Goal: Transaction & Acquisition: Purchase product/service

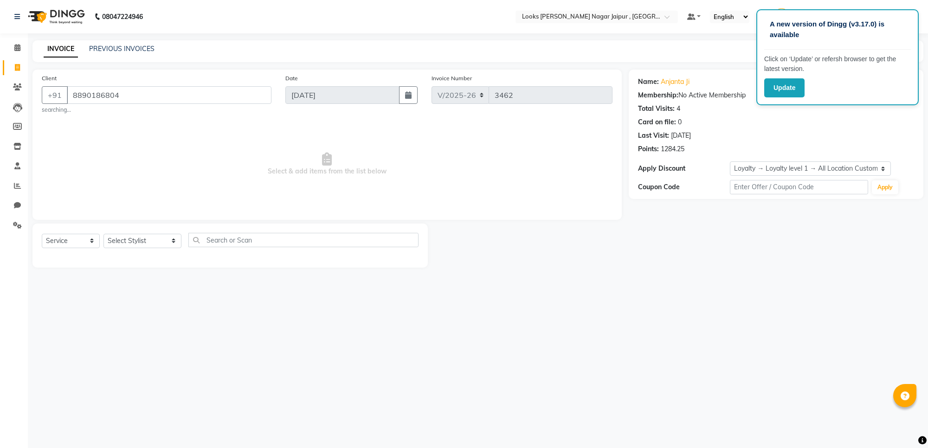
select select "4317"
select select "service"
select select "1: Object"
click at [199, 99] on input "8890186804" at bounding box center [169, 95] width 205 height 18
type input "8"
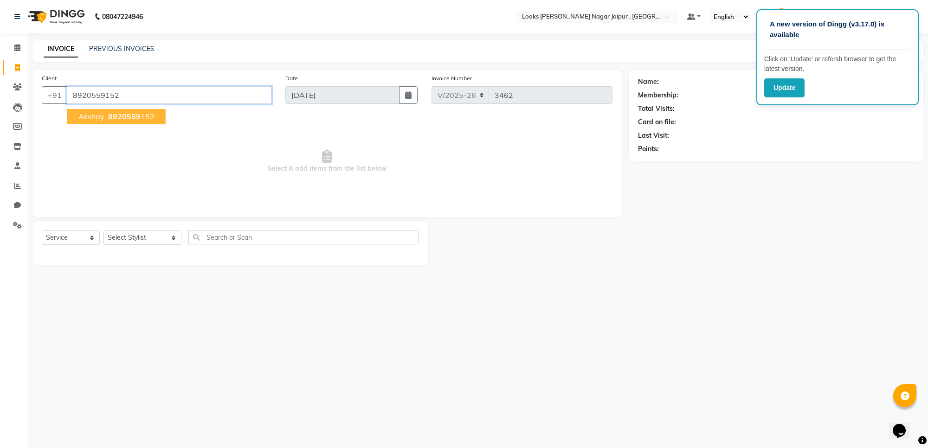
type input "8920559152"
select select "1: Object"
click at [418, 150] on span "Select & add items from the list below" at bounding box center [327, 161] width 571 height 93
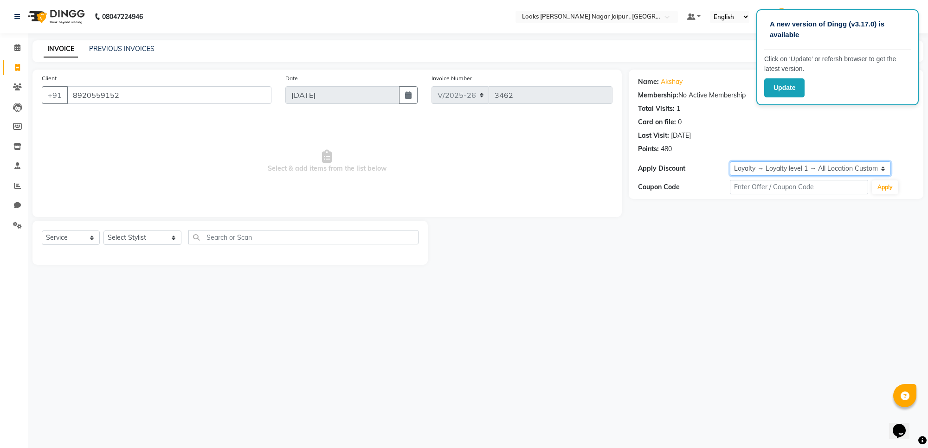
drag, startPoint x: 785, startPoint y: 168, endPoint x: 761, endPoint y: 170, distance: 24.2
click at [785, 168] on select "Select Loyalty → Loyalty level 1 → All Location Customers" at bounding box center [810, 168] width 161 height 14
click at [688, 228] on div "Name: Akshay Membership: No Active Membership Total Visits: 1 Card on file: 0 L…" at bounding box center [780, 167] width 302 height 195
click at [687, 228] on div "Name: Akshay Membership: No Active Membership Total Visits: 1 Card on file: 0 L…" at bounding box center [780, 167] width 302 height 195
click at [223, 94] on input "8920559152" at bounding box center [169, 95] width 205 height 18
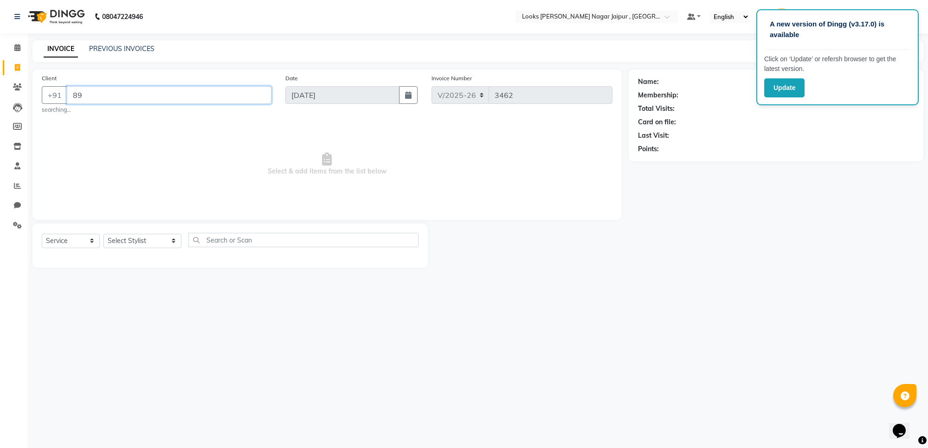
type input "8"
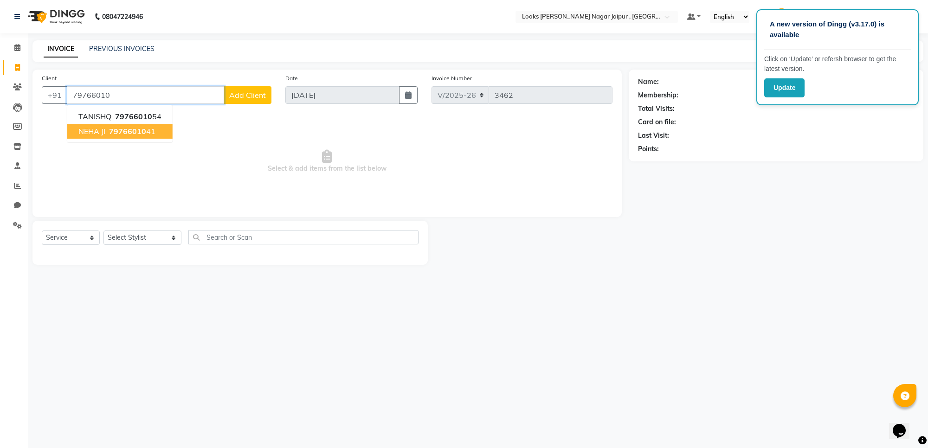
click at [154, 124] on button "NEHA JI 79766010 41" at bounding box center [119, 131] width 105 height 15
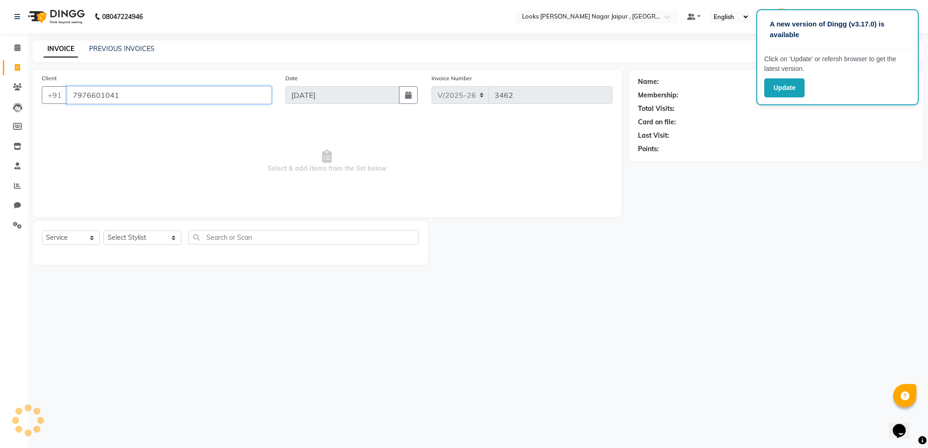
type input "7976601041"
select select "1: Object"
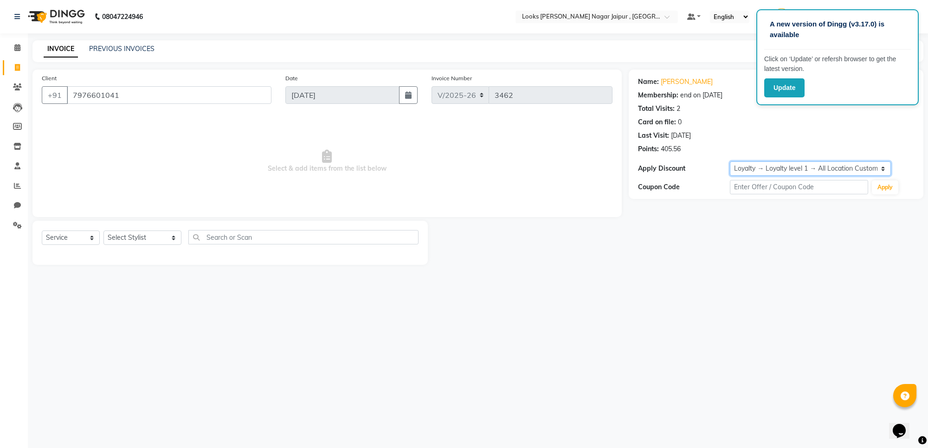
click at [868, 169] on select "Select Membership → LSPL Membership@20% Loyalty → Loyalty level 1 → All Locatio…" at bounding box center [810, 168] width 161 height 14
click at [734, 224] on div "Name: Neha Ji Membership: end on 15-05-2026 Total Visits: 2 Card on file: 0 Las…" at bounding box center [780, 167] width 302 height 195
click at [788, 91] on button "Update" at bounding box center [784, 87] width 40 height 19
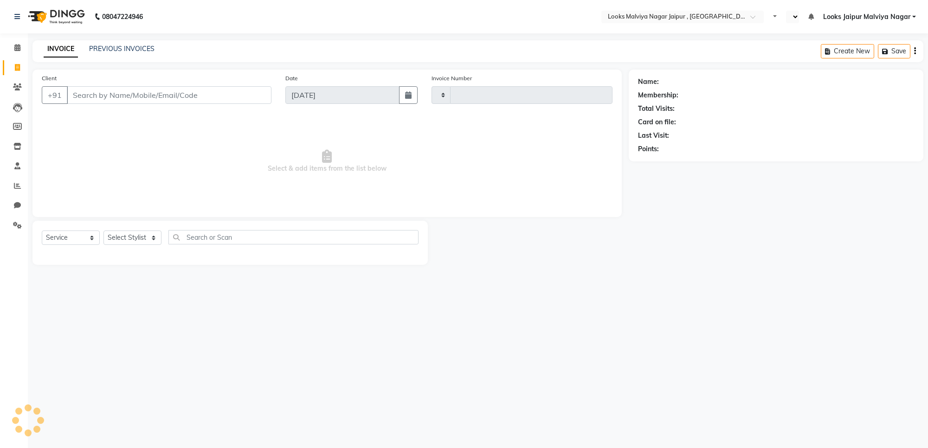
select select "service"
type input "3462"
select select "en"
select select "4317"
click at [13, 46] on span at bounding box center [17, 48] width 16 height 11
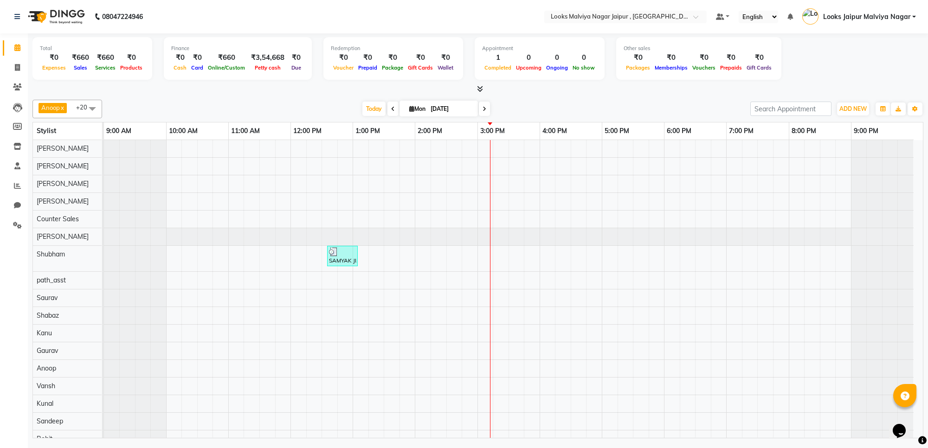
click at [567, 96] on div "Anoop x Aryan x [PERSON_NAME] x Counter Sales x Gaurav x Kanu x Kunal x Manisha…" at bounding box center [477, 267] width 891 height 342
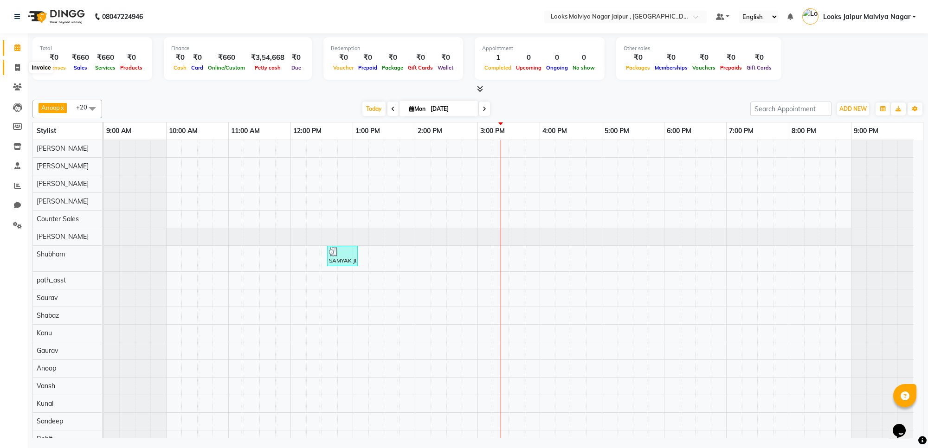
click at [19, 71] on span at bounding box center [17, 68] width 16 height 11
select select "service"
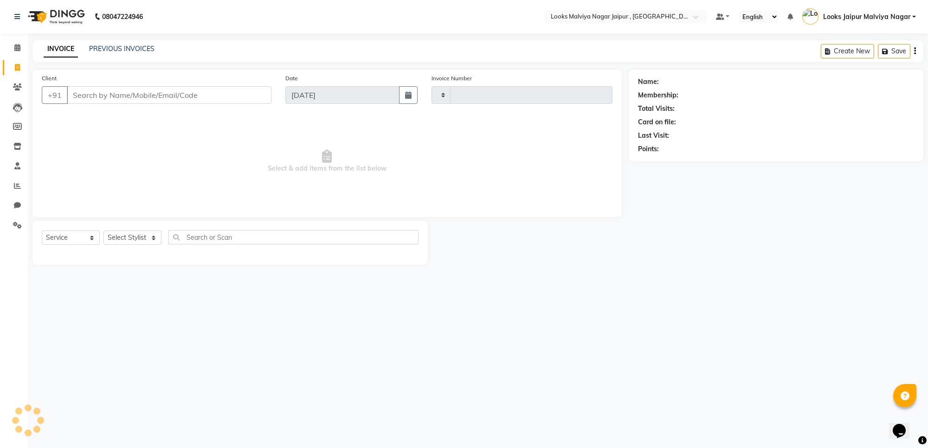
type input "3462"
select select "4317"
click at [117, 98] on input "Client" at bounding box center [169, 95] width 205 height 18
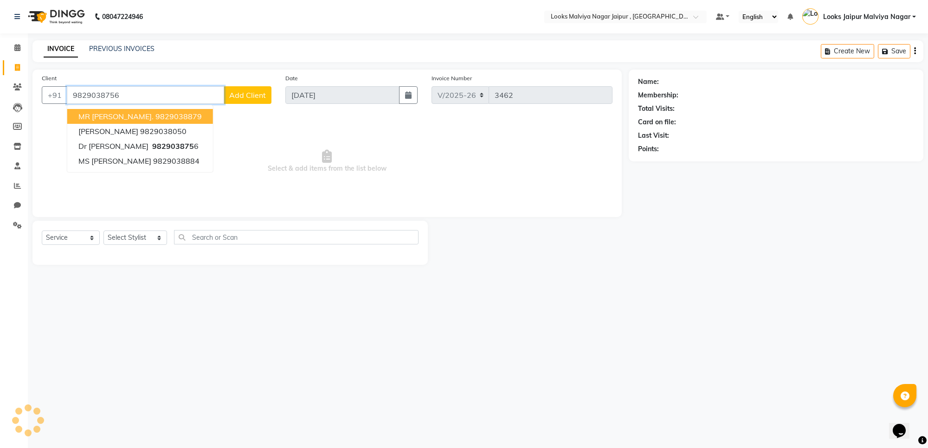
type input "9829038756"
select select "1: Object"
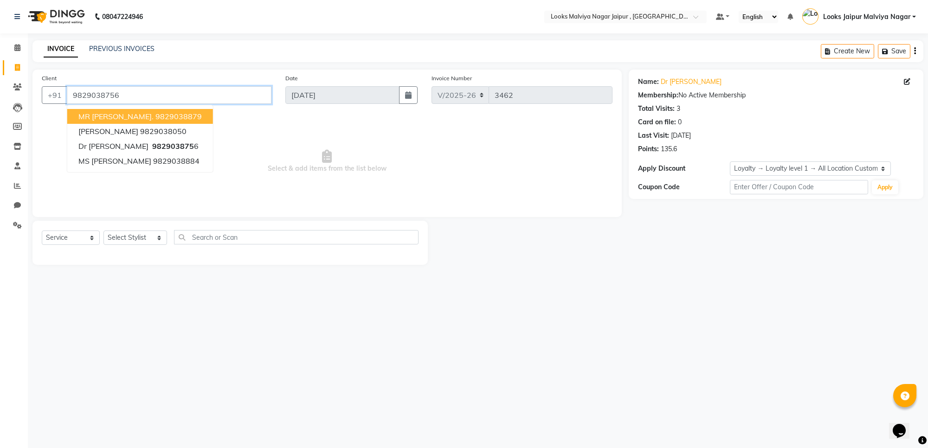
click at [103, 97] on input "9829038756" at bounding box center [169, 95] width 205 height 18
click at [103, 96] on input "9829038756" at bounding box center [169, 95] width 205 height 18
click at [17, 86] on icon at bounding box center [17, 87] width 9 height 7
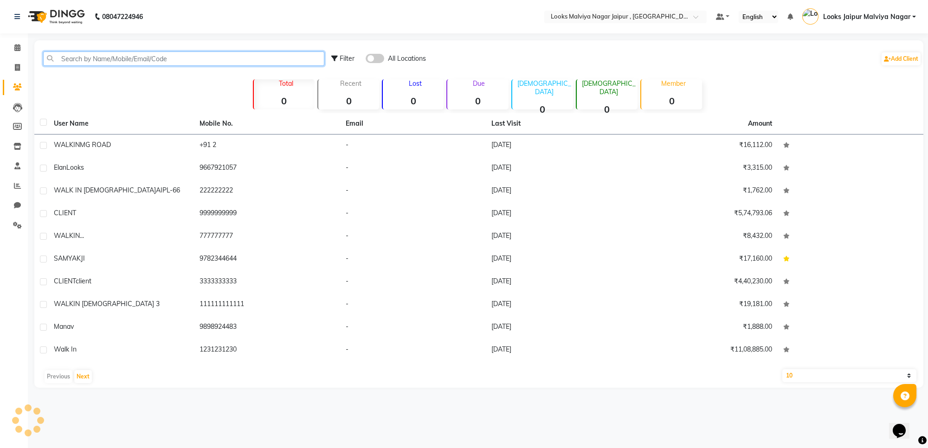
click at [137, 61] on input "text" at bounding box center [183, 58] width 281 height 14
paste input "9829038756"
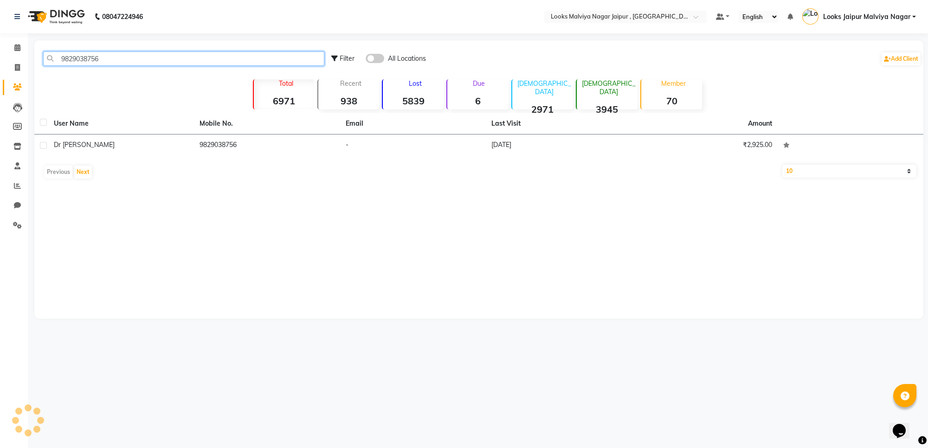
type input "9829038756"
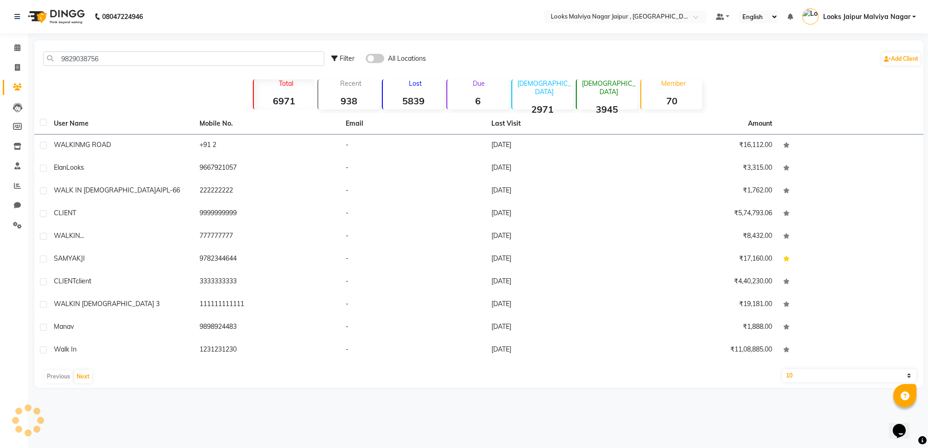
click at [177, 149] on div "WALKIN MG ROAD" at bounding box center [121, 145] width 135 height 10
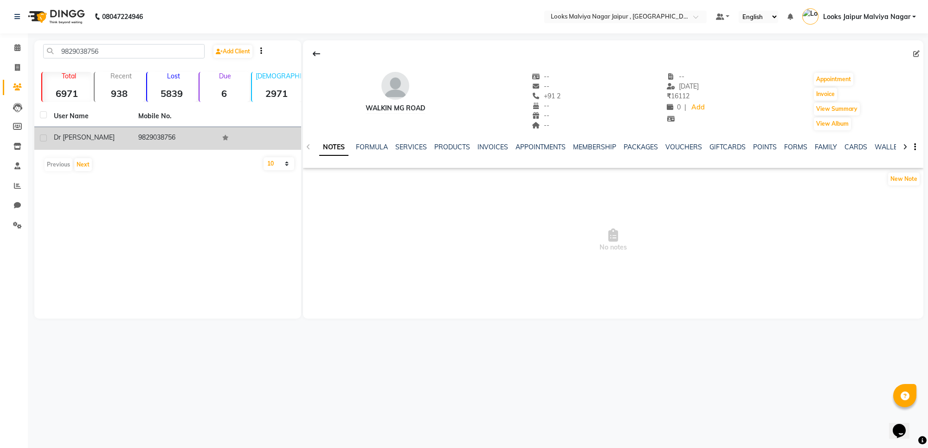
click at [166, 135] on td "9829038756" at bounding box center [175, 138] width 84 height 23
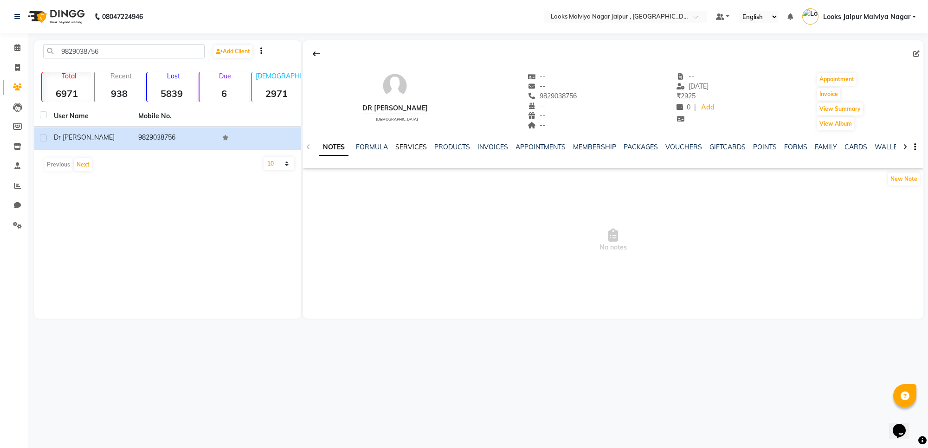
click at [418, 150] on link "SERVICES" at bounding box center [411, 147] width 32 height 8
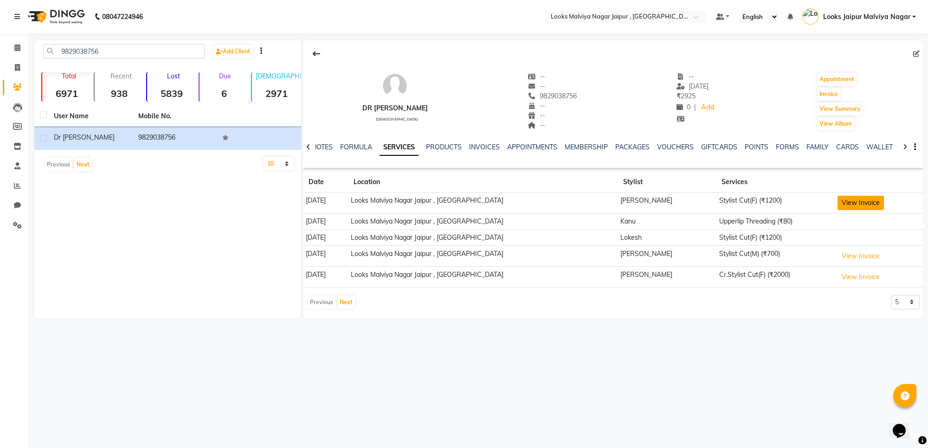
click at [837, 203] on button "View Invoice" at bounding box center [860, 203] width 46 height 14
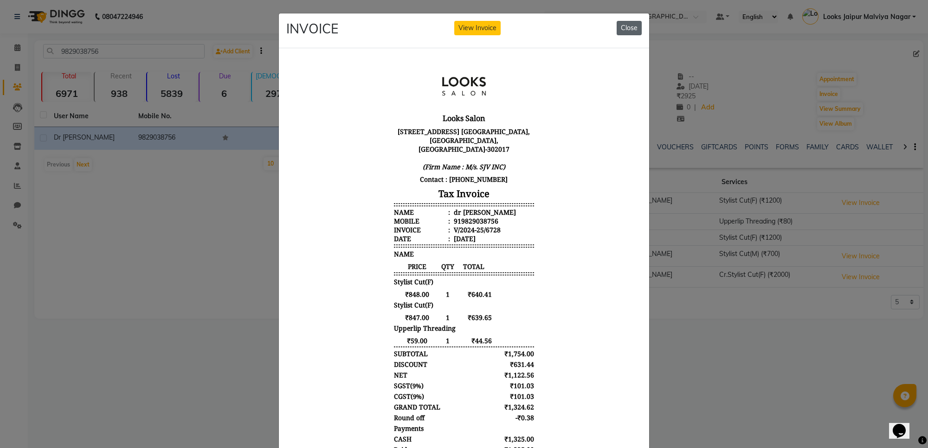
click at [629, 29] on button "Close" at bounding box center [629, 28] width 25 height 14
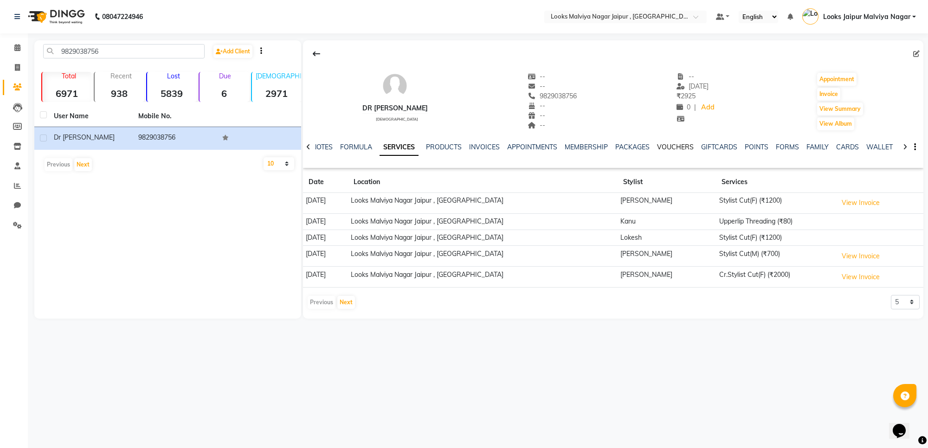
click at [669, 147] on link "VOUCHERS" at bounding box center [675, 147] width 37 height 8
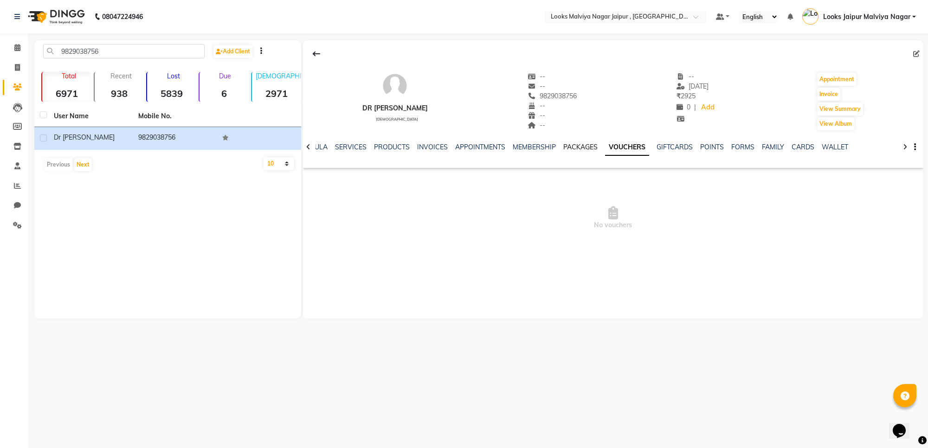
click at [573, 148] on link "PACKAGES" at bounding box center [580, 147] width 34 height 8
click at [540, 146] on link "MEMBERSHIP" at bounding box center [541, 147] width 43 height 8
click at [474, 148] on link "APPOINTMENTS" at bounding box center [495, 147] width 50 height 8
click at [457, 148] on link "INVOICES" at bounding box center [454, 147] width 31 height 8
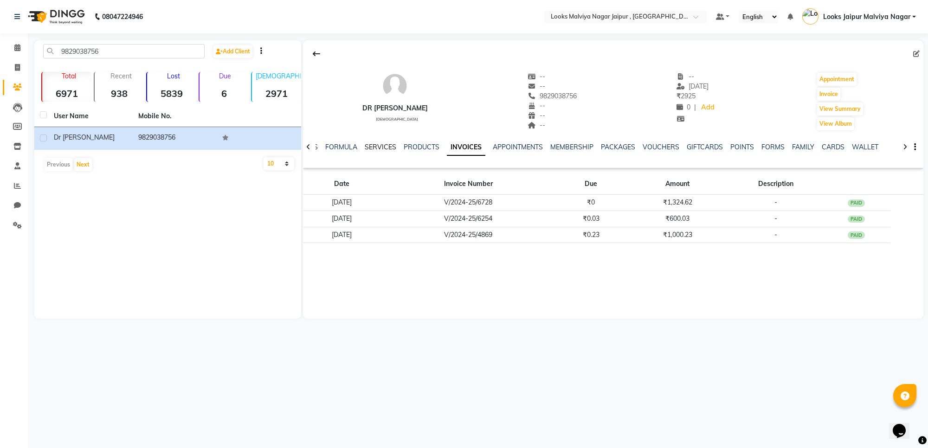
click at [376, 147] on link "SERVICES" at bounding box center [381, 147] width 32 height 8
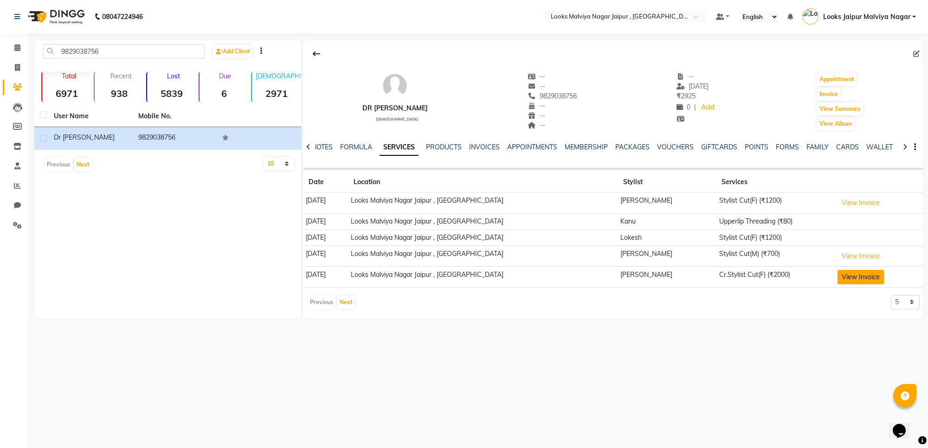
click at [837, 275] on button "View Invoice" at bounding box center [860, 277] width 46 height 14
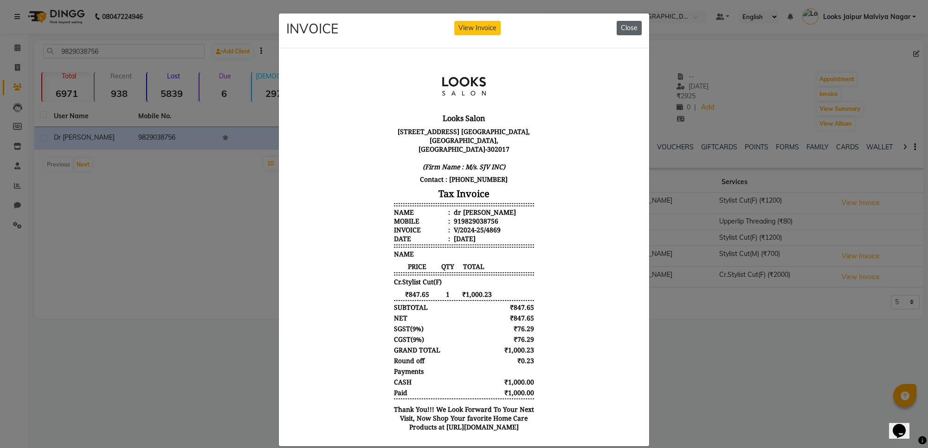
click at [620, 28] on button "Close" at bounding box center [629, 28] width 25 height 14
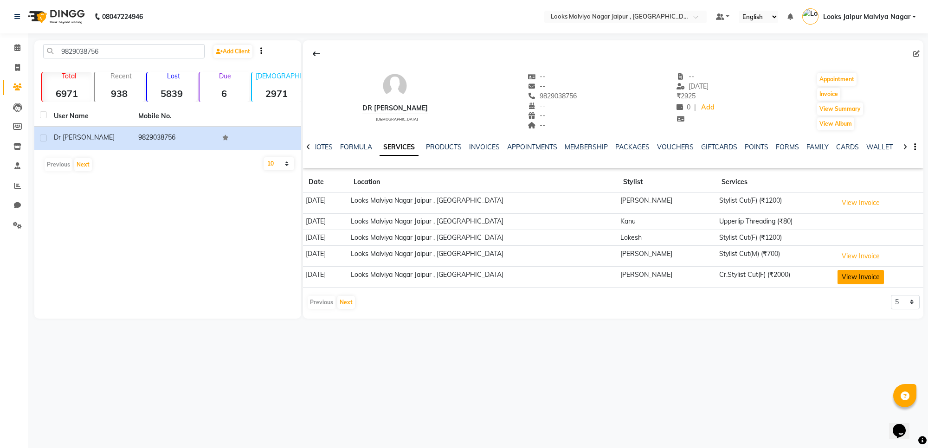
click at [837, 282] on button "View Invoice" at bounding box center [860, 277] width 46 height 14
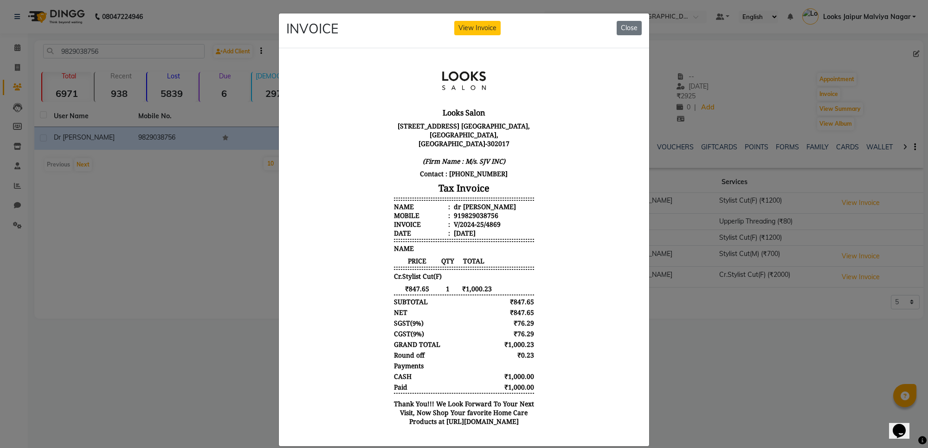
scroll to position [7, 0]
click at [632, 31] on button "Close" at bounding box center [629, 28] width 25 height 14
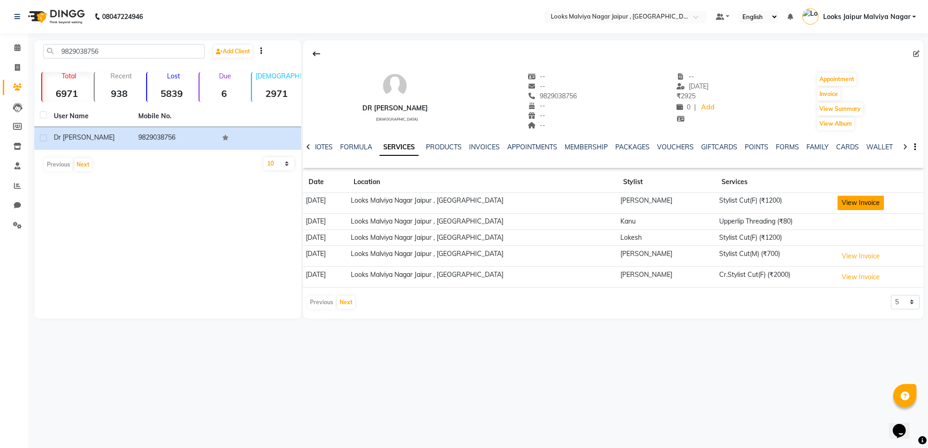
click at [842, 199] on button "View Invoice" at bounding box center [860, 203] width 46 height 14
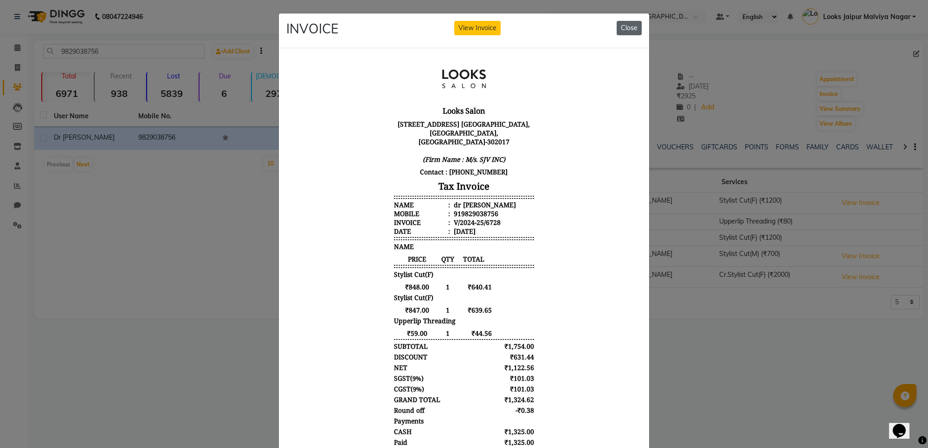
click at [626, 29] on button "Close" at bounding box center [629, 28] width 25 height 14
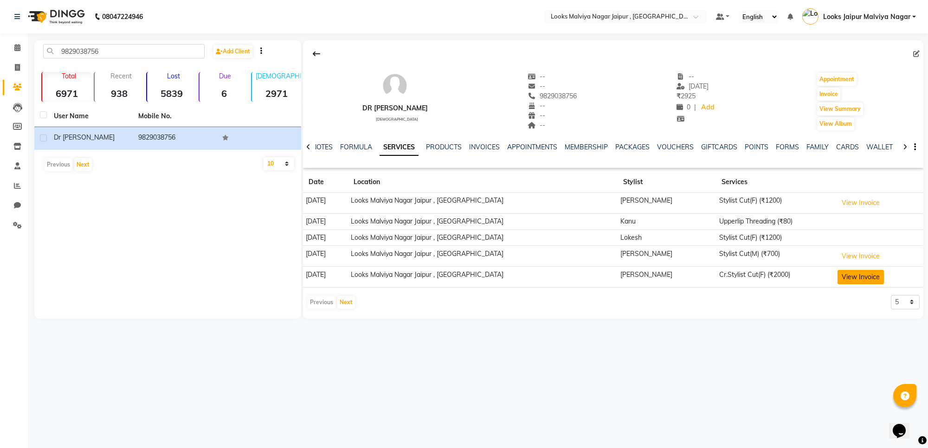
click at [837, 277] on button "View Invoice" at bounding box center [860, 277] width 46 height 14
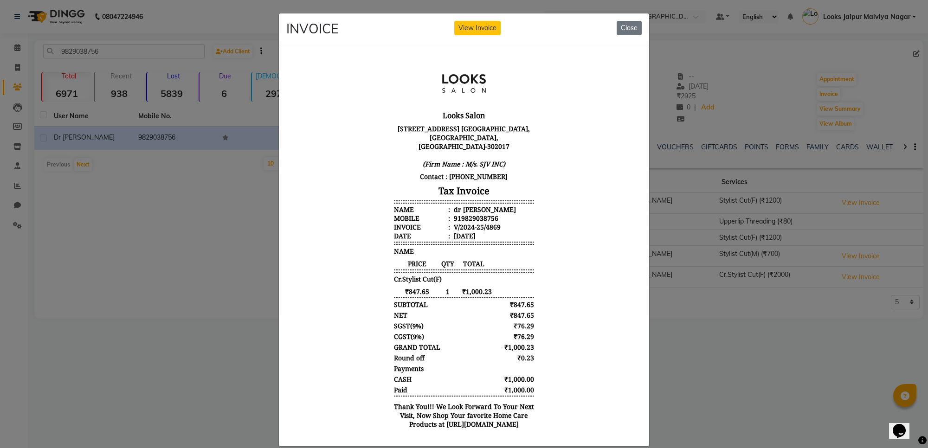
scroll to position [0, 0]
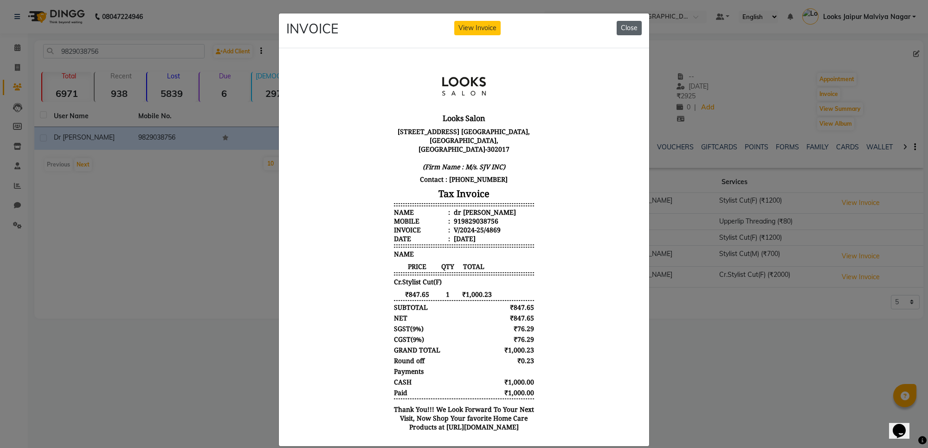
click at [623, 35] on button "Close" at bounding box center [629, 28] width 25 height 14
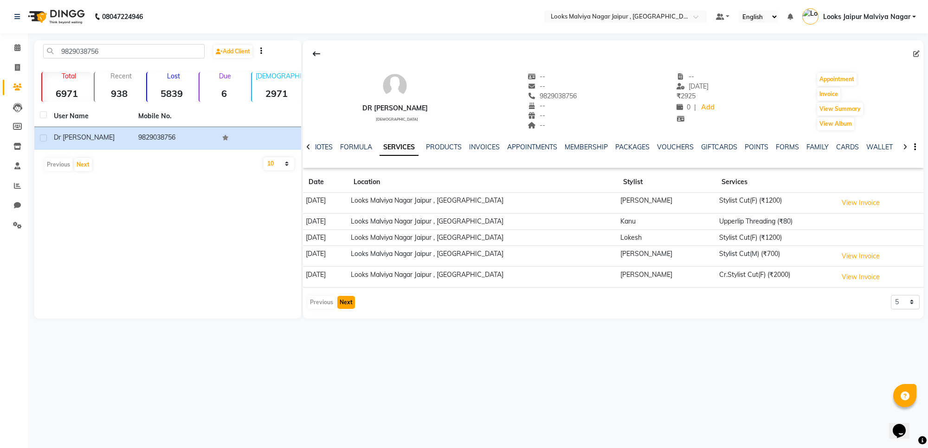
click at [350, 300] on button "Next" at bounding box center [346, 302] width 18 height 13
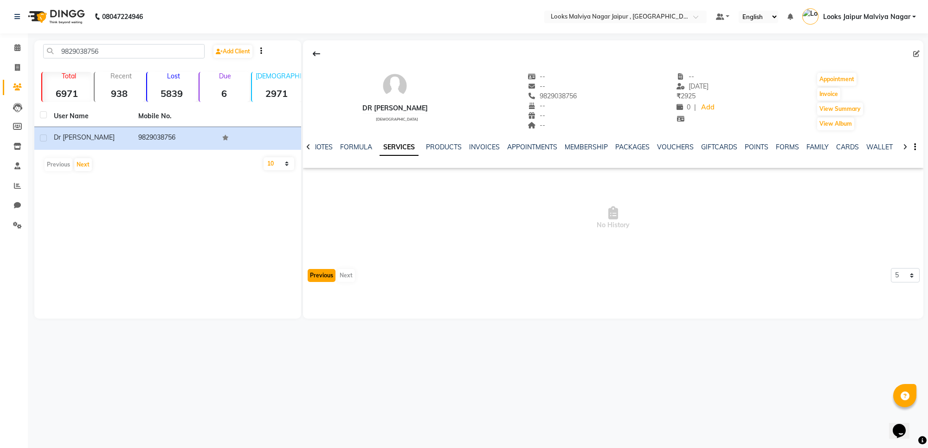
click at [317, 279] on button "Previous" at bounding box center [322, 275] width 28 height 13
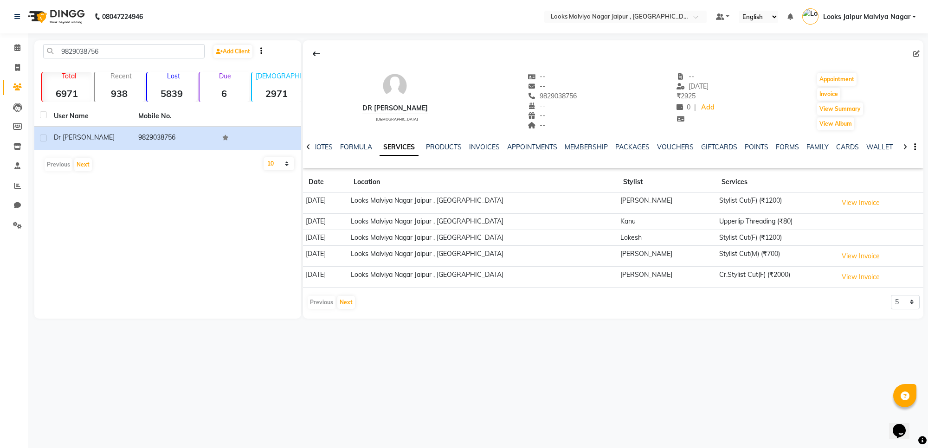
click at [842, 287] on td "View Invoice" at bounding box center [878, 277] width 89 height 21
click at [846, 278] on button "View Invoice" at bounding box center [860, 277] width 46 height 14
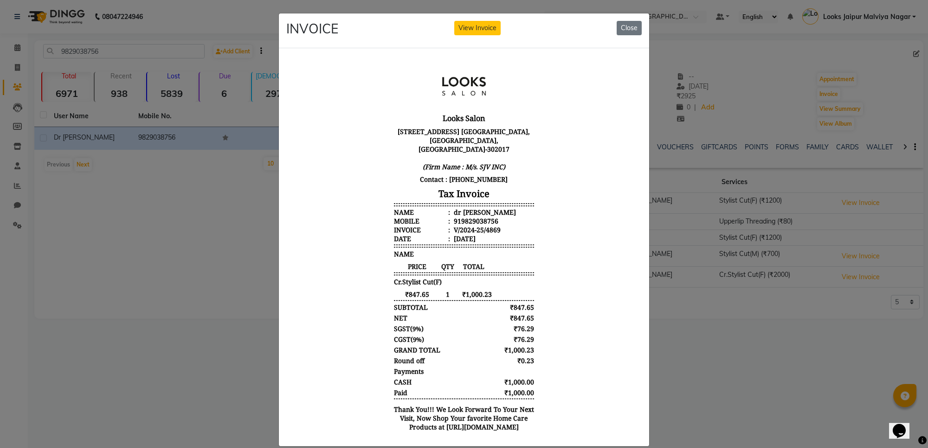
scroll to position [7, 0]
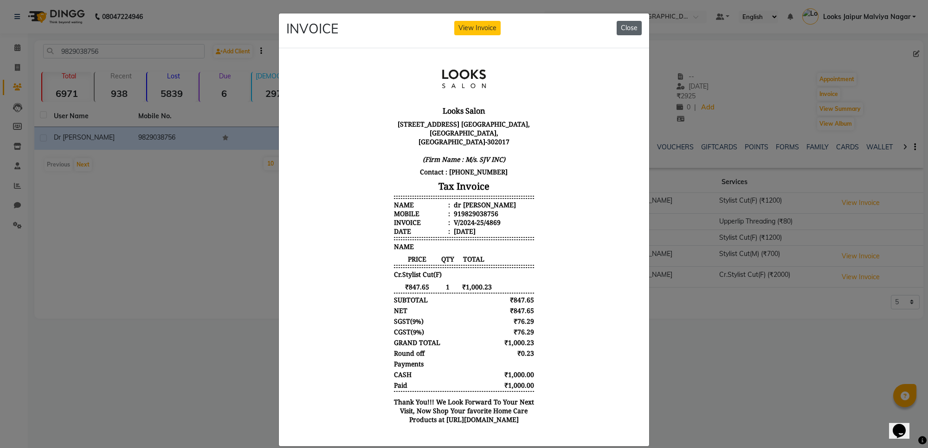
click at [624, 29] on button "Close" at bounding box center [629, 28] width 25 height 14
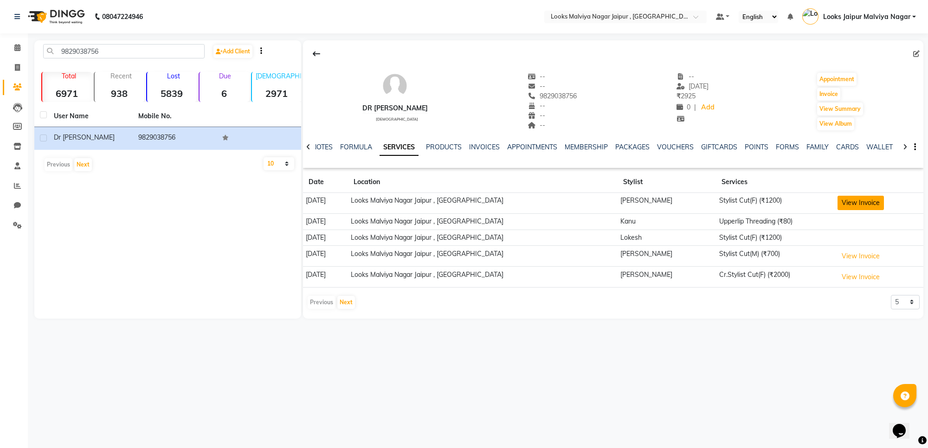
click at [845, 202] on button "View Invoice" at bounding box center [860, 203] width 46 height 14
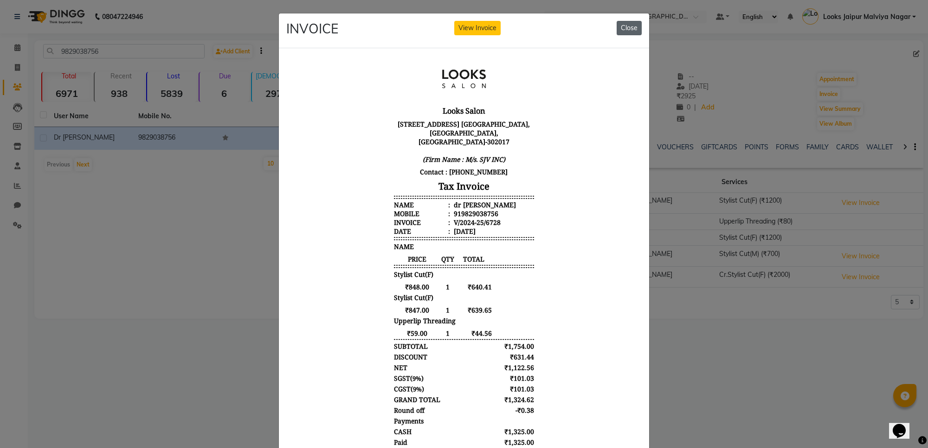
click at [629, 30] on button "Close" at bounding box center [629, 28] width 25 height 14
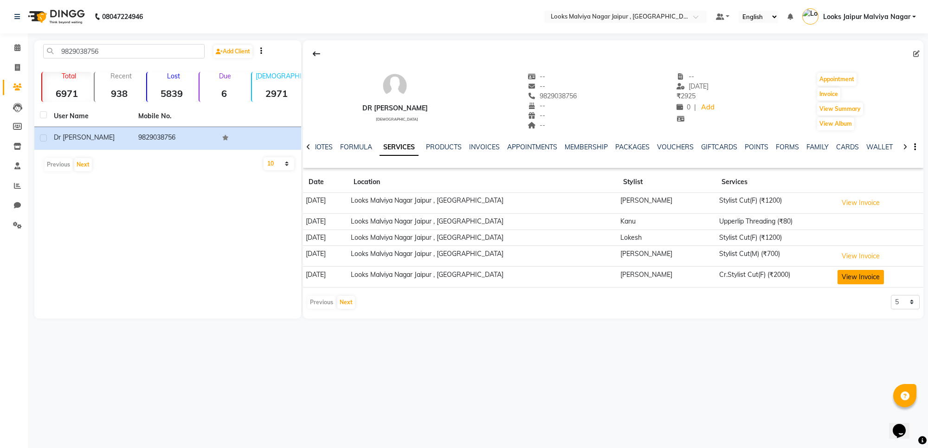
click at [837, 275] on button "View Invoice" at bounding box center [860, 277] width 46 height 14
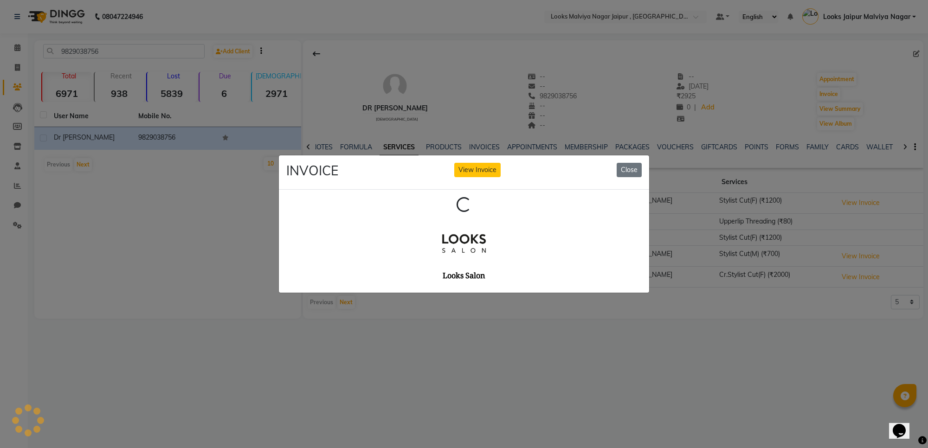
scroll to position [0, 0]
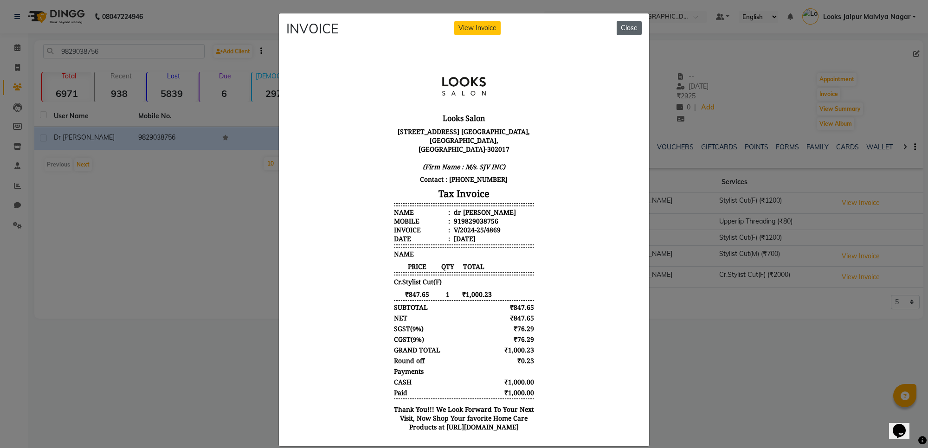
click at [631, 30] on button "Close" at bounding box center [629, 28] width 25 height 14
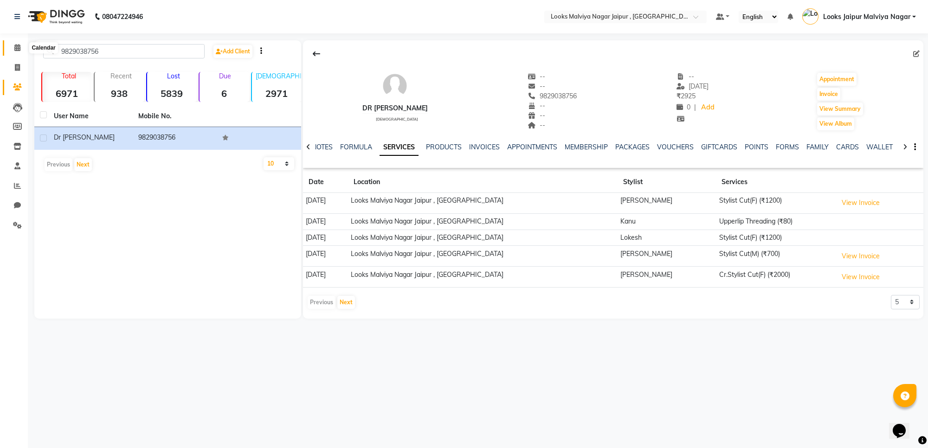
click at [14, 49] on icon at bounding box center [17, 47] width 6 height 7
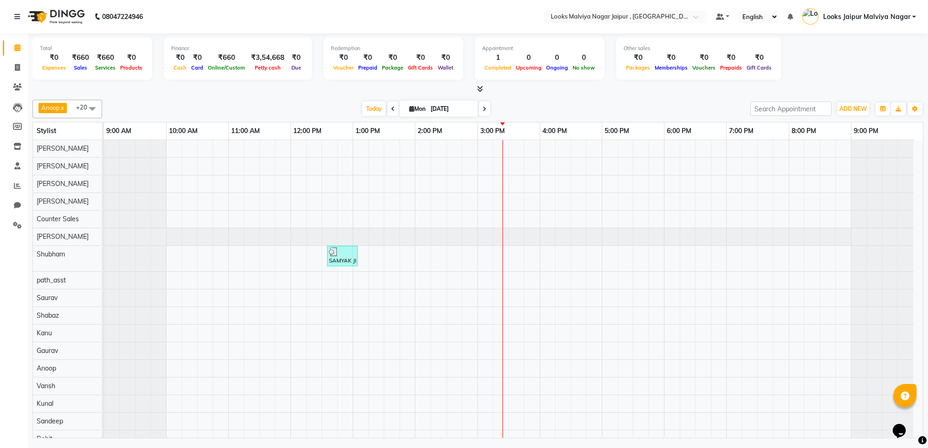
click at [478, 88] on icon at bounding box center [480, 88] width 6 height 7
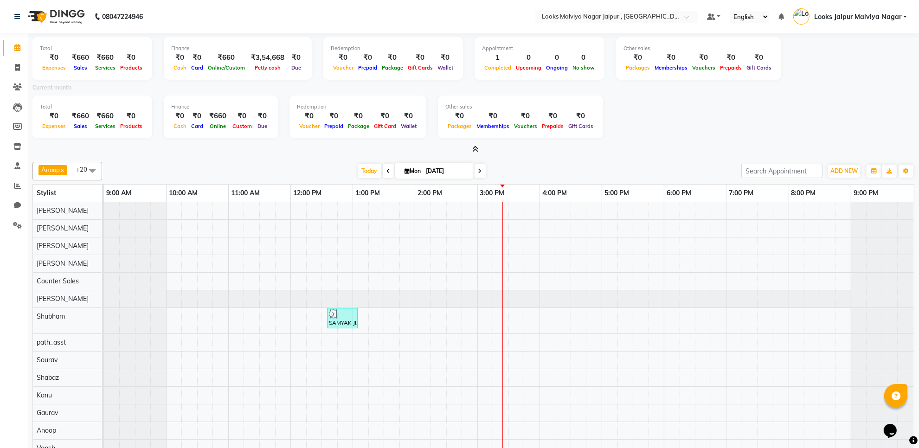
click at [476, 149] on icon at bounding box center [475, 149] width 6 height 7
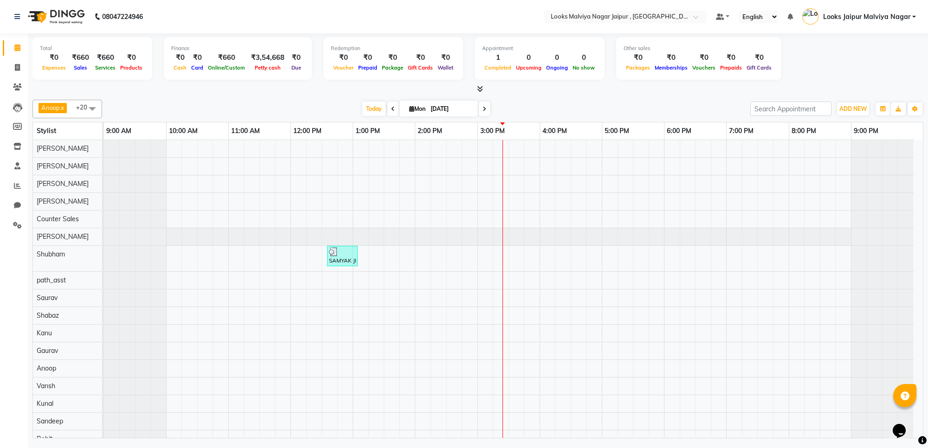
click at [482, 89] on icon at bounding box center [480, 88] width 6 height 7
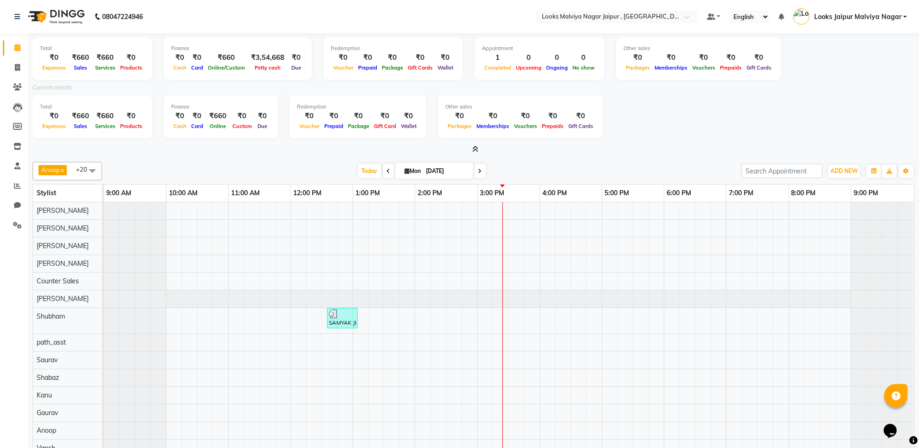
click at [475, 149] on icon at bounding box center [475, 149] width 6 height 7
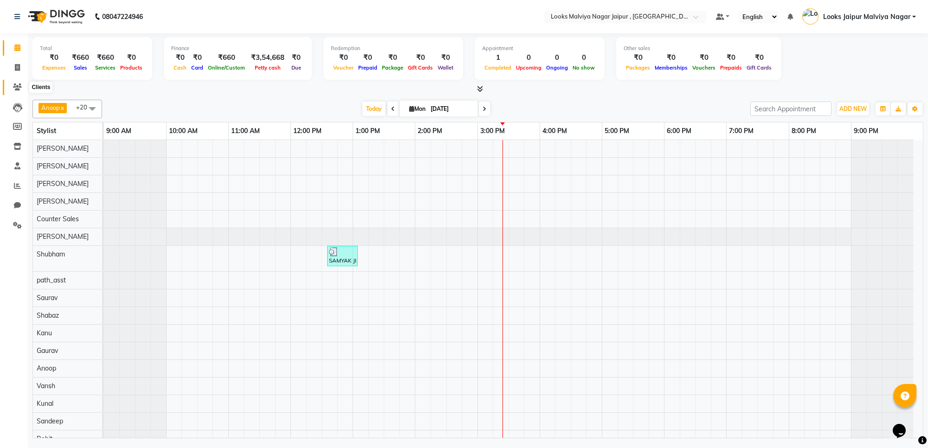
click at [19, 84] on icon at bounding box center [17, 87] width 9 height 7
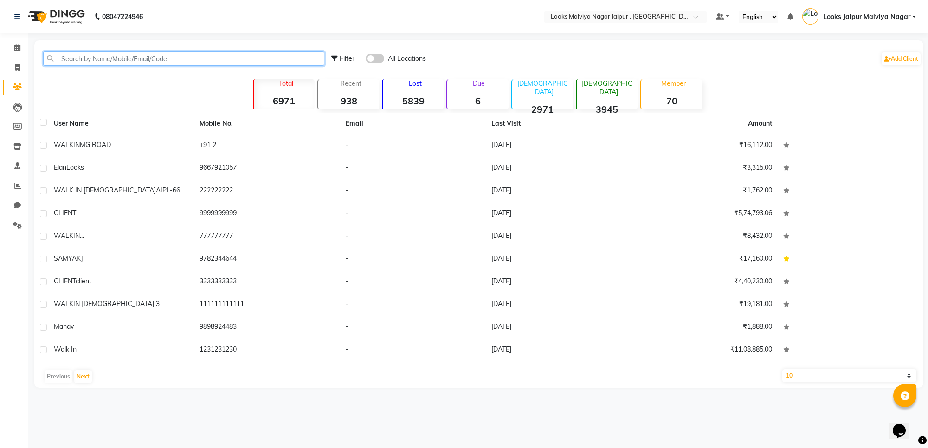
click at [95, 55] on input "text" at bounding box center [183, 58] width 281 height 14
paste input "9829038756"
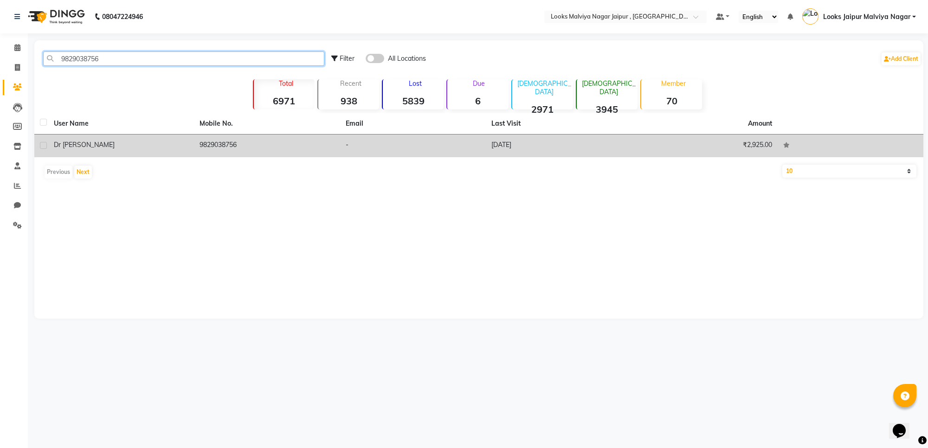
type input "9829038756"
click at [466, 147] on td "-" at bounding box center [413, 146] width 146 height 23
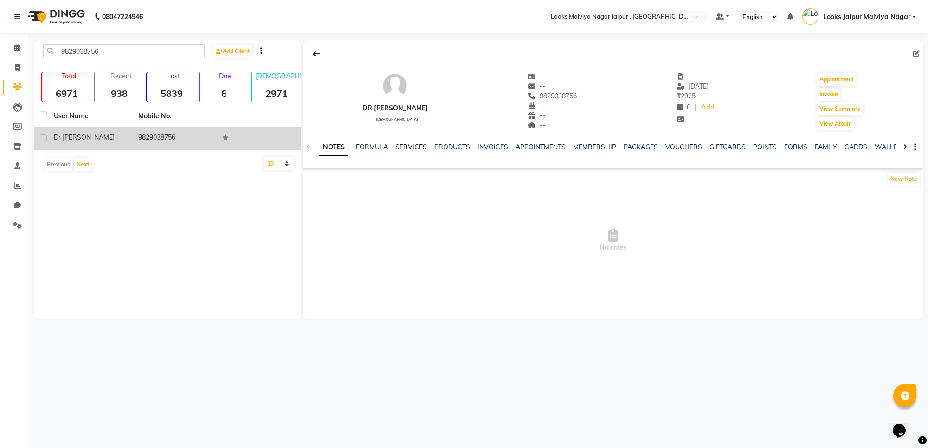
click at [405, 147] on link "SERVICES" at bounding box center [411, 147] width 32 height 8
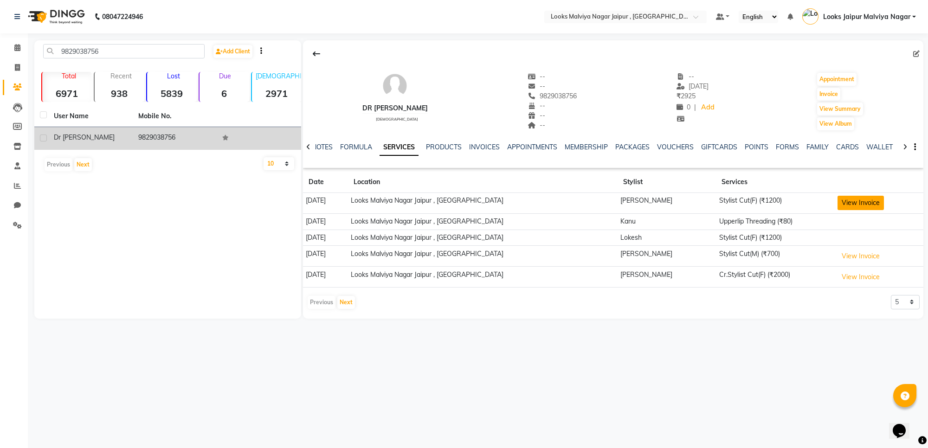
click at [852, 203] on button "View Invoice" at bounding box center [860, 203] width 46 height 14
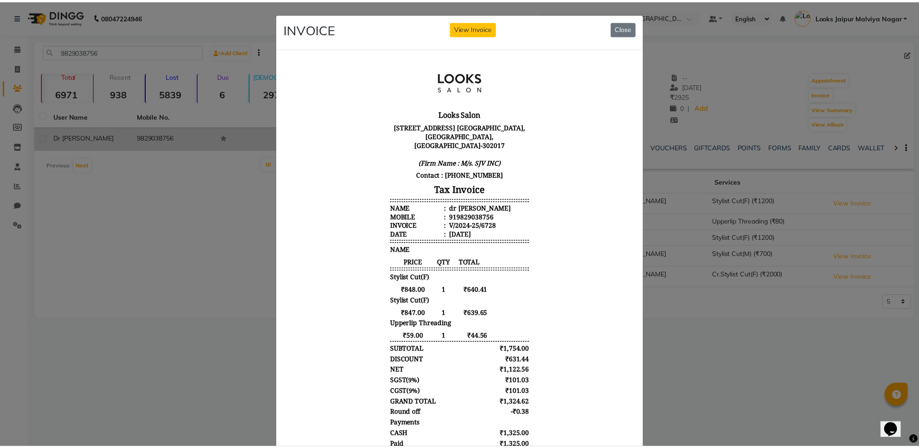
scroll to position [7, 0]
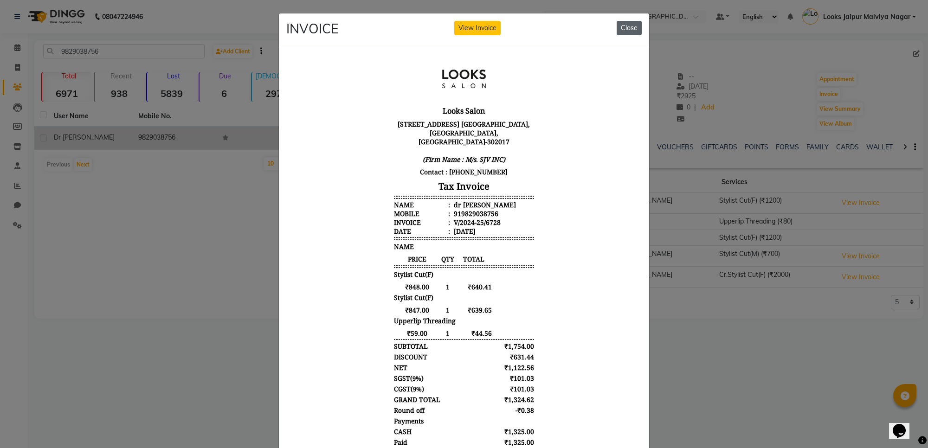
click at [620, 31] on button "Close" at bounding box center [629, 28] width 25 height 14
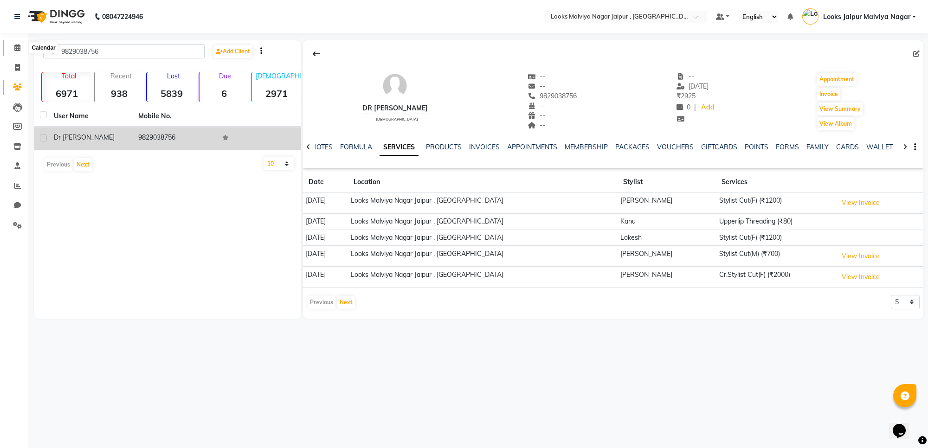
click at [21, 52] on span at bounding box center [17, 48] width 16 height 11
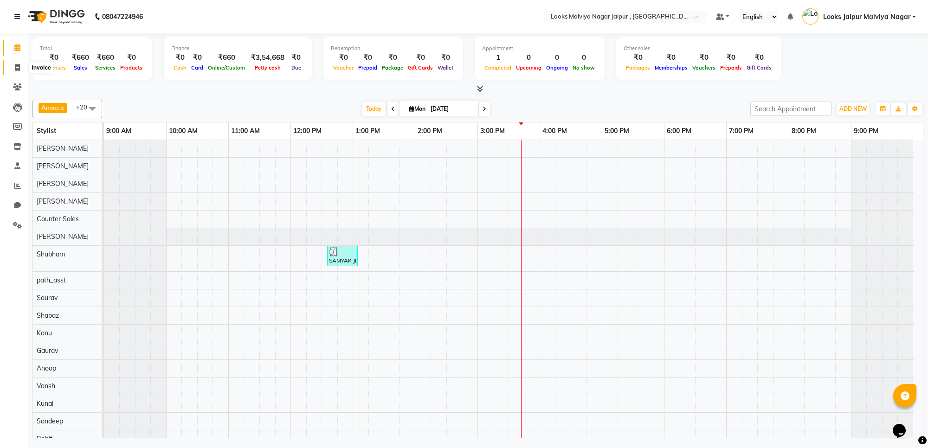
click at [17, 66] on icon at bounding box center [17, 67] width 5 height 7
select select "service"
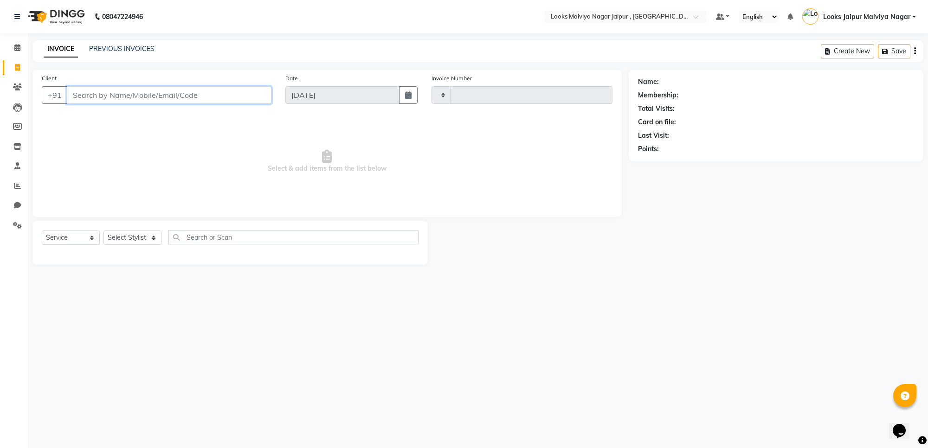
click at [135, 96] on input "Client" at bounding box center [169, 95] width 205 height 18
click at [80, 101] on input "9982664866" at bounding box center [145, 95] width 157 height 18
type input "9982664866"
click at [523, 352] on div "08047224946 Select Location × Looks Malviya Nagar Jaipur , Jaipur Default Panel…" at bounding box center [464, 224] width 928 height 448
click at [270, 91] on button "Add Client" at bounding box center [248, 95] width 48 height 18
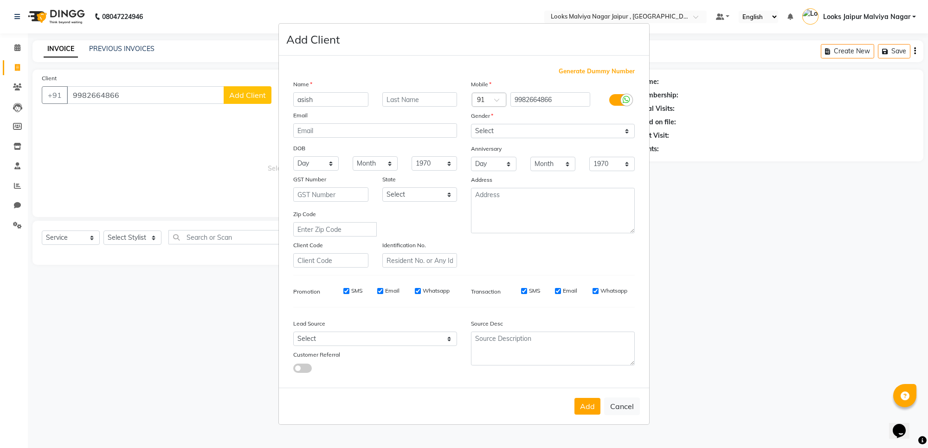
type input "asish"
drag, startPoint x: 543, startPoint y: 119, endPoint x: 543, endPoint y: 123, distance: 4.7
click at [543, 123] on div "Gender" at bounding box center [553, 117] width 178 height 13
click at [544, 131] on select "Select [DEMOGRAPHIC_DATA] [DEMOGRAPHIC_DATA] Other Prefer Not To Say" at bounding box center [553, 131] width 164 height 14
select select "[DEMOGRAPHIC_DATA]"
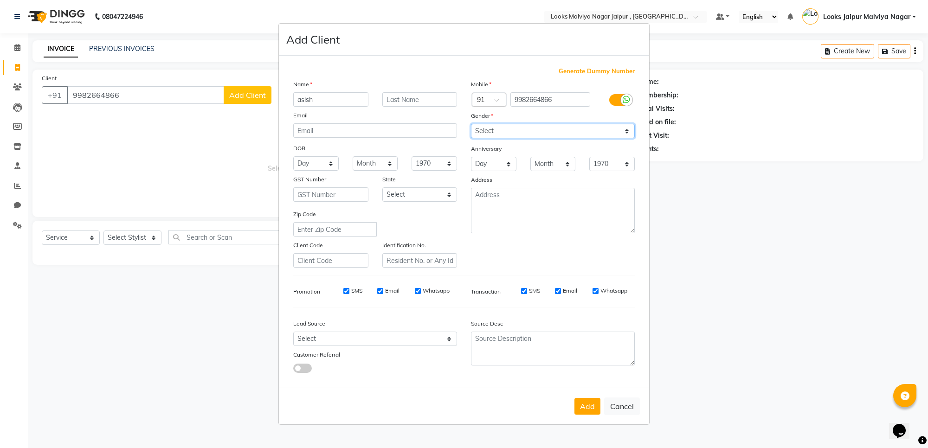
click at [471, 125] on select "Select [DEMOGRAPHIC_DATA] [DEMOGRAPHIC_DATA] Other Prefer Not To Say" at bounding box center [553, 131] width 164 height 14
click at [581, 405] on button "Add" at bounding box center [587, 406] width 26 height 17
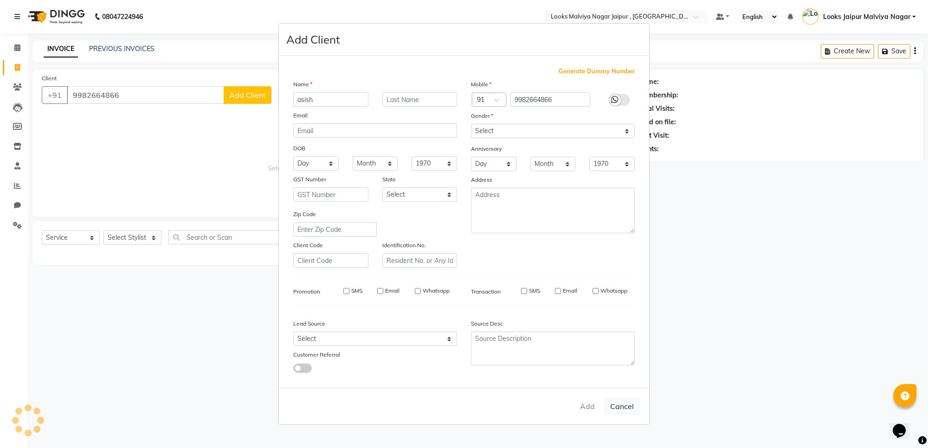
select select
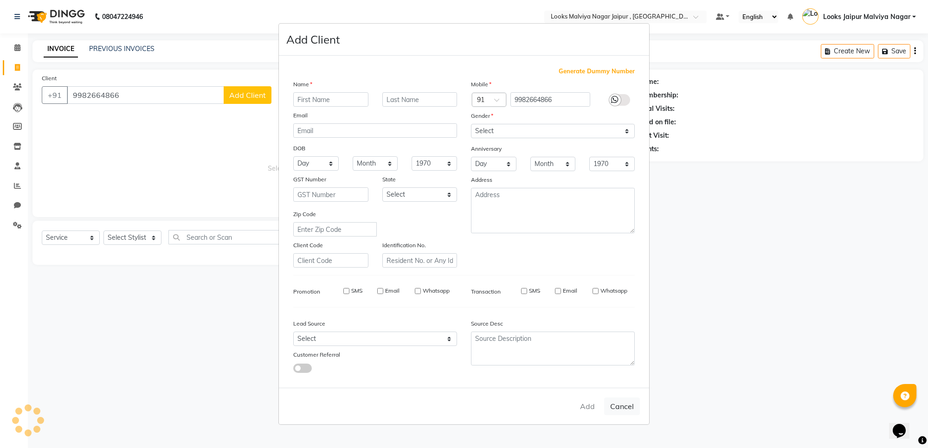
select select
checkbox input "false"
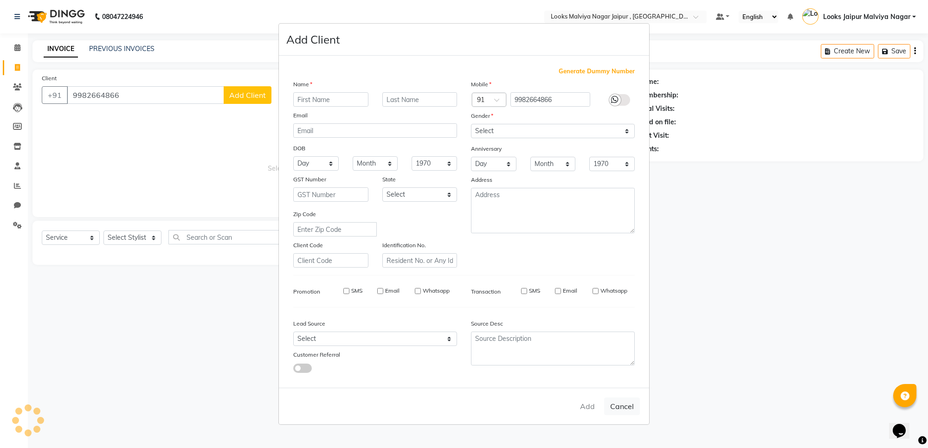
checkbox input "false"
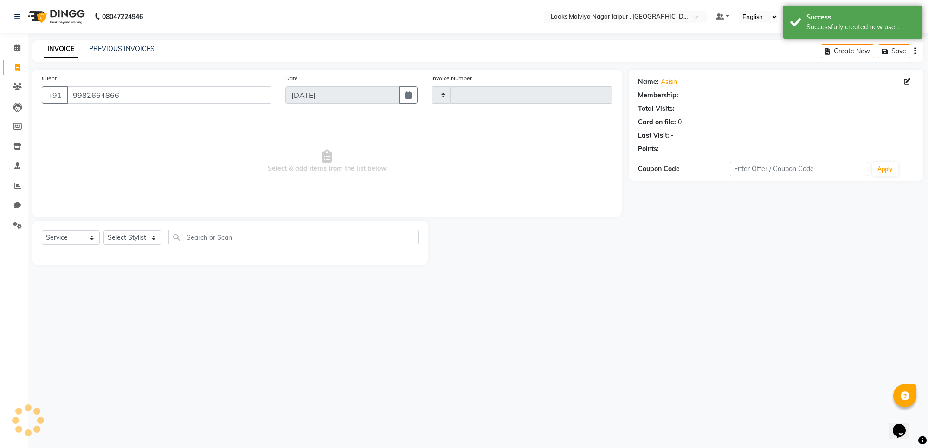
select select "1: Object"
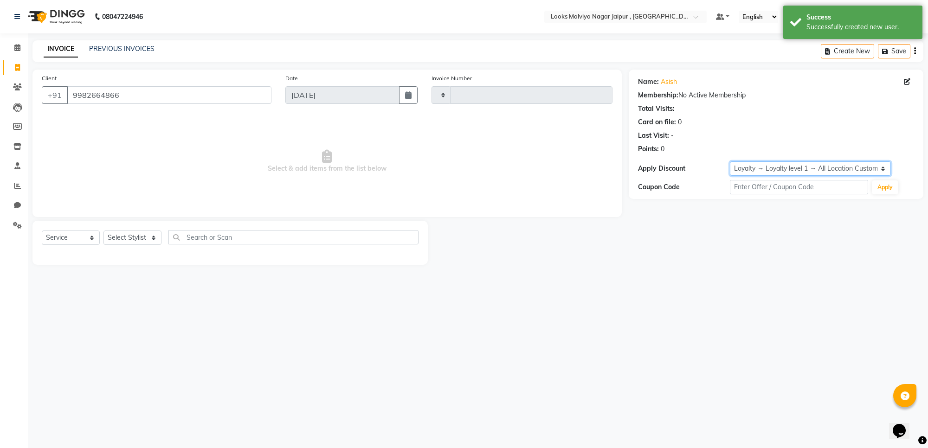
click at [863, 166] on select "Select Loyalty → Loyalty level 1 → All Location Customers" at bounding box center [810, 168] width 161 height 14
click at [587, 236] on div at bounding box center [528, 243] width 201 height 44
click at [126, 230] on div "Select Service Product Membership Package Voucher Prepaid Gift Card Select Styl…" at bounding box center [230, 241] width 377 height 22
drag, startPoint x: 137, startPoint y: 245, endPoint x: 145, endPoint y: 248, distance: 8.5
click at [145, 248] on div "Select Service Product Membership Package Voucher Prepaid Gift Card Select Styl…" at bounding box center [230, 241] width 377 height 22
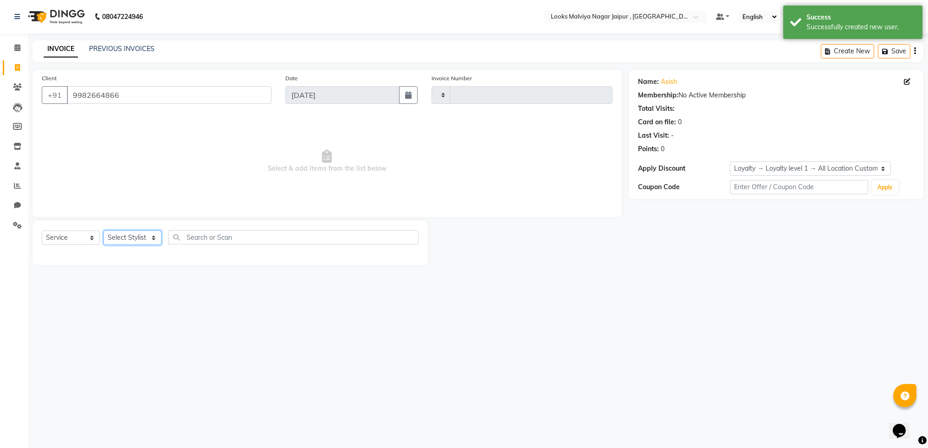
click at [145, 241] on select "Select Stylist" at bounding box center [132, 238] width 58 height 14
click at [143, 238] on select "Select Stylist" at bounding box center [132, 238] width 58 height 14
click at [143, 239] on select "Select Stylist" at bounding box center [132, 238] width 58 height 14
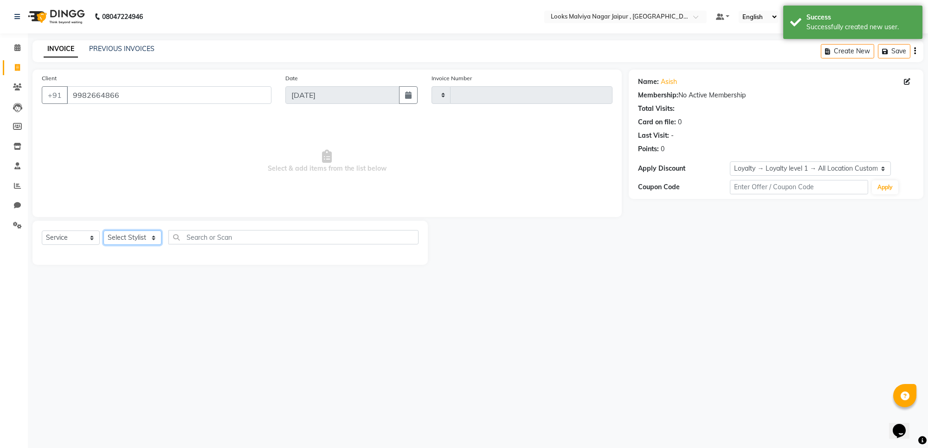
click at [144, 239] on select "Select Stylist" at bounding box center [132, 238] width 58 height 14
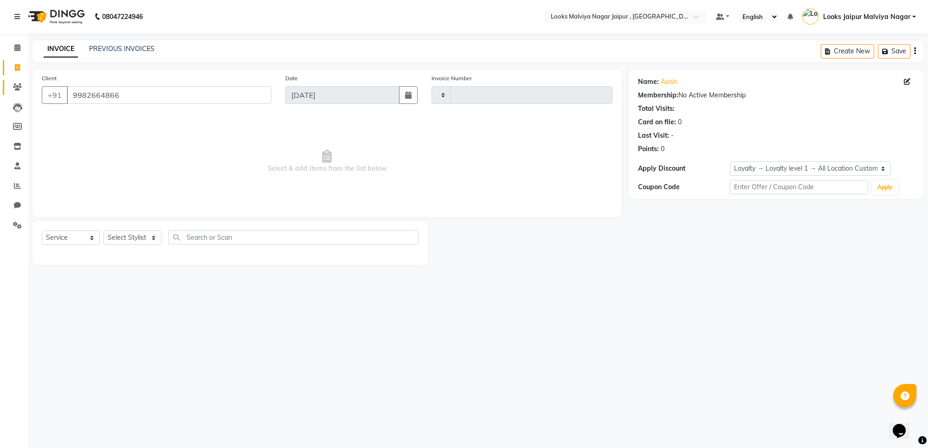
click at [17, 80] on link "Clients" at bounding box center [14, 87] width 22 height 15
drag, startPoint x: 235, startPoint y: 94, endPoint x: 251, endPoint y: 93, distance: 16.2
click at [251, 93] on input "9982664866" at bounding box center [169, 95] width 205 height 18
click at [6, 83] on link "Clients" at bounding box center [14, 87] width 22 height 15
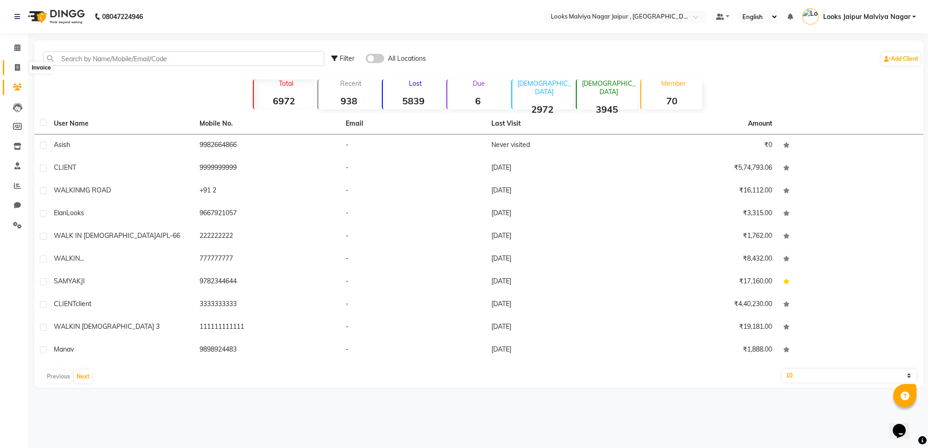
click at [19, 69] on icon at bounding box center [17, 67] width 5 height 7
select select "service"
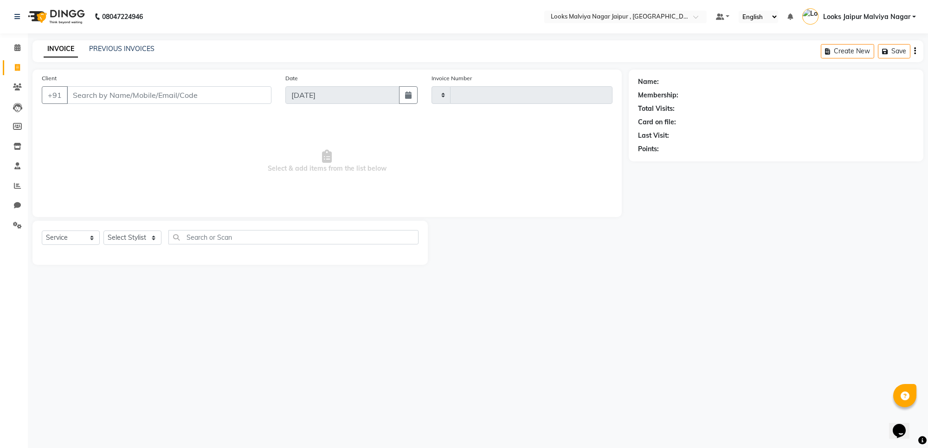
type input "3462"
select select "4317"
click at [125, 94] on input "Client" at bounding box center [169, 95] width 205 height 18
type input "9982664866"
select select "1: Object"
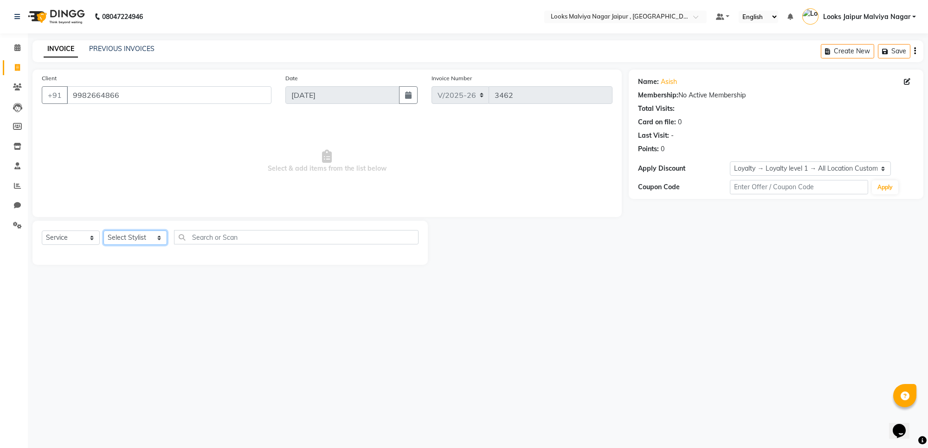
click at [135, 241] on select "Select Stylist [PERSON_NAME] art Anoop [PERSON_NAME] Counter Sales [PERSON_NAME…" at bounding box center [135, 238] width 64 height 14
select select "29912"
click at [103, 231] on select "Select Stylist [PERSON_NAME] art Anoop [PERSON_NAME] Counter Sales [PERSON_NAME…" at bounding box center [135, 238] width 64 height 14
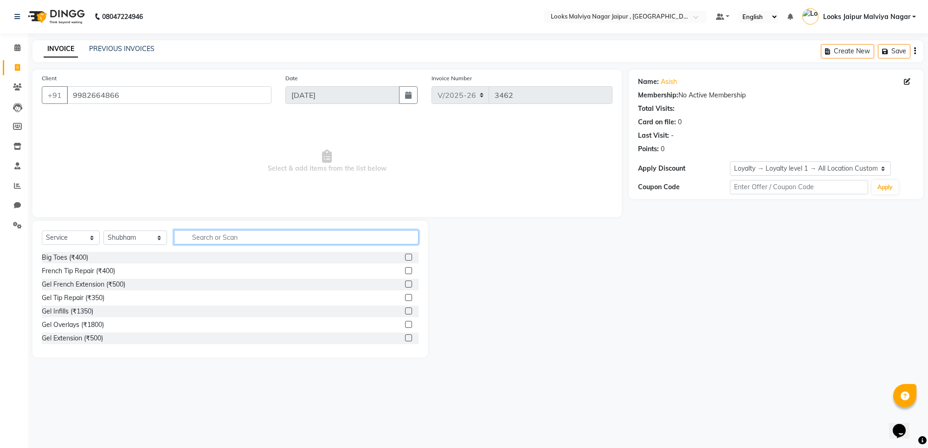
click at [218, 242] on input "text" at bounding box center [296, 237] width 244 height 14
type input "cut"
click at [405, 268] on label at bounding box center [408, 270] width 7 height 7
click at [405, 268] on input "checkbox" at bounding box center [408, 271] width 6 height 6
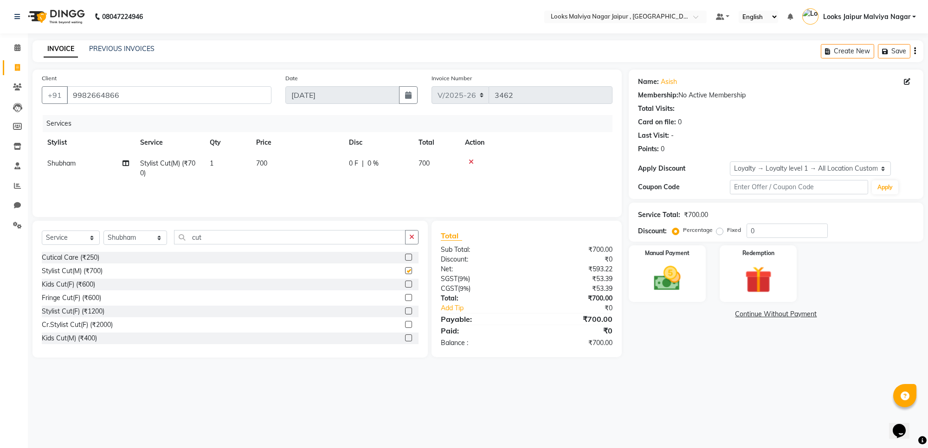
checkbox input "false"
click at [405, 312] on label at bounding box center [408, 311] width 7 height 7
click at [405, 312] on input "checkbox" at bounding box center [408, 311] width 6 height 6
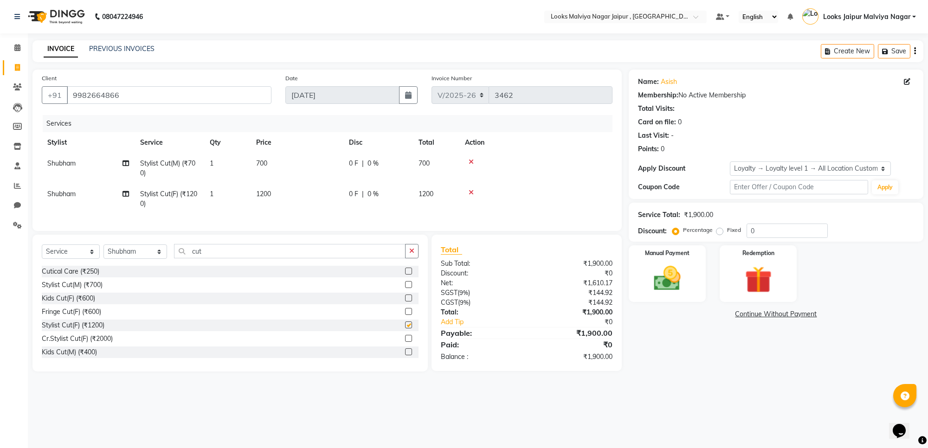
checkbox input "false"
click at [78, 192] on td "Shubham" at bounding box center [88, 199] width 93 height 31
select select "29912"
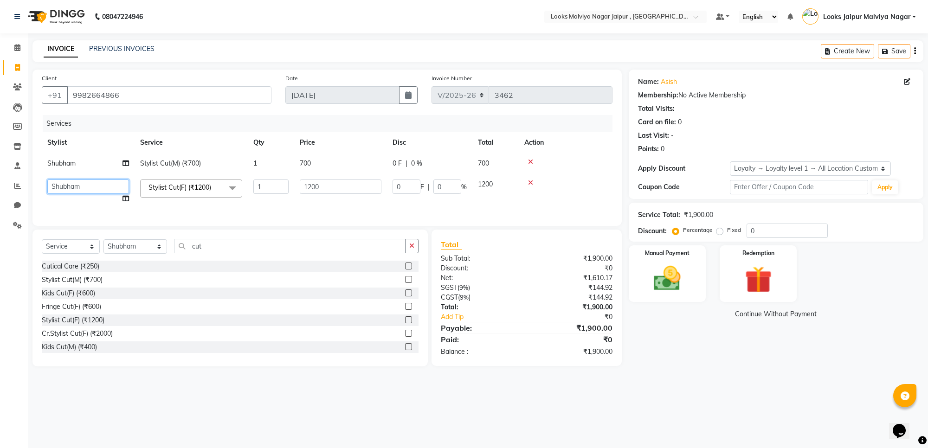
click at [84, 191] on select "Anjali_nail art Anoop [PERSON_NAME] Counter Sales [PERSON_NAME] Looks Jaipur Ma…" at bounding box center [88, 187] width 82 height 14
select select "23564"
click at [353, 186] on input "1200" at bounding box center [341, 187] width 82 height 14
click at [344, 159] on tr "Shubham Stylist Cut(M) (₹700) 1 700 0 F | 0 % 700" at bounding box center [327, 163] width 571 height 21
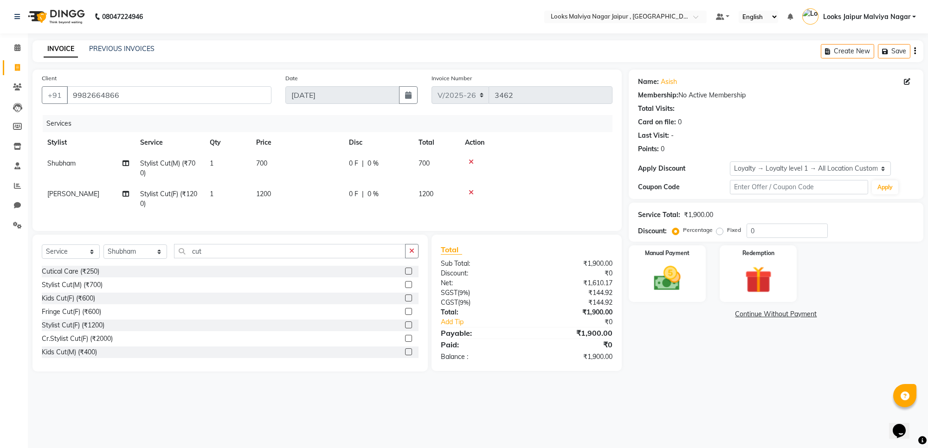
click at [344, 159] on td "0 F | 0 %" at bounding box center [378, 168] width 70 height 31
select select "29912"
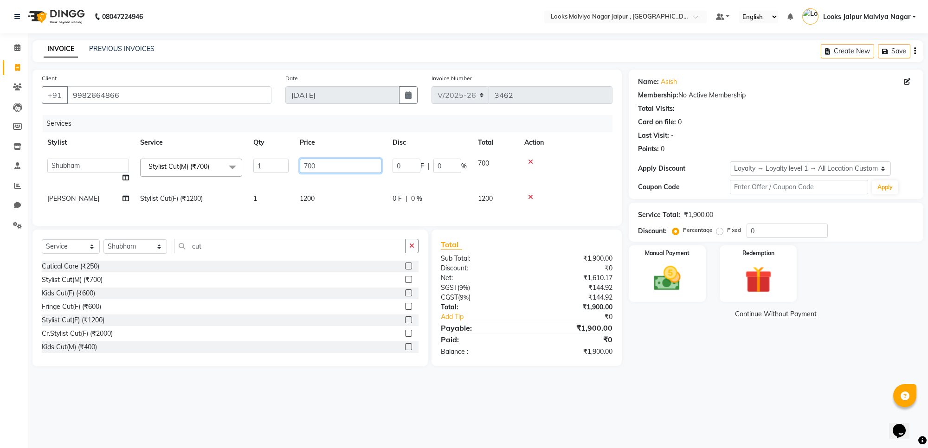
click at [352, 171] on input "700" at bounding box center [341, 166] width 82 height 14
type input "7"
click at [351, 171] on input "826" at bounding box center [341, 166] width 82 height 14
type input "8"
type input "700"
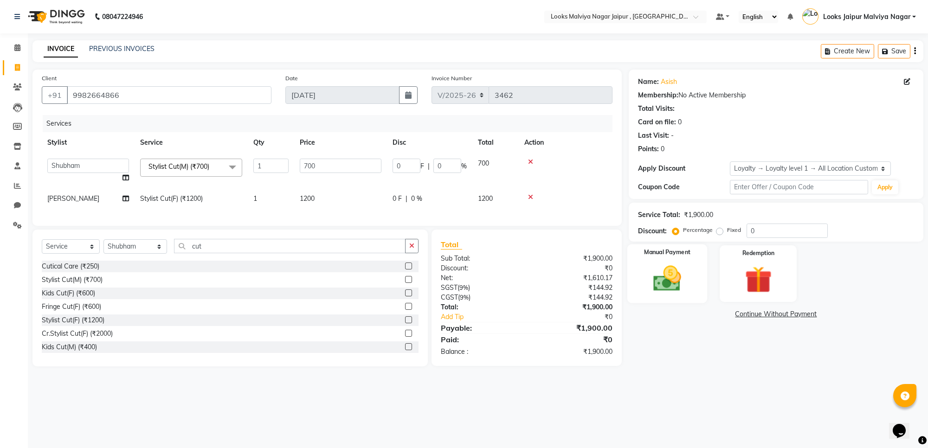
click at [657, 288] on img at bounding box center [666, 279] width 45 height 32
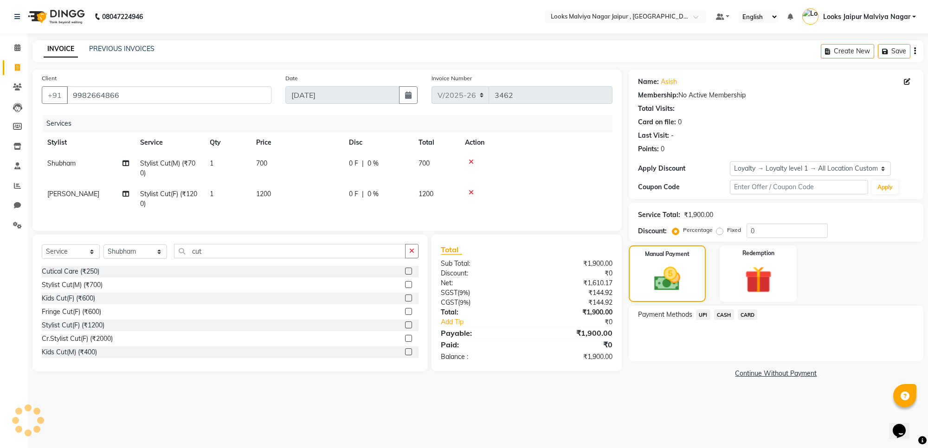
click at [723, 312] on span "CASH" at bounding box center [724, 314] width 20 height 11
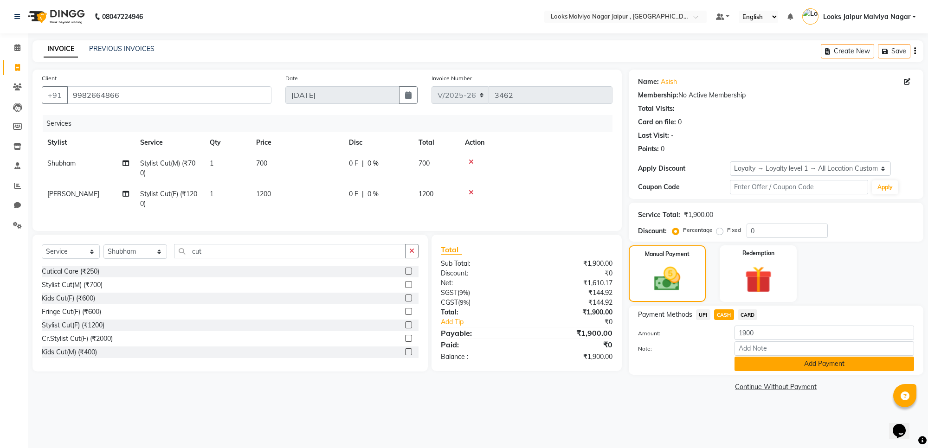
click at [752, 362] on button "Add Payment" at bounding box center [824, 364] width 180 height 14
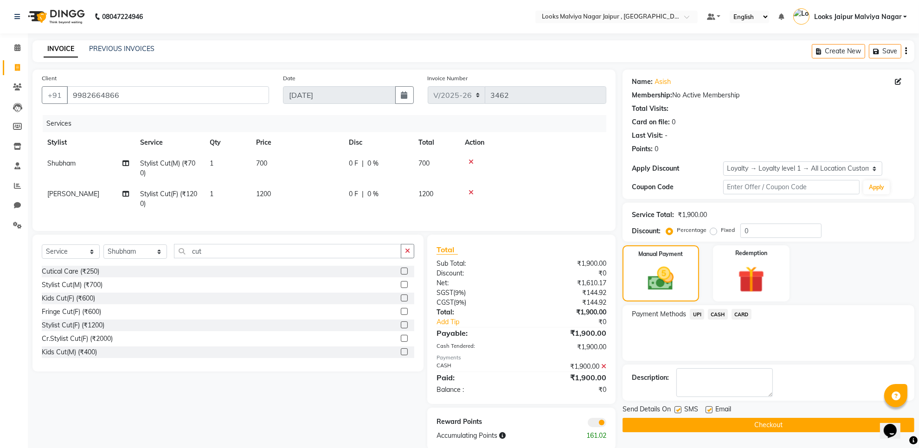
click at [678, 408] on label at bounding box center [677, 409] width 7 height 7
click at [678, 408] on input "checkbox" at bounding box center [677, 410] width 6 height 6
checkbox input "false"
click at [710, 407] on label at bounding box center [709, 409] width 7 height 7
click at [710, 407] on input "checkbox" at bounding box center [709, 410] width 6 height 6
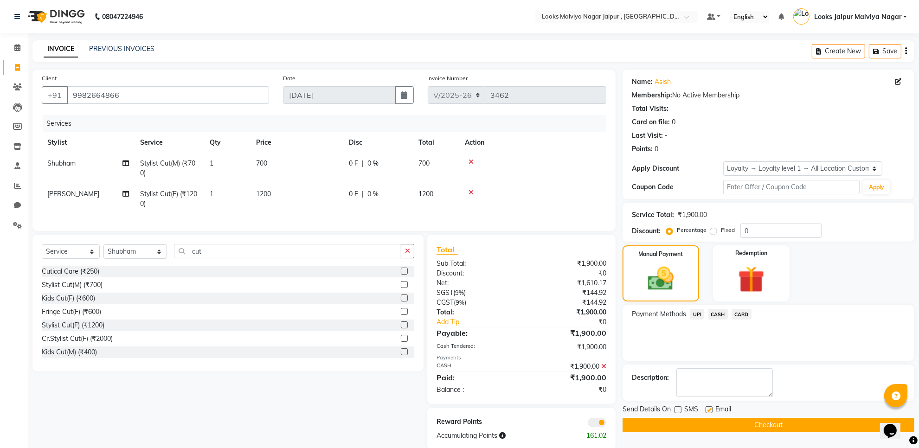
checkbox input "false"
click at [705, 425] on button "Checkout" at bounding box center [769, 425] width 292 height 14
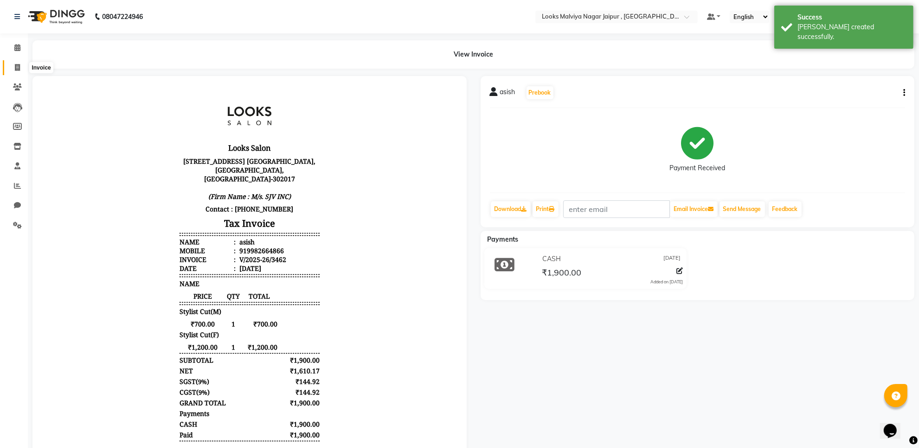
click at [13, 70] on span at bounding box center [17, 68] width 16 height 11
select select "service"
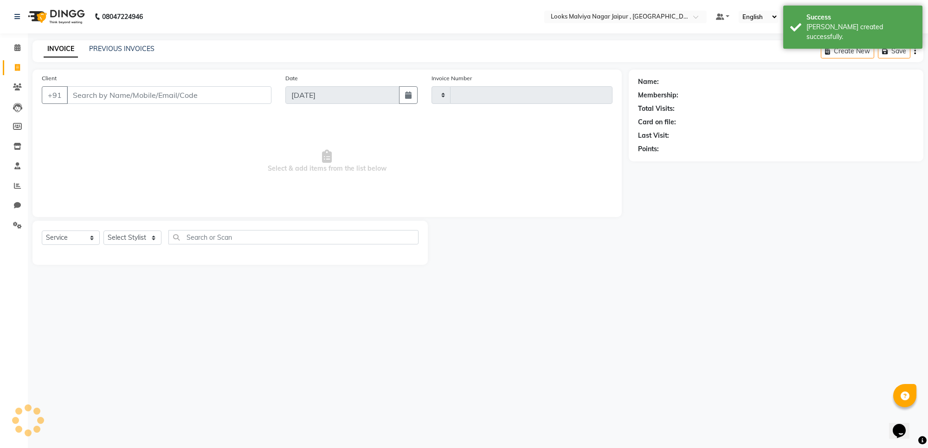
type input "3463"
select select "4317"
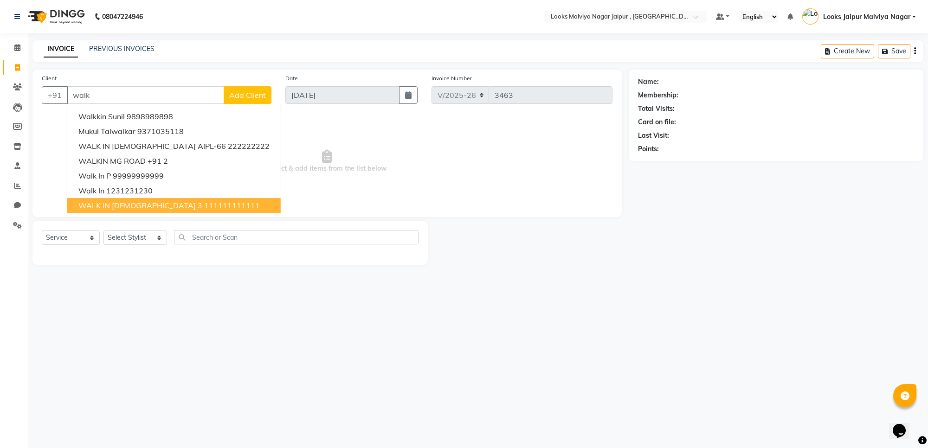
click at [202, 209] on button "WALK IN [DEMOGRAPHIC_DATA] 3 111111111111" at bounding box center [173, 205] width 213 height 15
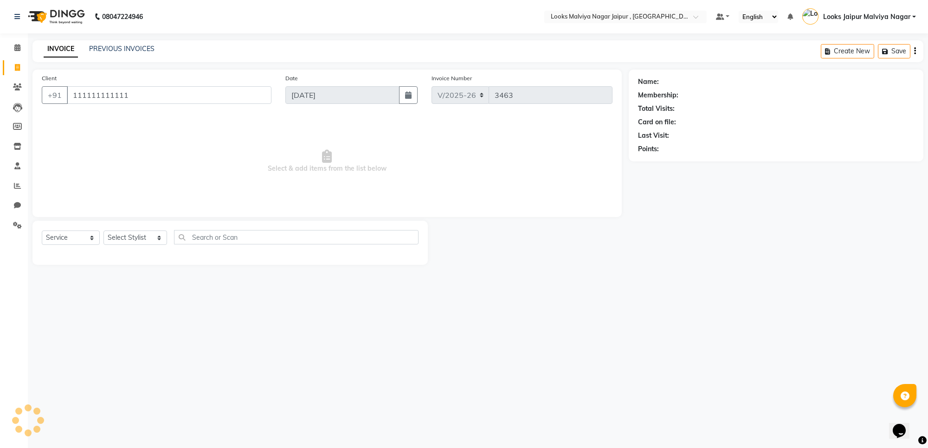
type input "111111111111"
click at [151, 240] on select "Select Stylist [PERSON_NAME] art Anoop [PERSON_NAME] Counter Sales [PERSON_NAME…" at bounding box center [135, 238] width 64 height 14
select select "1: Object"
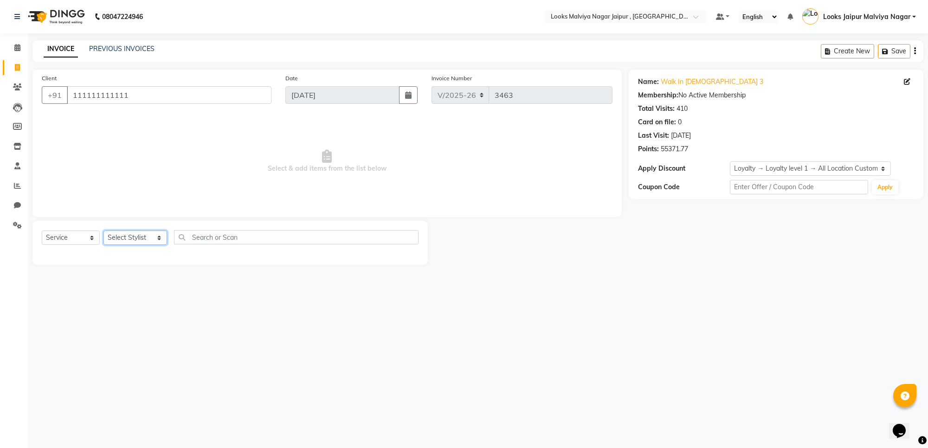
select select "66237"
click at [103, 231] on select "Select Stylist [PERSON_NAME] art Anoop [PERSON_NAME] Counter Sales [PERSON_NAME…" at bounding box center [135, 238] width 64 height 14
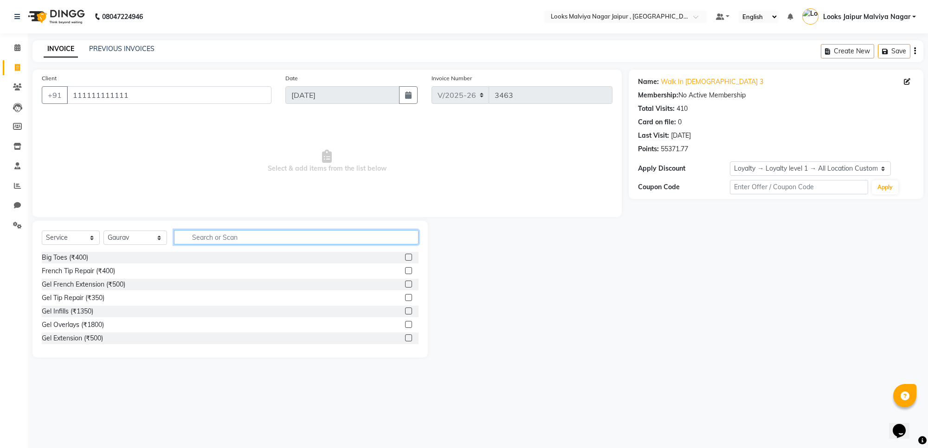
click at [207, 240] on input "text" at bounding box center [296, 237] width 244 height 14
type input "dry"
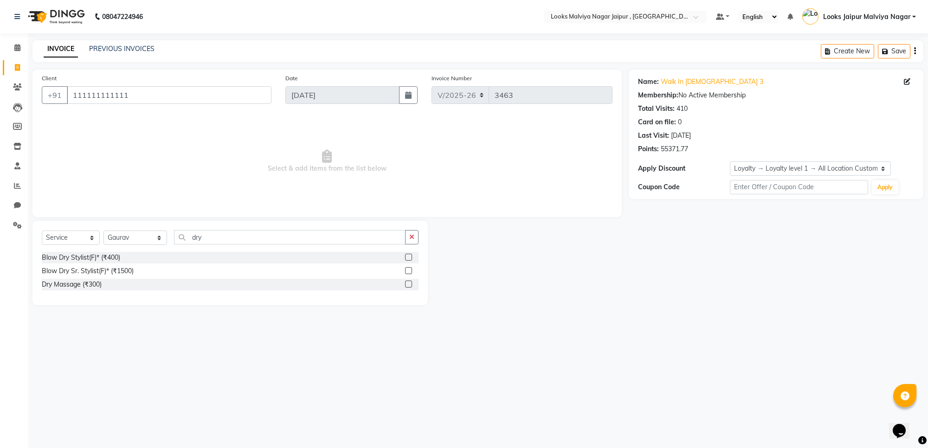
click at [411, 256] on label at bounding box center [408, 257] width 7 height 7
click at [411, 256] on input "checkbox" at bounding box center [408, 258] width 6 height 6
checkbox input "true"
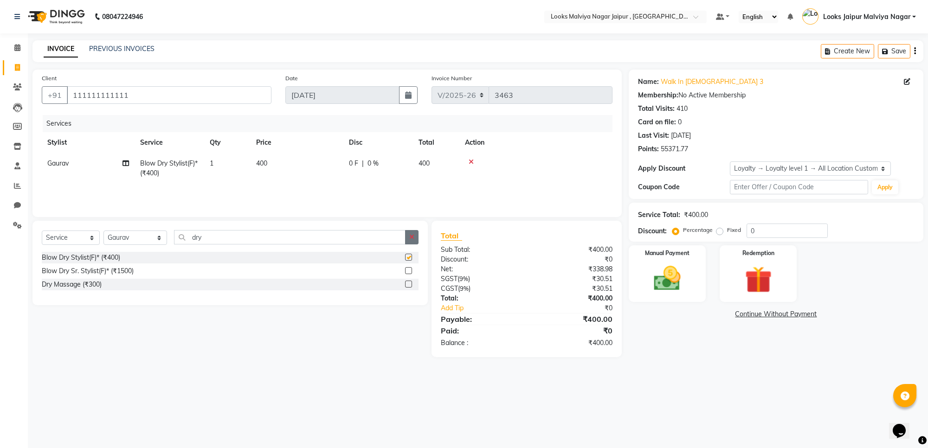
click at [411, 242] on button "button" at bounding box center [411, 237] width 13 height 14
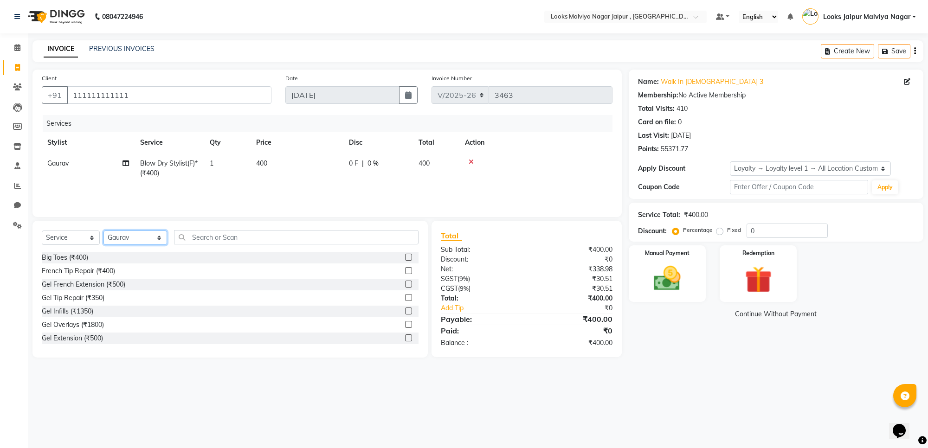
click at [161, 233] on select "Select Stylist [PERSON_NAME] art Anoop [PERSON_NAME] Counter Sales [PERSON_NAME…" at bounding box center [135, 238] width 64 height 14
select select "82802"
click at [103, 231] on select "Select Stylist [PERSON_NAME] art Anoop [PERSON_NAME] Counter Sales [PERSON_NAME…" at bounding box center [135, 238] width 64 height 14
click at [203, 228] on div "Select Service Product Membership Package Voucher Prepaid Gift Card Select Styl…" at bounding box center [229, 289] width 395 height 137
click at [238, 237] on input "text" at bounding box center [296, 237] width 244 height 14
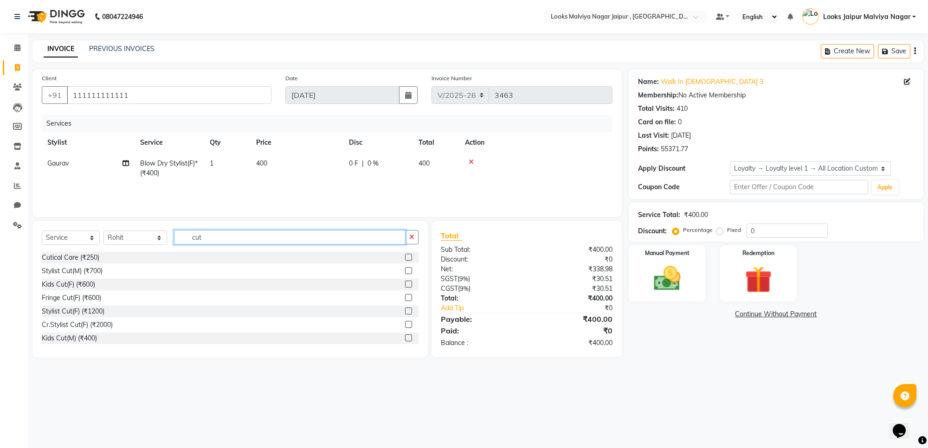
type input "cut"
click at [405, 271] on label at bounding box center [408, 270] width 7 height 7
click at [405, 271] on input "checkbox" at bounding box center [408, 271] width 6 height 6
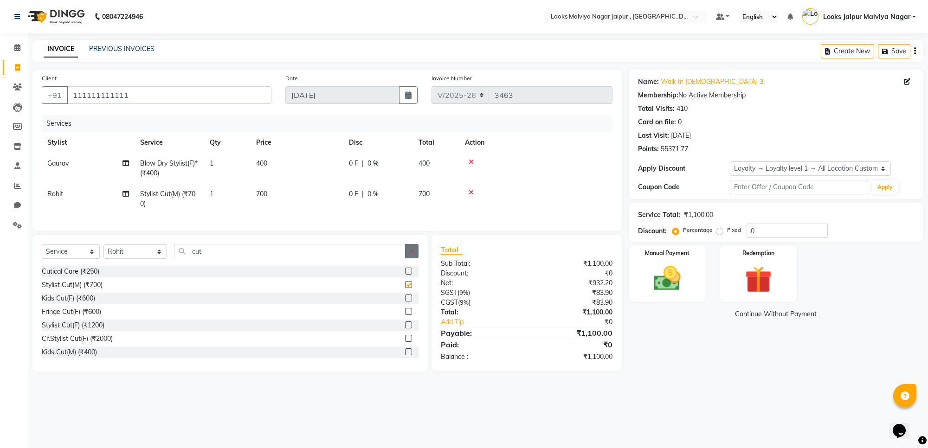
checkbox input "false"
click at [412, 254] on icon "button" at bounding box center [411, 251] width 5 height 6
click at [154, 259] on select "Select Stylist [PERSON_NAME] art Anoop [PERSON_NAME] Counter Sales [PERSON_NAME…" at bounding box center [135, 251] width 64 height 14
select select "59706"
click at [103, 253] on select "Select Stylist [PERSON_NAME] art Anoop [PERSON_NAME] Counter Sales [PERSON_NAME…" at bounding box center [135, 251] width 64 height 14
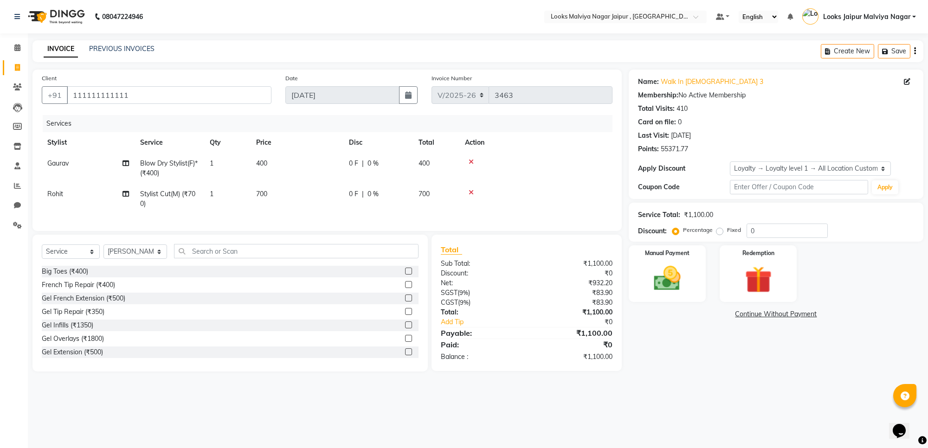
click at [203, 266] on div "Select Service Product Membership Package Voucher Prepaid Gift Card Select Styl…" at bounding box center [230, 255] width 377 height 22
click at [213, 258] on input "text" at bounding box center [296, 251] width 244 height 14
type input "eye"
click at [405, 302] on label at bounding box center [408, 298] width 7 height 7
click at [405, 302] on input "checkbox" at bounding box center [408, 298] width 6 height 6
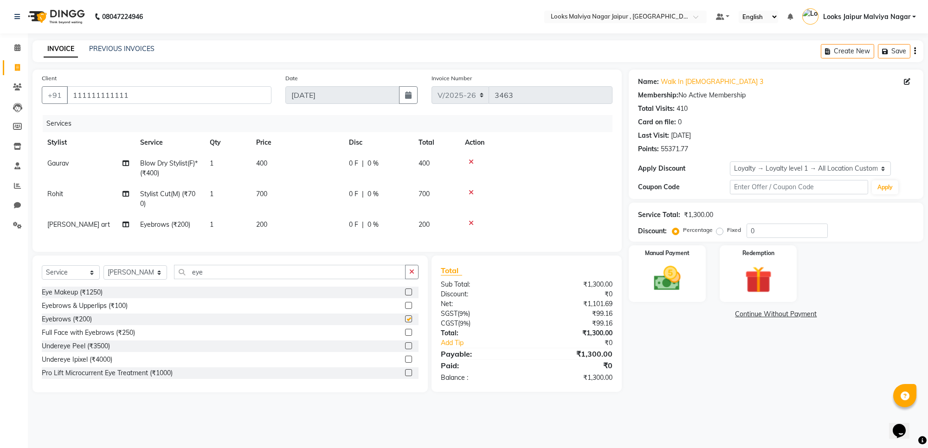
click at [331, 177] on td "400" at bounding box center [297, 168] width 93 height 31
checkbox input "false"
select select "66237"
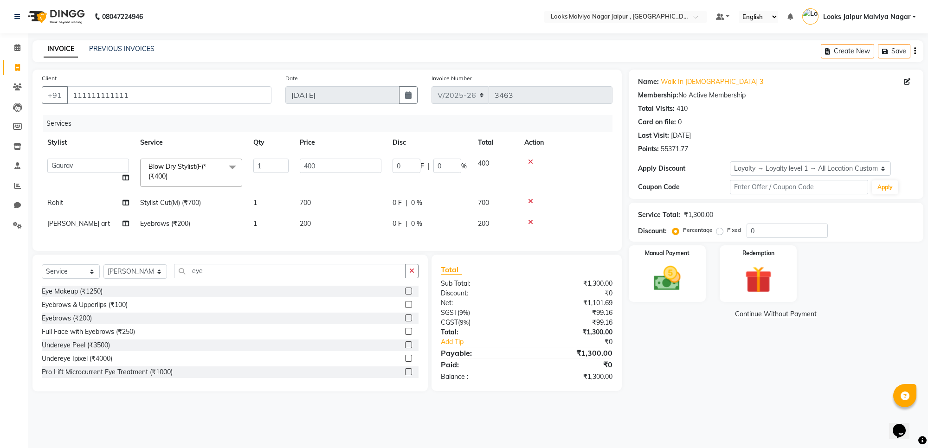
click at [337, 163] on input "400" at bounding box center [341, 166] width 82 height 14
type input "4"
type input "590"
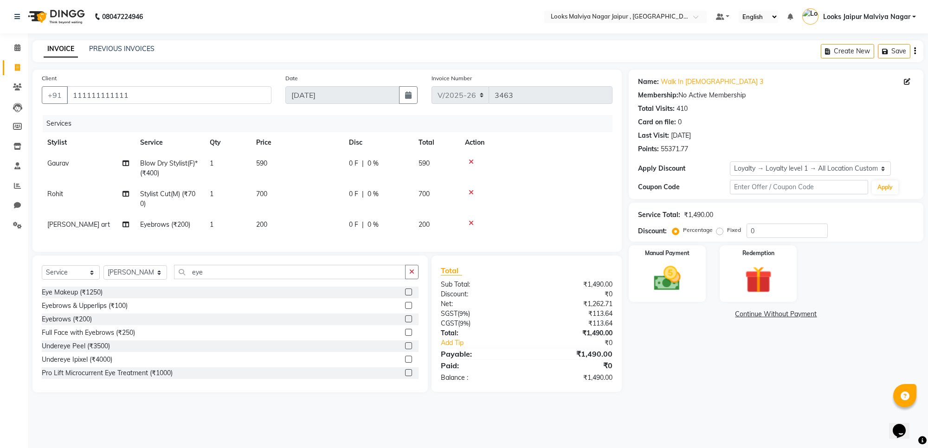
click at [318, 220] on td "200" at bounding box center [297, 224] width 93 height 21
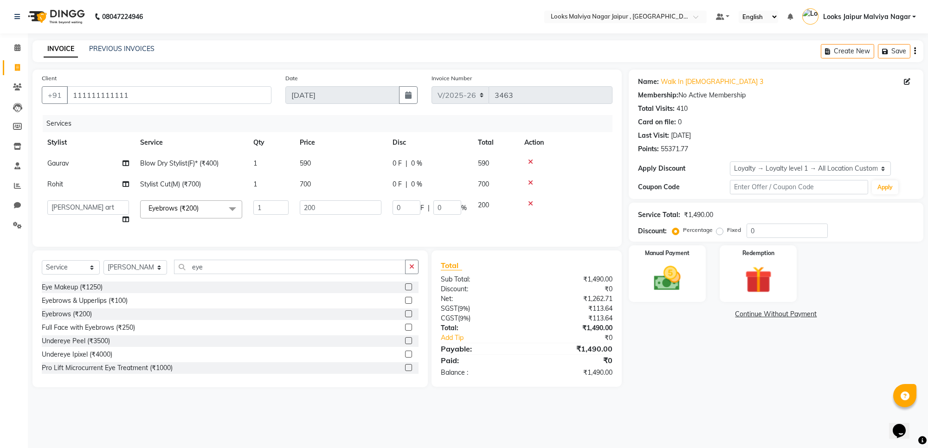
click at [320, 181] on td "700" at bounding box center [340, 184] width 93 height 21
select select "82802"
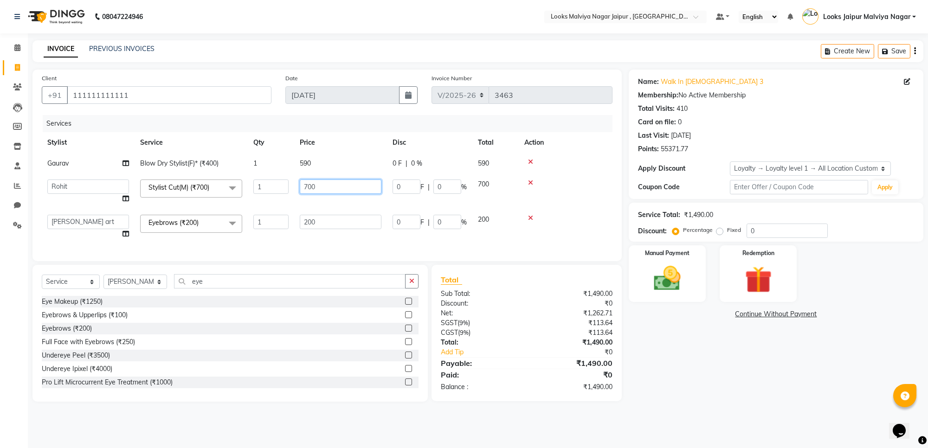
click at [326, 185] on input "700" at bounding box center [341, 187] width 82 height 14
type input "7"
type input "826"
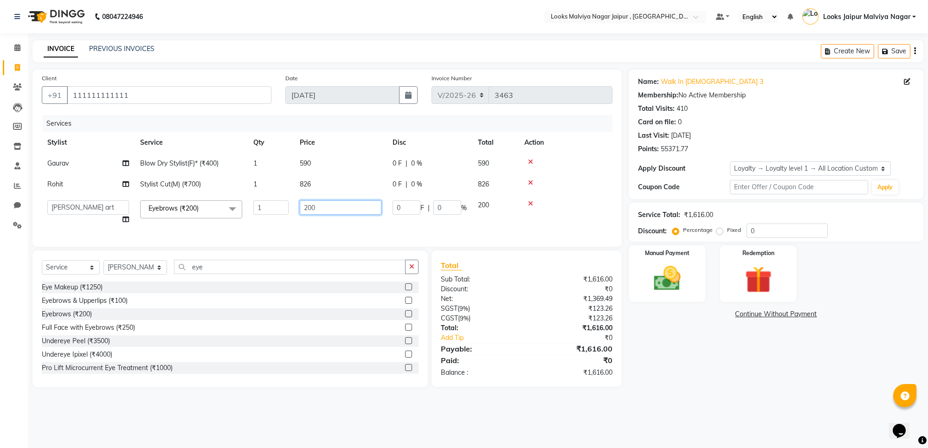
drag, startPoint x: 330, startPoint y: 209, endPoint x: 333, endPoint y: 216, distance: 7.5
click at [333, 216] on td "200" at bounding box center [340, 212] width 93 height 35
type input "2"
type input "165"
click at [667, 270] on img at bounding box center [666, 279] width 45 height 32
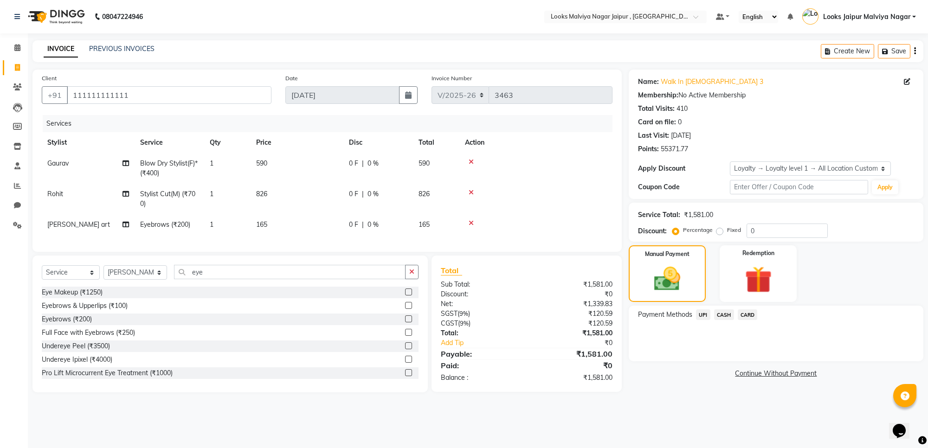
click at [706, 315] on span "UPI" at bounding box center [703, 314] width 14 height 11
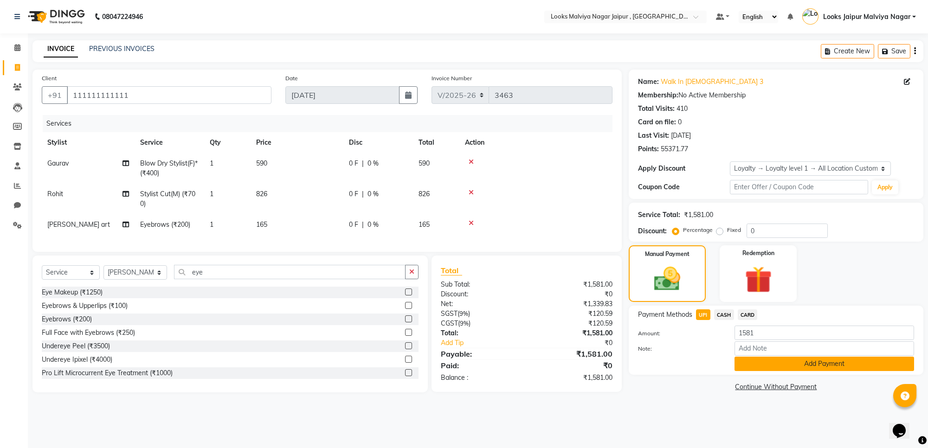
click at [758, 363] on button "Add Payment" at bounding box center [824, 364] width 180 height 14
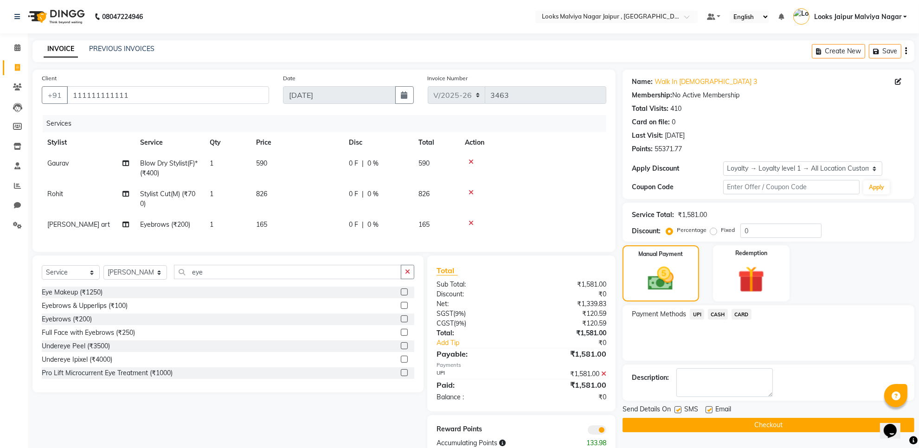
click at [710, 410] on label at bounding box center [709, 409] width 7 height 7
click at [710, 410] on input "checkbox" at bounding box center [709, 410] width 6 height 6
click at [710, 410] on label at bounding box center [709, 409] width 7 height 7
click at [710, 410] on input "checkbox" at bounding box center [709, 410] width 6 height 6
click at [707, 412] on label at bounding box center [709, 409] width 7 height 7
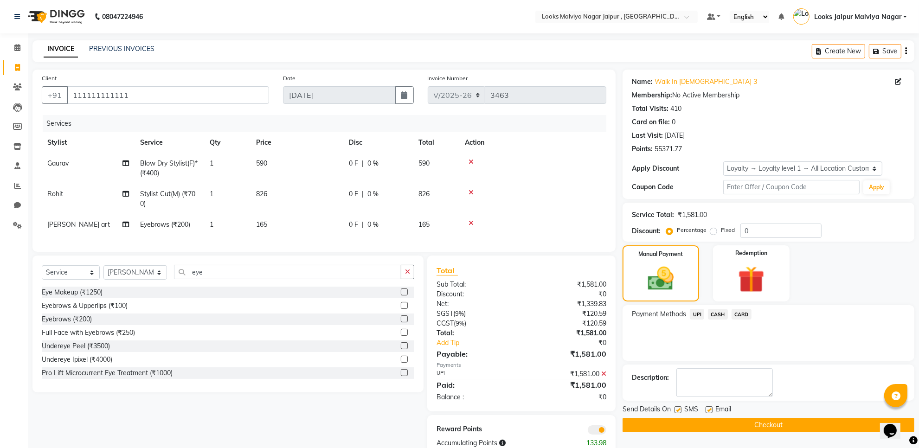
click at [707, 412] on input "checkbox" at bounding box center [709, 410] width 6 height 6
checkbox input "false"
click at [680, 413] on label at bounding box center [677, 409] width 7 height 7
click at [680, 413] on input "checkbox" at bounding box center [677, 410] width 6 height 6
checkbox input "false"
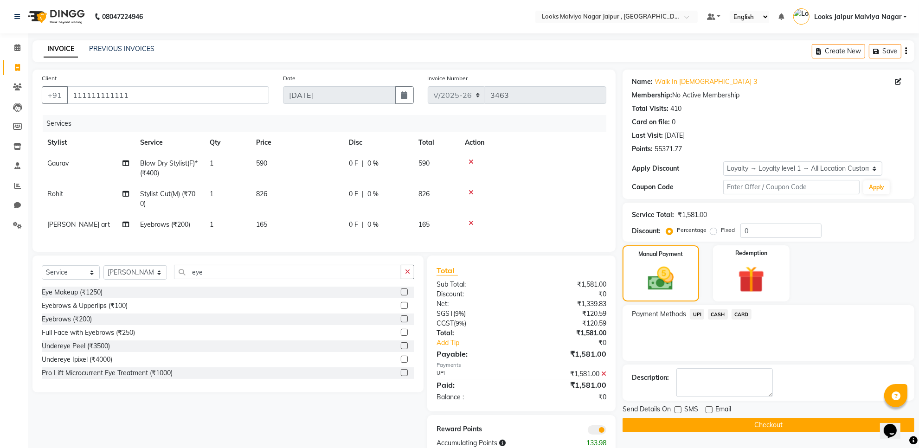
click at [680, 424] on button "Checkout" at bounding box center [769, 425] width 292 height 14
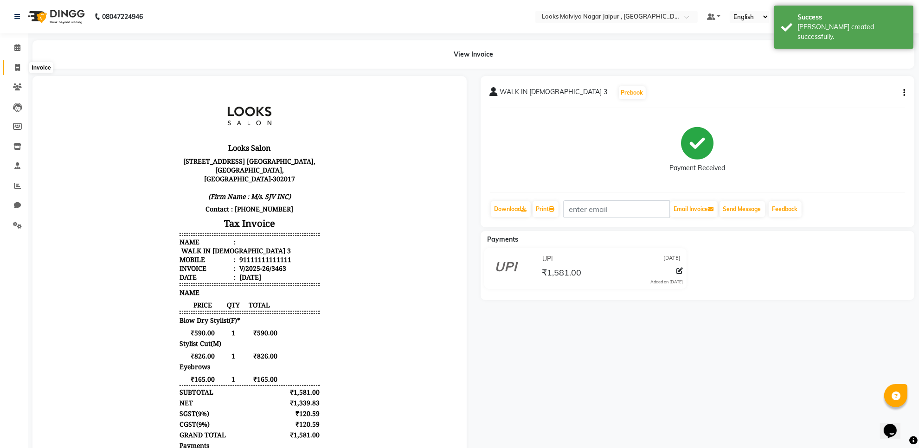
click at [21, 69] on span at bounding box center [17, 68] width 16 height 11
select select "service"
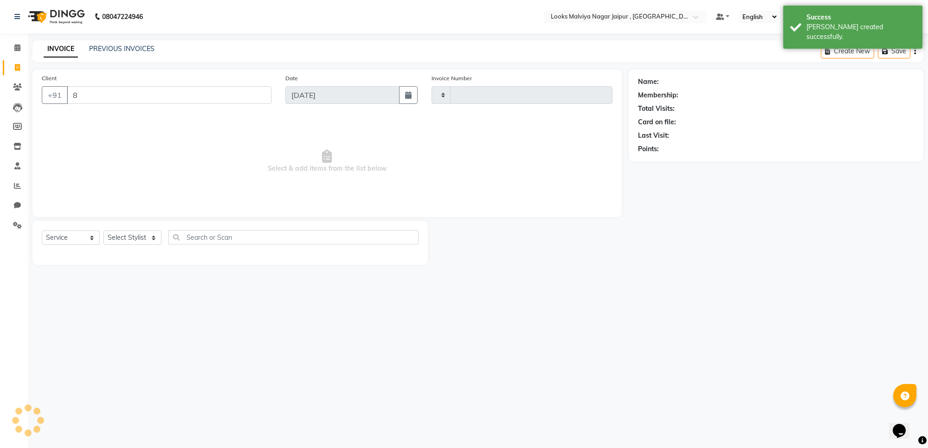
type input "88"
type input "3464"
type input "889"
select select "4317"
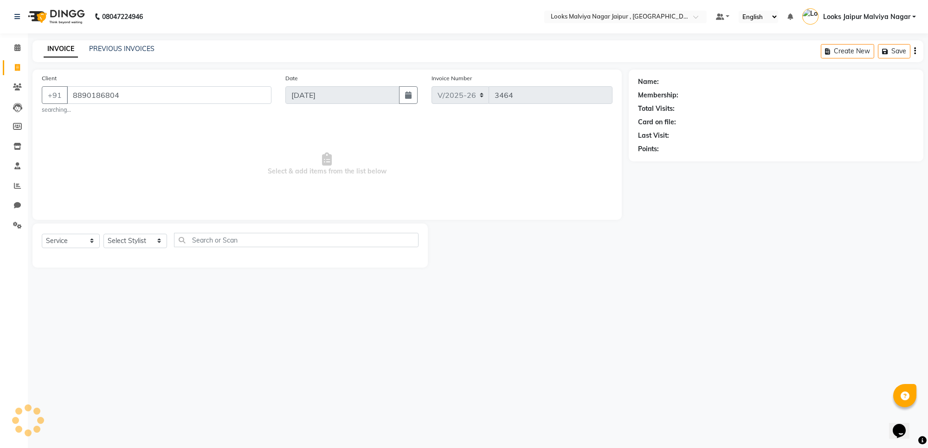
type input "8890186804"
select select "1: Object"
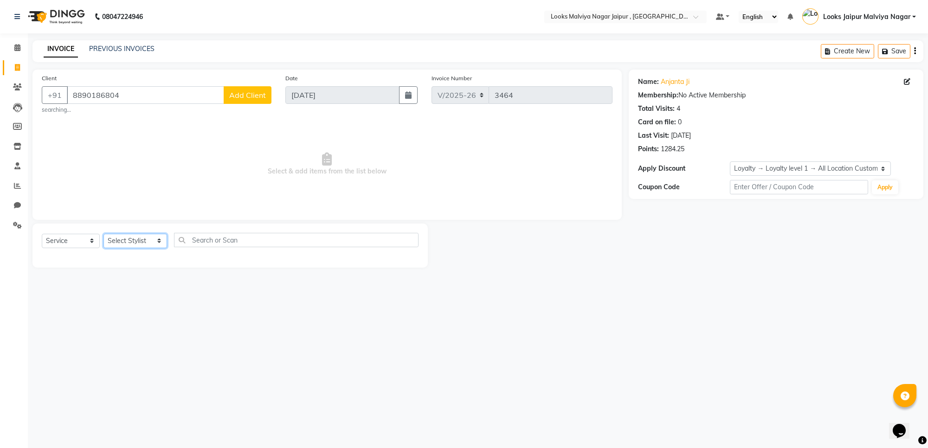
click at [152, 238] on select "Select Stylist [PERSON_NAME] art Anoop [PERSON_NAME] Counter Sales [PERSON_NAME…" at bounding box center [135, 241] width 64 height 14
select select "23564"
click at [103, 234] on select "Select Stylist [PERSON_NAME] art Anoop [PERSON_NAME] Counter Sales [PERSON_NAME…" at bounding box center [135, 241] width 64 height 14
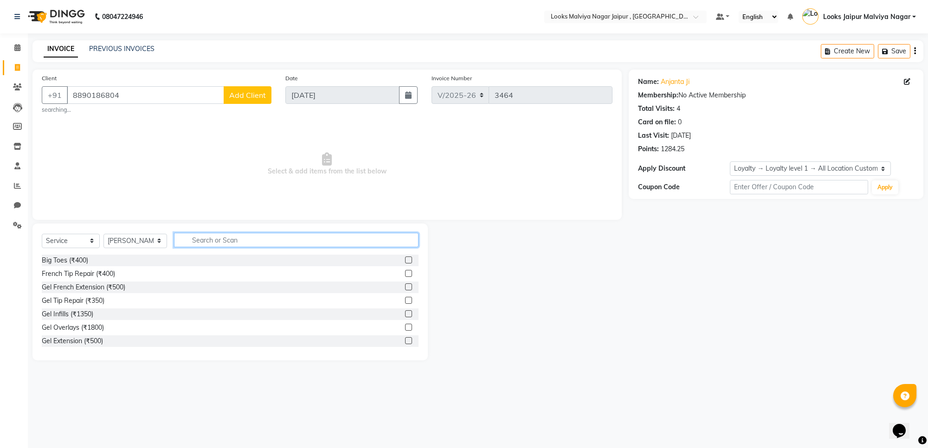
click at [392, 244] on input "text" at bounding box center [296, 240] width 244 height 14
type input "ritual"
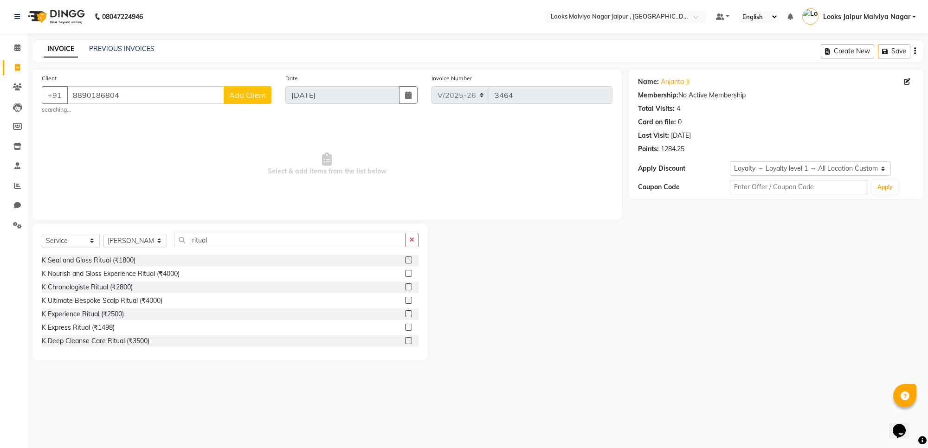
click at [405, 315] on label at bounding box center [408, 313] width 7 height 7
click at [405, 315] on input "checkbox" at bounding box center [408, 314] width 6 height 6
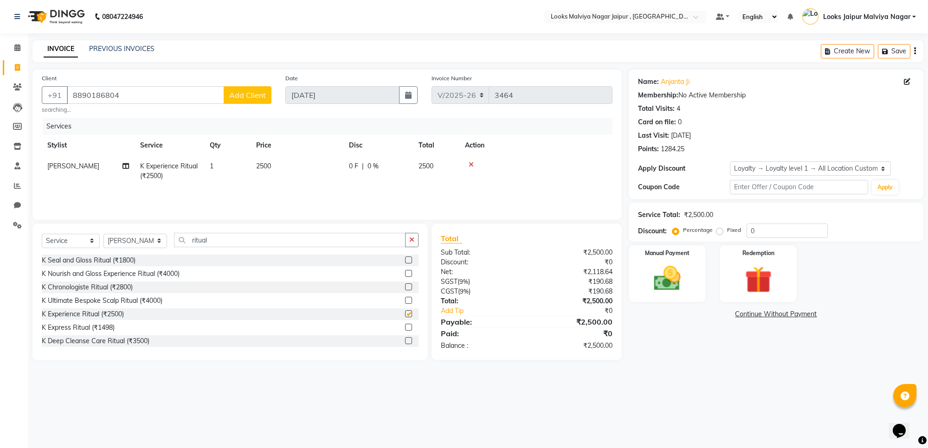
checkbox input "false"
click at [414, 239] on button "button" at bounding box center [411, 240] width 13 height 14
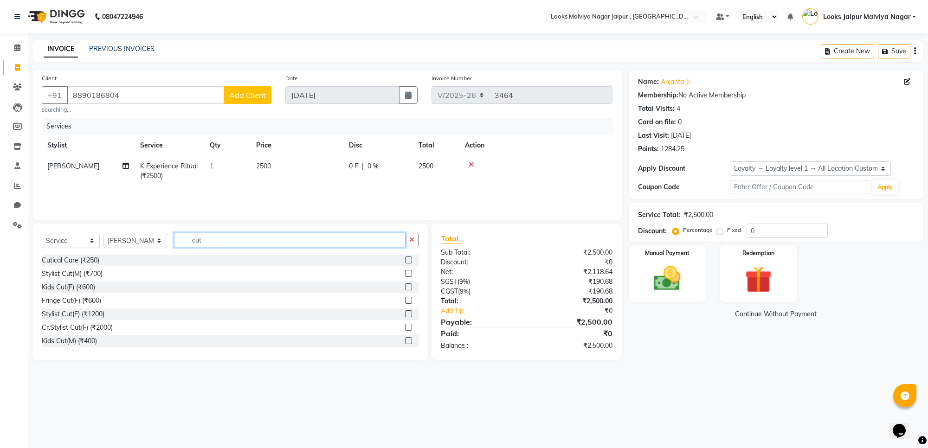
type input "cut"
drag, startPoint x: 401, startPoint y: 328, endPoint x: 368, endPoint y: 253, distance: 82.2
click at [405, 328] on label at bounding box center [408, 327] width 7 height 7
click at [405, 328] on input "checkbox" at bounding box center [408, 328] width 6 height 6
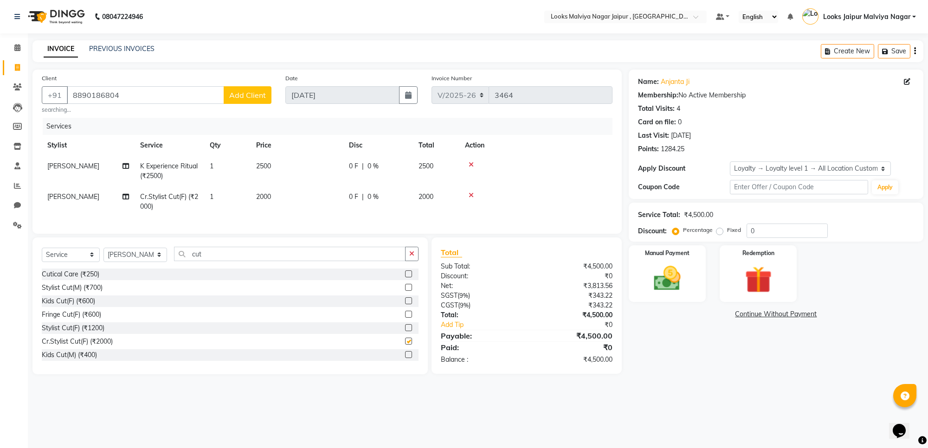
checkbox input "false"
click at [326, 196] on td "2000" at bounding box center [297, 201] width 93 height 31
select select "23564"
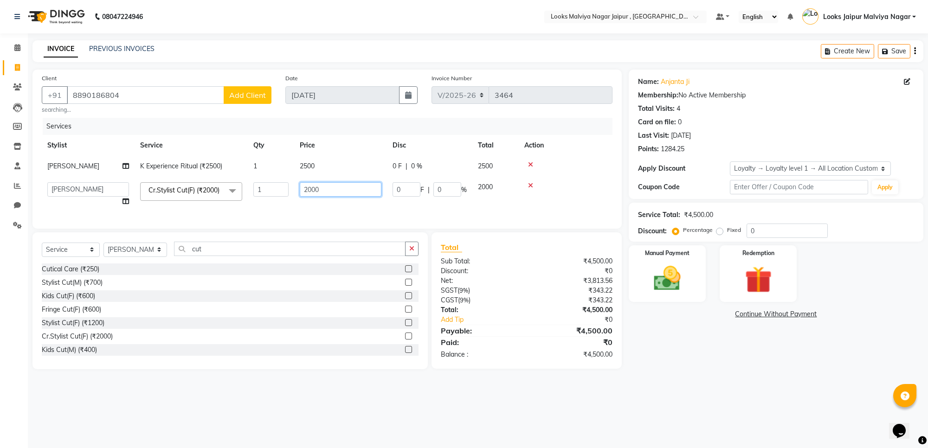
click at [339, 186] on input "2000" at bounding box center [341, 189] width 82 height 14
type input "2"
type input "1652"
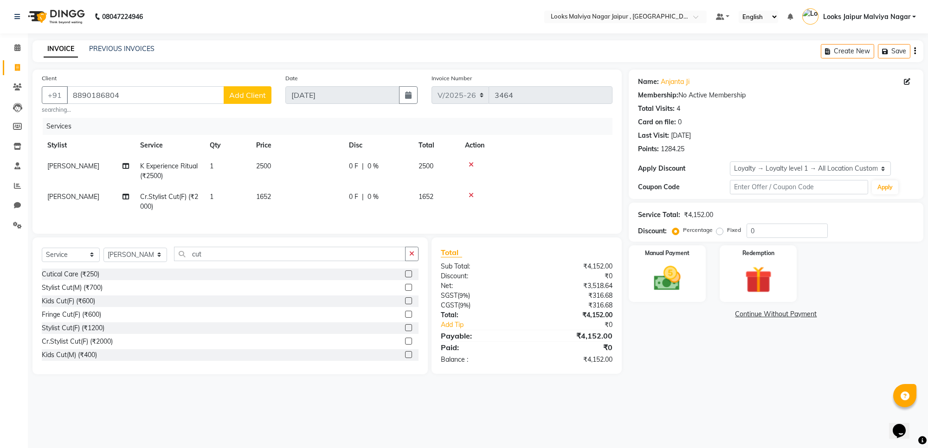
drag, startPoint x: 313, startPoint y: 181, endPoint x: 334, endPoint y: 172, distance: 22.8
click at [328, 175] on tbody "[PERSON_NAME] K Experience Ritual (₹2500) 1 2500 0 F | 0 % 2500 [PERSON_NAME] C…" at bounding box center [327, 186] width 571 height 61
click at [336, 168] on td "2500" at bounding box center [297, 171] width 93 height 31
select select "23564"
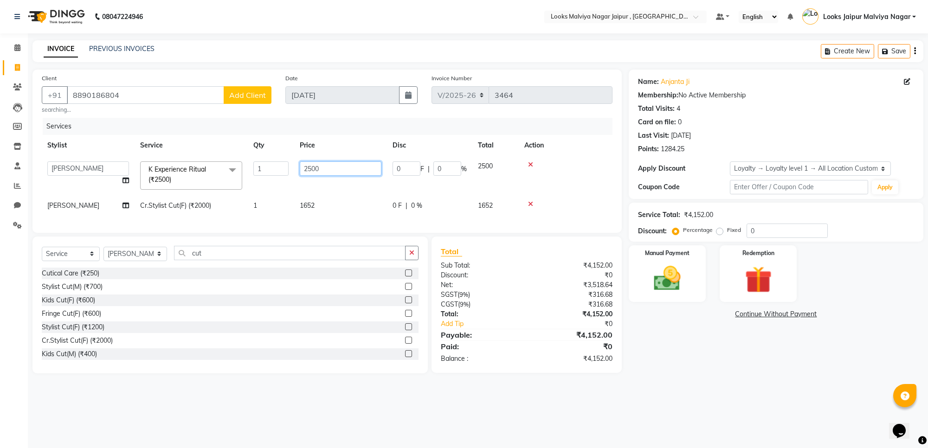
click at [341, 162] on input "2500" at bounding box center [341, 168] width 82 height 14
type input "2"
type input "5310"
click at [663, 260] on div "Manual Payment" at bounding box center [667, 273] width 80 height 59
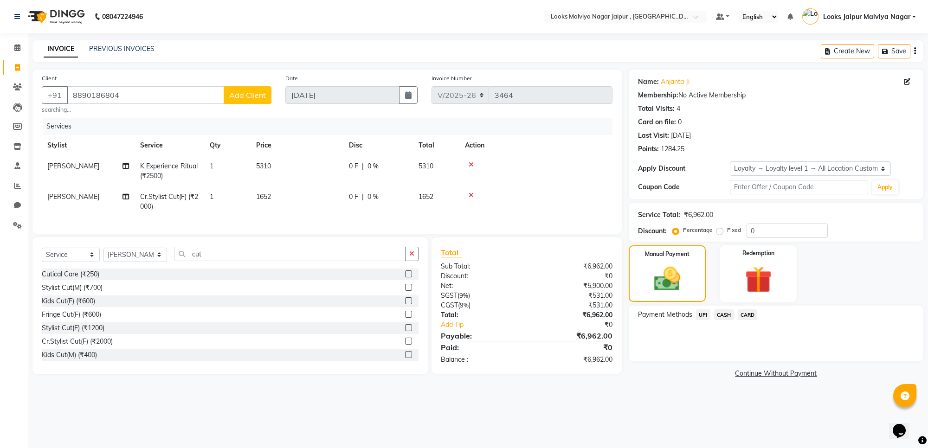
click at [704, 312] on span "UPI" at bounding box center [703, 314] width 14 height 11
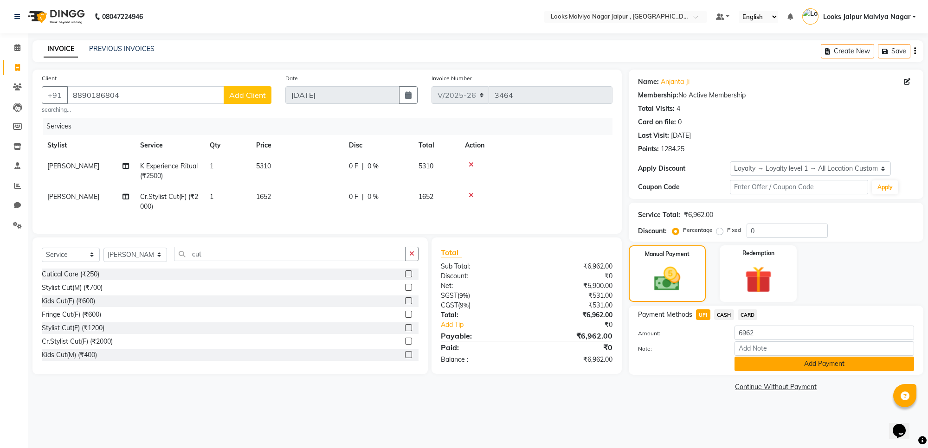
click at [746, 361] on button "Add Payment" at bounding box center [824, 364] width 180 height 14
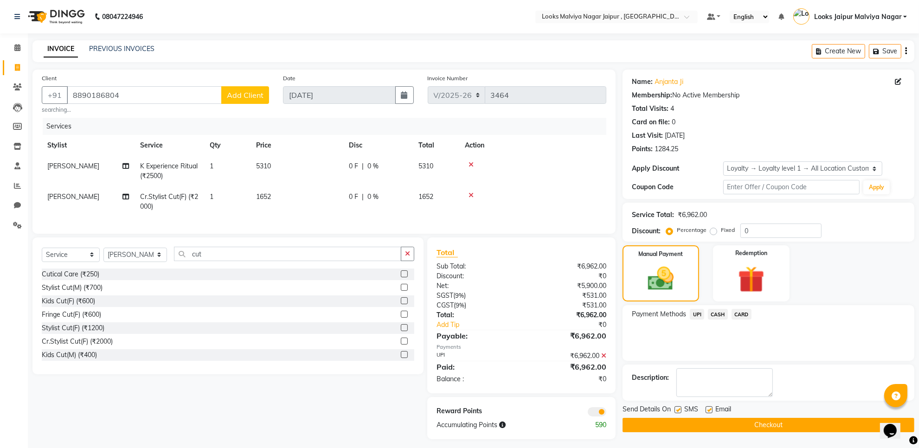
click at [710, 409] on label at bounding box center [709, 409] width 7 height 7
click at [710, 409] on input "checkbox" at bounding box center [709, 410] width 6 height 6
checkbox input "false"
click at [678, 409] on label at bounding box center [677, 409] width 7 height 7
click at [678, 409] on input "checkbox" at bounding box center [677, 410] width 6 height 6
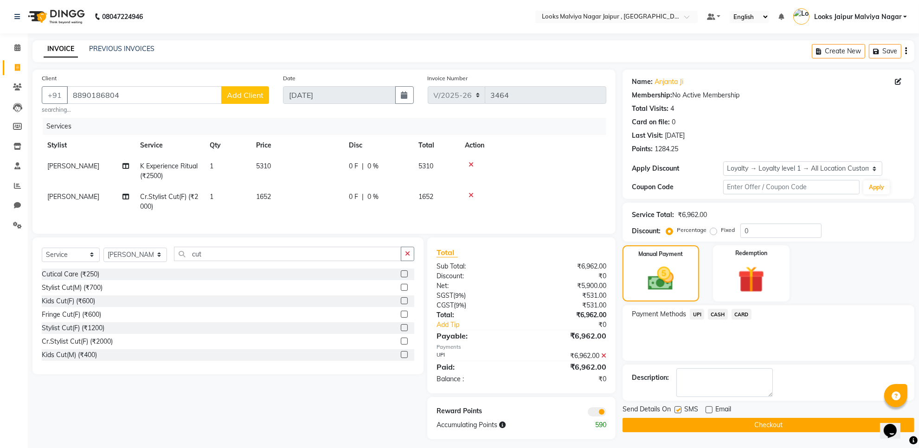
checkbox input "false"
drag, startPoint x: 669, startPoint y: 422, endPoint x: 673, endPoint y: 390, distance: 32.7
click at [671, 421] on button "Checkout" at bounding box center [769, 425] width 292 height 14
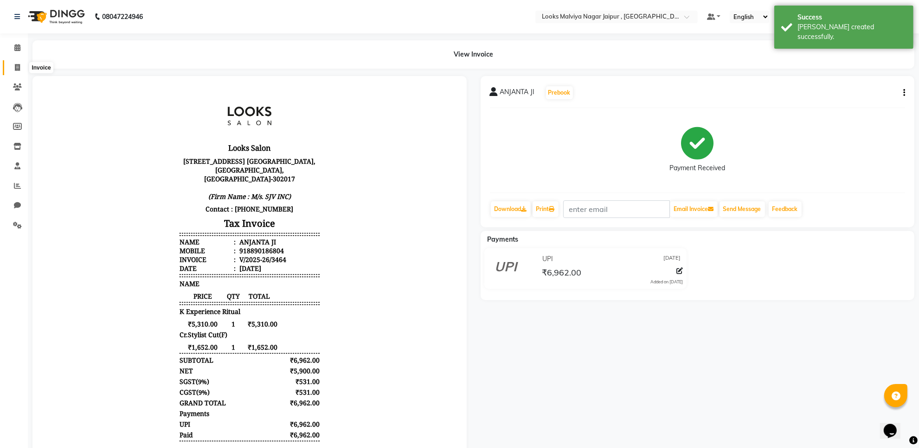
click at [10, 71] on span at bounding box center [17, 68] width 16 height 11
select select "service"
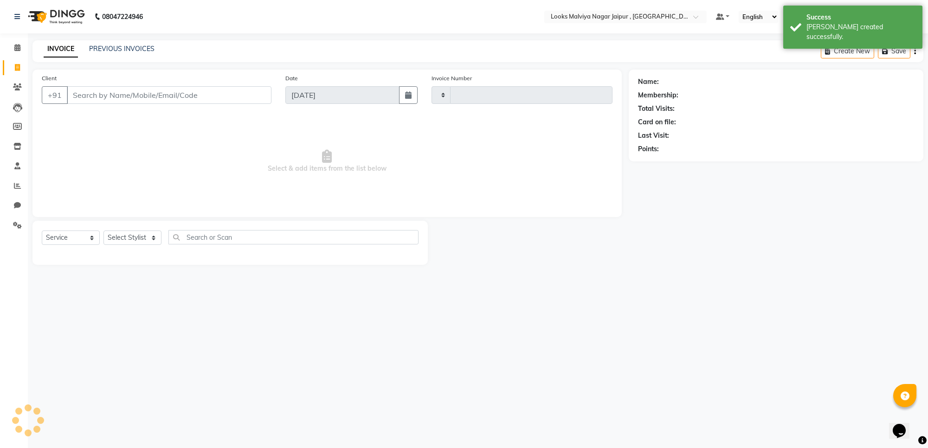
type input "3465"
select select "4317"
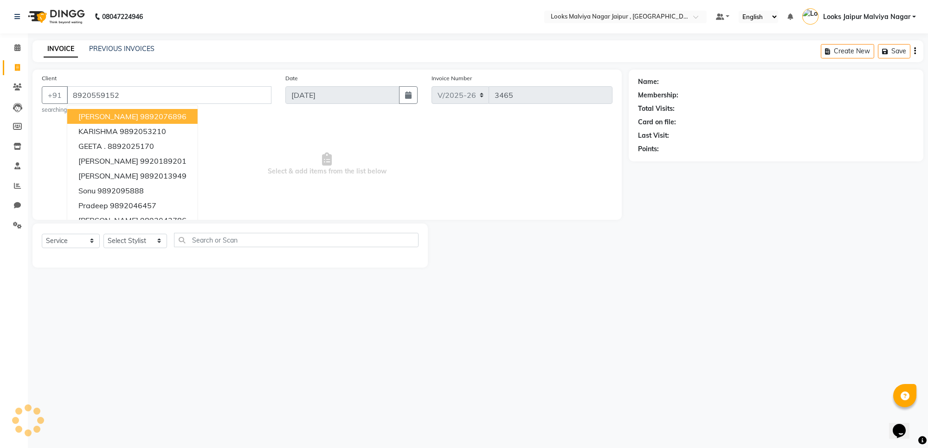
type input "8920559152"
select select "1: Object"
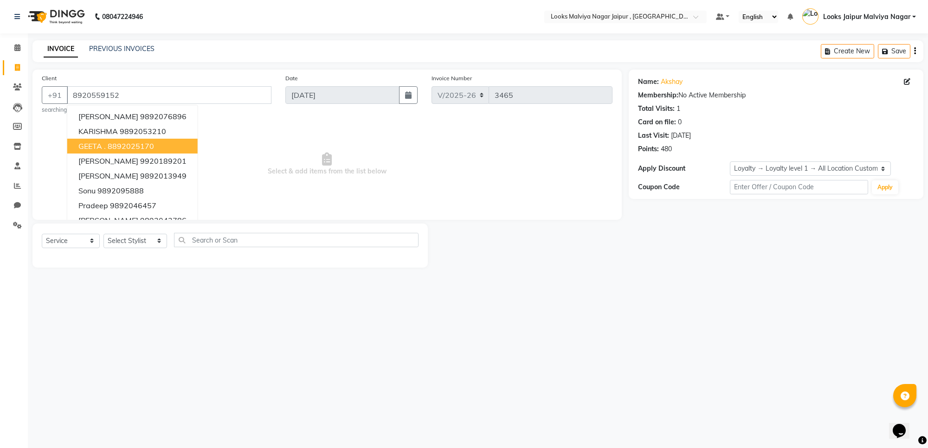
click at [410, 158] on span "Select & add items from the list below" at bounding box center [327, 164] width 571 height 93
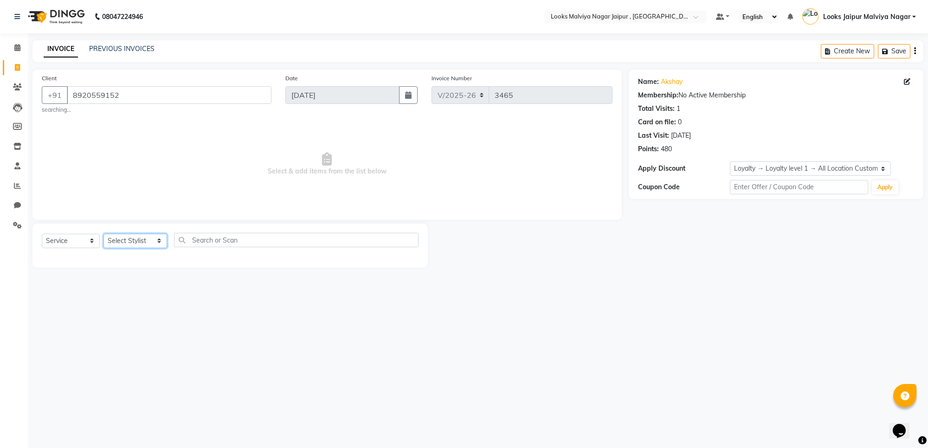
click at [128, 237] on select "Select Stylist [PERSON_NAME] art Anoop [PERSON_NAME] Counter Sales [PERSON_NAME…" at bounding box center [135, 241] width 64 height 14
select select "82802"
click at [103, 234] on select "Select Stylist [PERSON_NAME] art Anoop [PERSON_NAME] Counter Sales [PERSON_NAME…" at bounding box center [135, 241] width 64 height 14
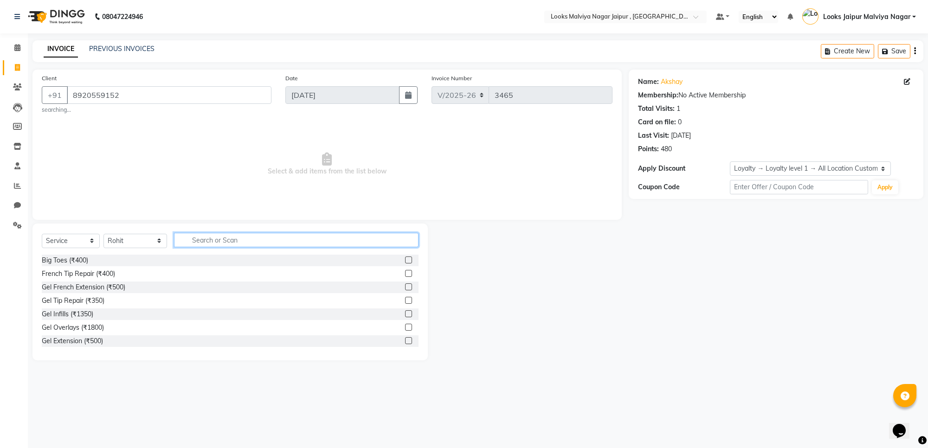
click at [230, 235] on input "text" at bounding box center [296, 240] width 244 height 14
type input "cut"
drag, startPoint x: 398, startPoint y: 274, endPoint x: 387, endPoint y: 247, distance: 28.8
click at [405, 273] on label at bounding box center [408, 273] width 7 height 7
click at [405, 273] on input "checkbox" at bounding box center [408, 274] width 6 height 6
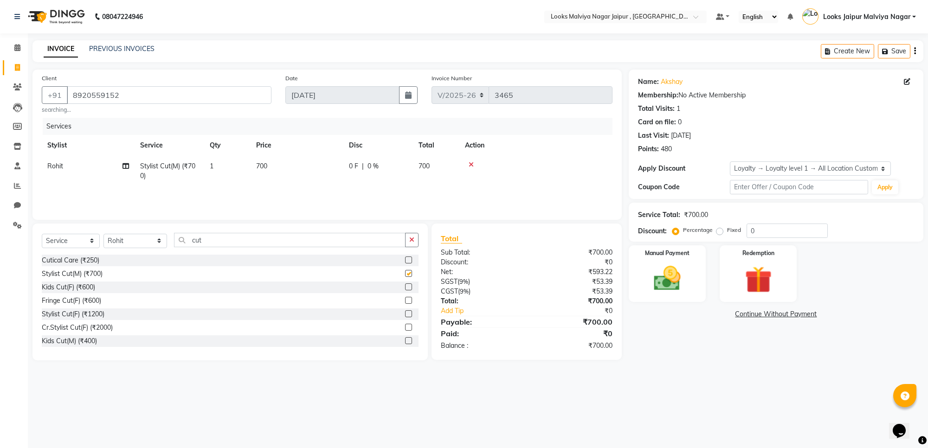
checkbox input "false"
click at [323, 167] on td "700" at bounding box center [297, 171] width 93 height 31
select select "82802"
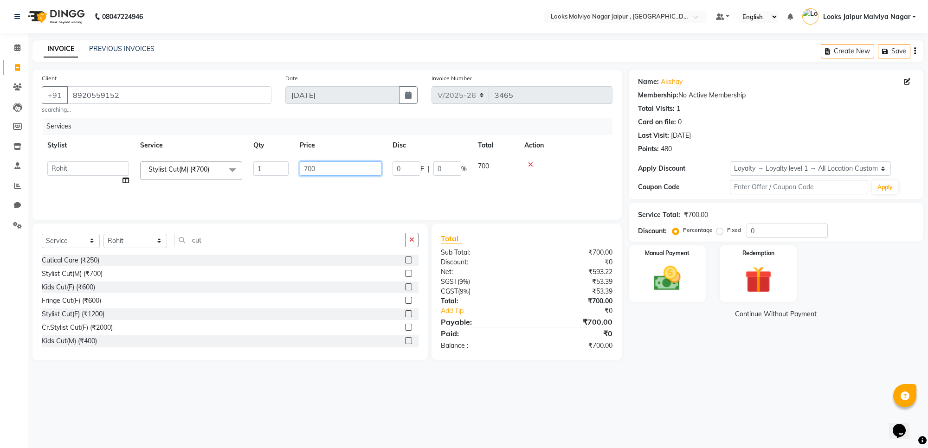
click at [323, 161] on input "700" at bounding box center [341, 168] width 82 height 14
type input "7"
type input "826"
click at [657, 284] on img at bounding box center [666, 279] width 45 height 32
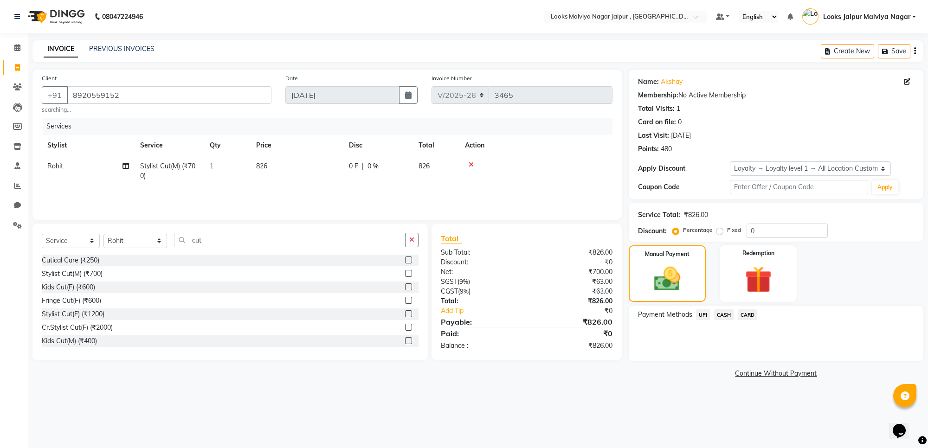
click at [700, 315] on span "UPI" at bounding box center [703, 314] width 14 height 11
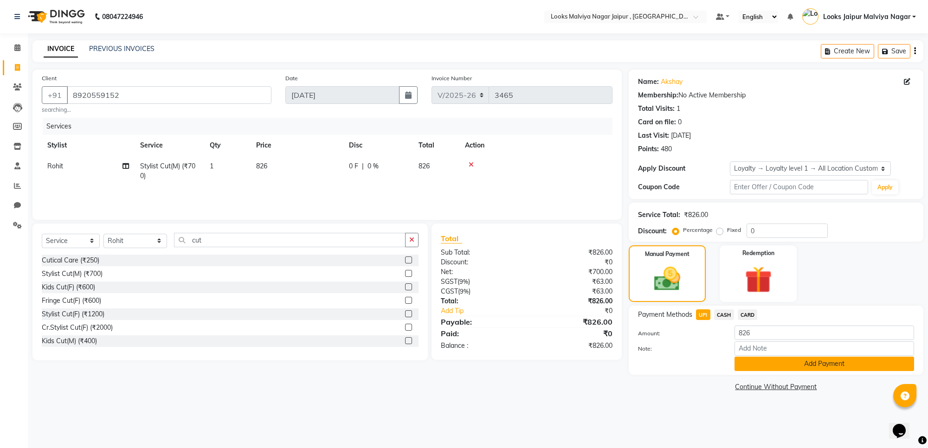
click at [786, 367] on button "Add Payment" at bounding box center [824, 364] width 180 height 14
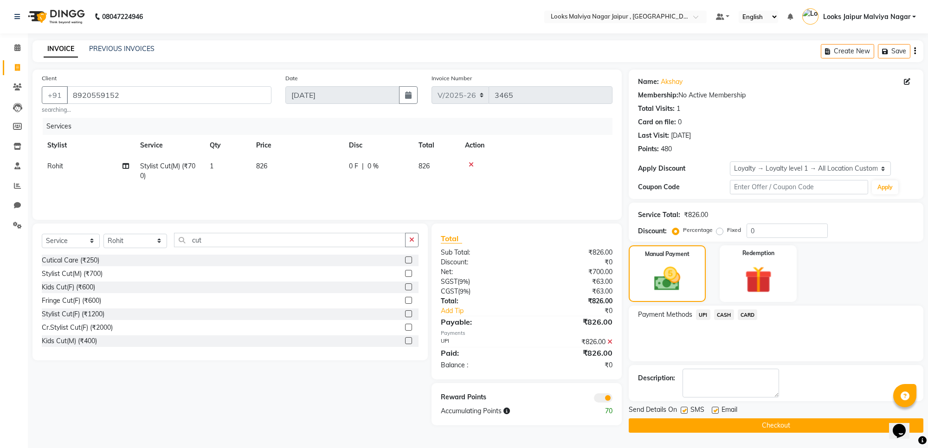
click at [717, 409] on label at bounding box center [715, 410] width 7 height 7
click at [717, 409] on input "checkbox" at bounding box center [715, 411] width 6 height 6
checkbox input "false"
click at [684, 411] on label at bounding box center [684, 410] width 7 height 7
click at [684, 411] on input "checkbox" at bounding box center [684, 411] width 6 height 6
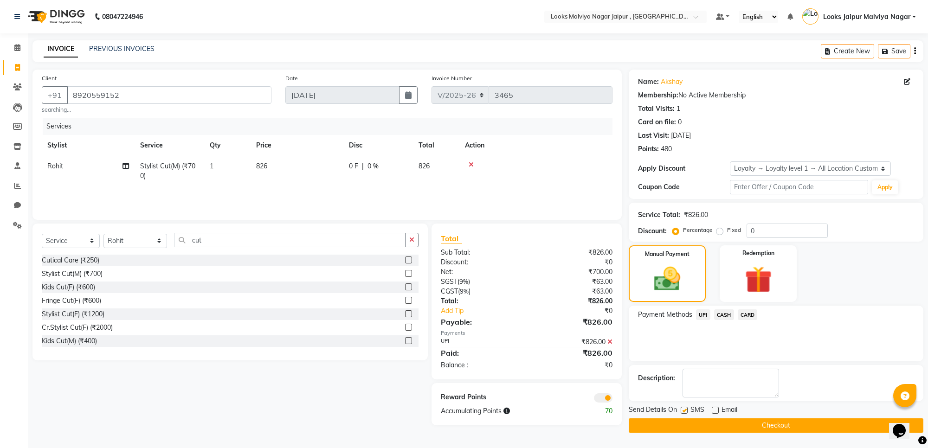
checkbox input "false"
click at [685, 425] on button "Checkout" at bounding box center [776, 425] width 295 height 14
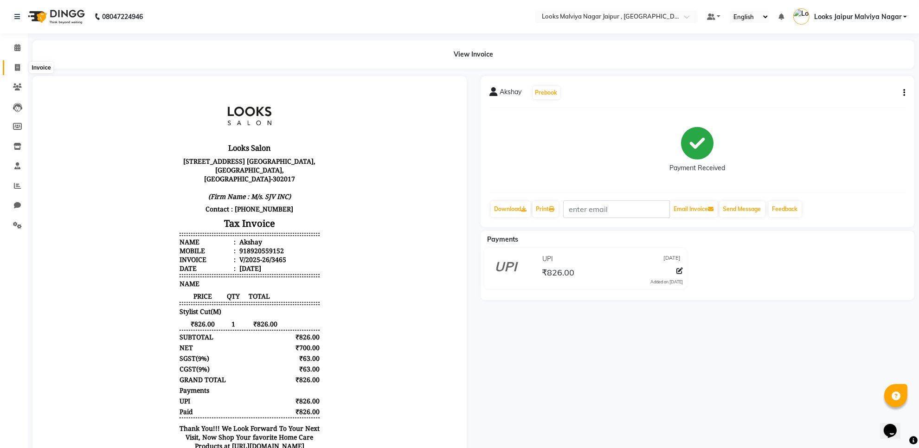
click at [17, 71] on span at bounding box center [17, 68] width 16 height 11
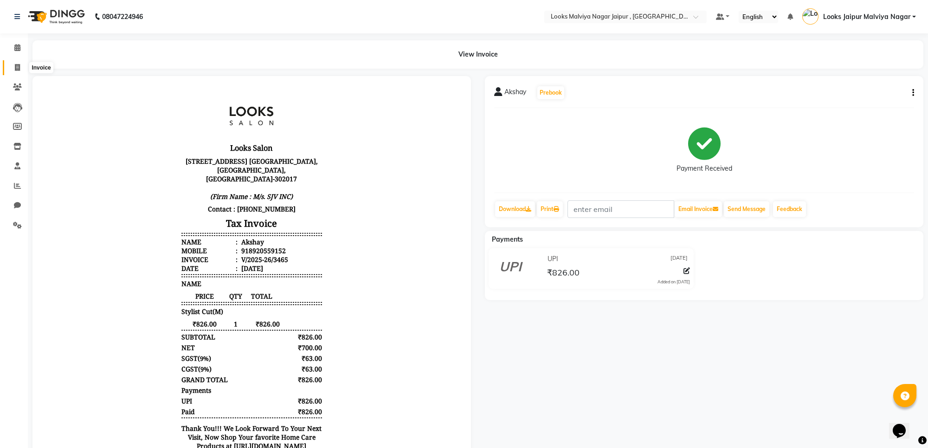
select select "4317"
select select "service"
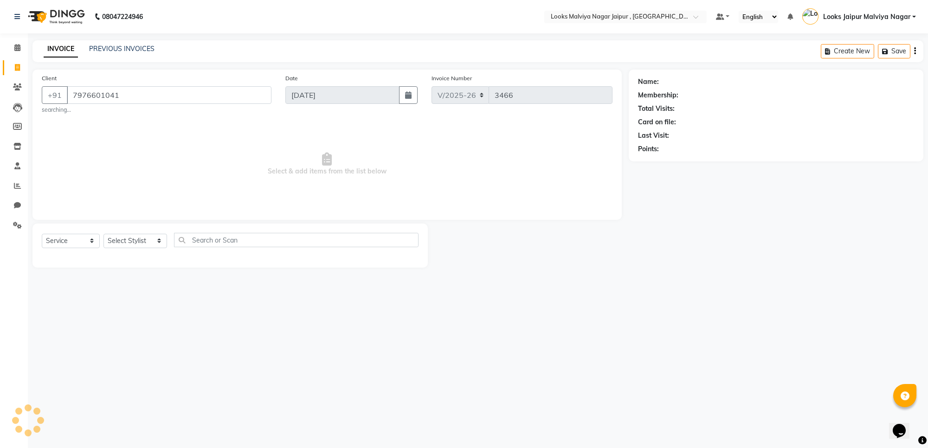
type input "7976601041"
select select "1: Object"
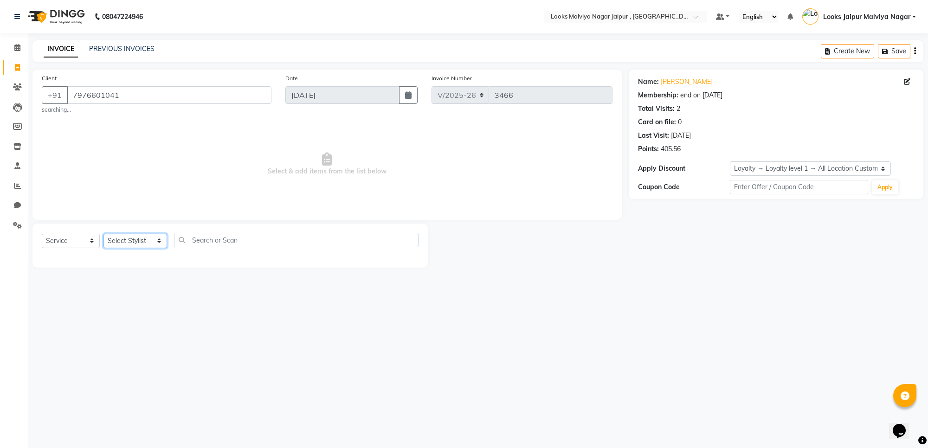
click at [130, 240] on select "Select Stylist [PERSON_NAME] art Anoop [PERSON_NAME] Counter Sales [PERSON_NAME…" at bounding box center [135, 241] width 64 height 14
select select "66237"
click at [103, 234] on select "Select Stylist [PERSON_NAME] art Anoop [PERSON_NAME] Counter Sales [PERSON_NAME…" at bounding box center [135, 241] width 64 height 14
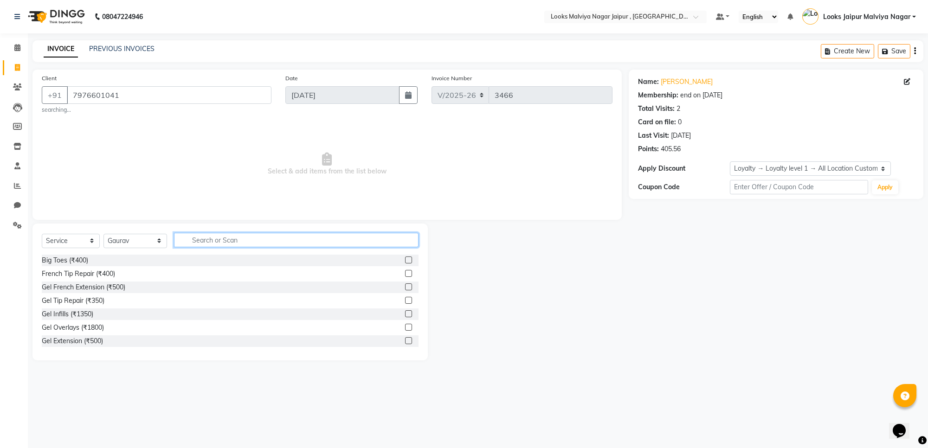
click at [228, 236] on input "text" at bounding box center [296, 240] width 244 height 14
type input "cut"
click at [405, 313] on label at bounding box center [408, 313] width 7 height 7
click at [405, 313] on input "checkbox" at bounding box center [408, 314] width 6 height 6
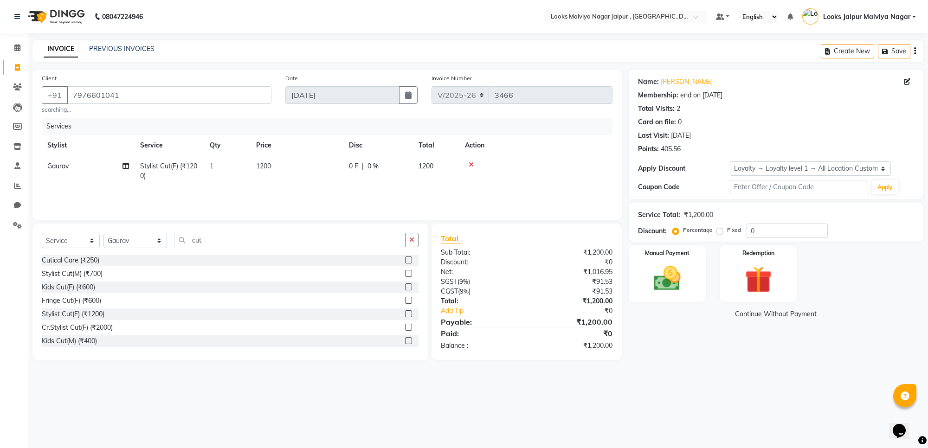
click at [334, 167] on td "1200" at bounding box center [297, 171] width 93 height 31
checkbox input "false"
select select "66237"
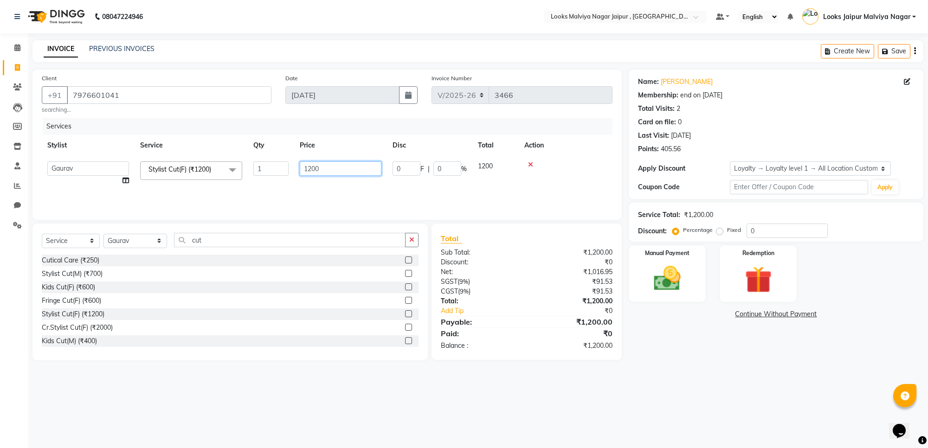
click at [345, 168] on input "1200" at bounding box center [341, 168] width 82 height 14
type input "1"
type input "1416"
click at [787, 229] on input "0" at bounding box center [786, 231] width 81 height 14
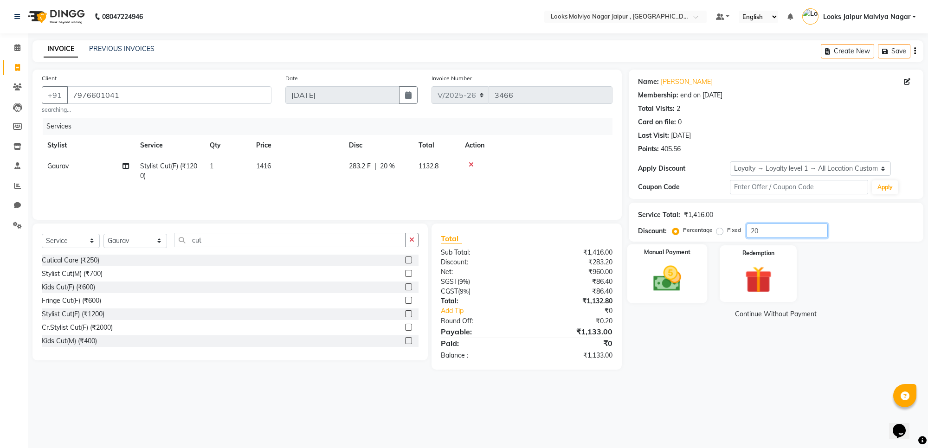
type input "20"
click at [668, 290] on img at bounding box center [666, 279] width 45 height 32
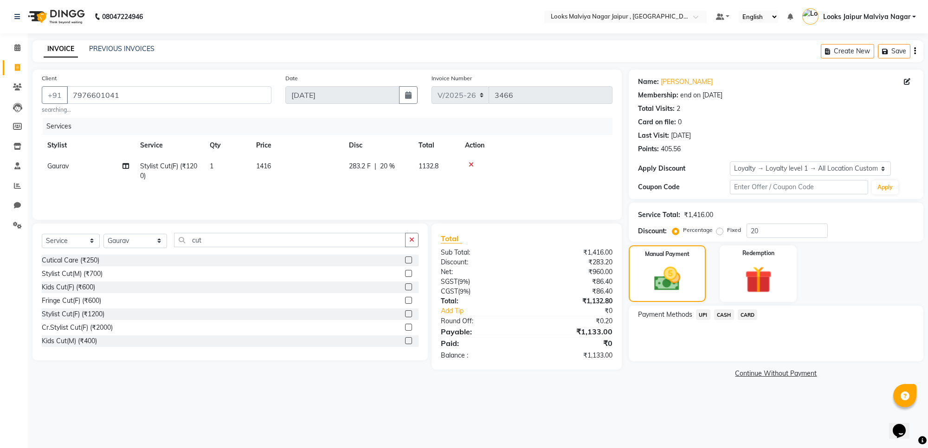
drag, startPoint x: 308, startPoint y: 178, endPoint x: 345, endPoint y: 161, distance: 40.9
click at [315, 170] on td "1416" at bounding box center [297, 171] width 93 height 31
select select "66237"
click at [347, 161] on td "1416" at bounding box center [340, 173] width 93 height 35
click at [358, 172] on input "1416" at bounding box center [341, 168] width 82 height 14
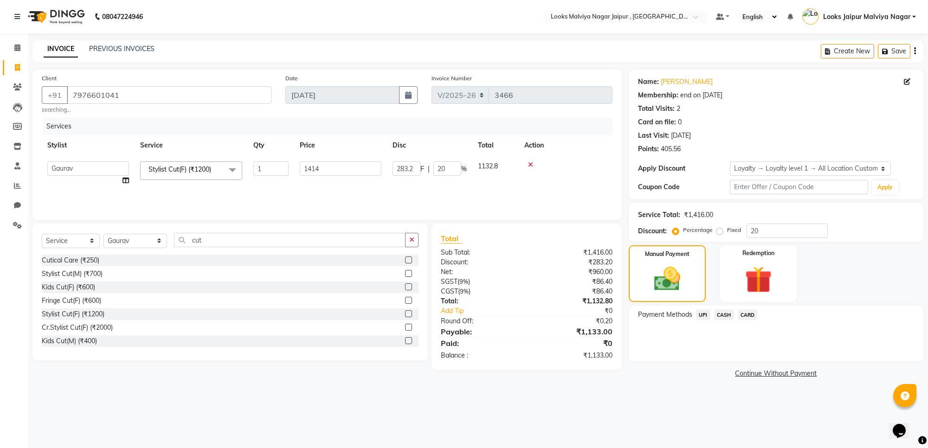
type input "1413"
click at [653, 282] on img at bounding box center [667, 279] width 44 height 32
click at [725, 315] on span "CASH" at bounding box center [724, 314] width 20 height 11
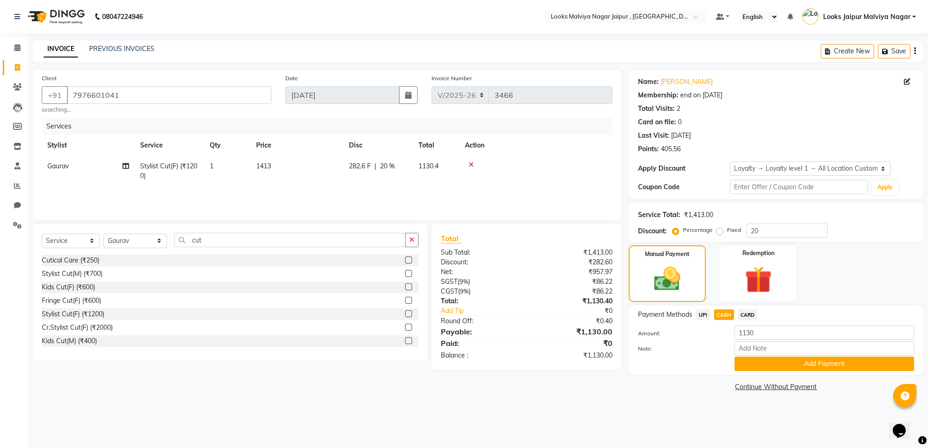
click at [761, 376] on div "Name: [PERSON_NAME] Membership: end on [DATE] Total Visits: 2 Card on file: 0 L…" at bounding box center [780, 232] width 302 height 324
click at [758, 365] on button "Add Payment" at bounding box center [824, 364] width 180 height 14
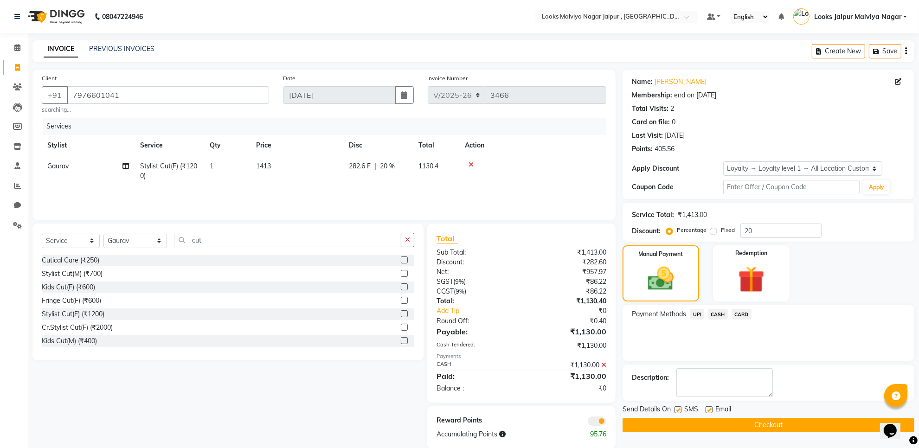
click at [680, 411] on label at bounding box center [677, 409] width 7 height 7
click at [680, 411] on input "checkbox" at bounding box center [677, 410] width 6 height 6
checkbox input "false"
click at [712, 409] on label at bounding box center [709, 409] width 7 height 7
click at [712, 409] on input "checkbox" at bounding box center [709, 410] width 6 height 6
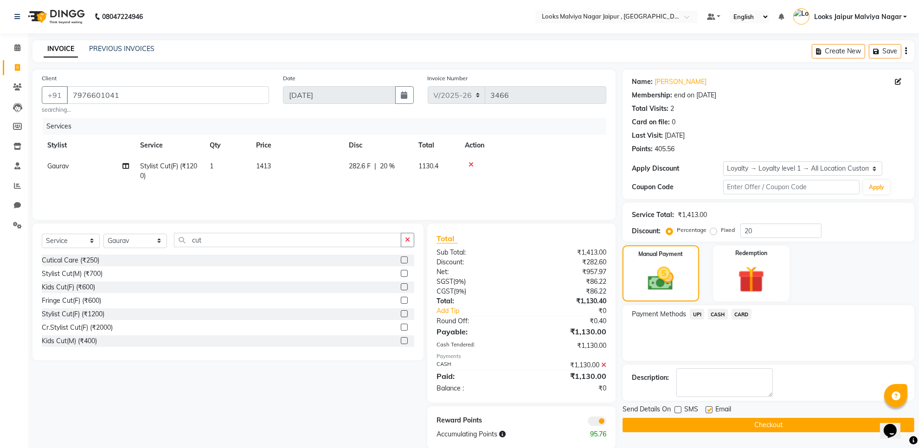
checkbox input "false"
click at [726, 423] on button "Checkout" at bounding box center [769, 425] width 292 height 14
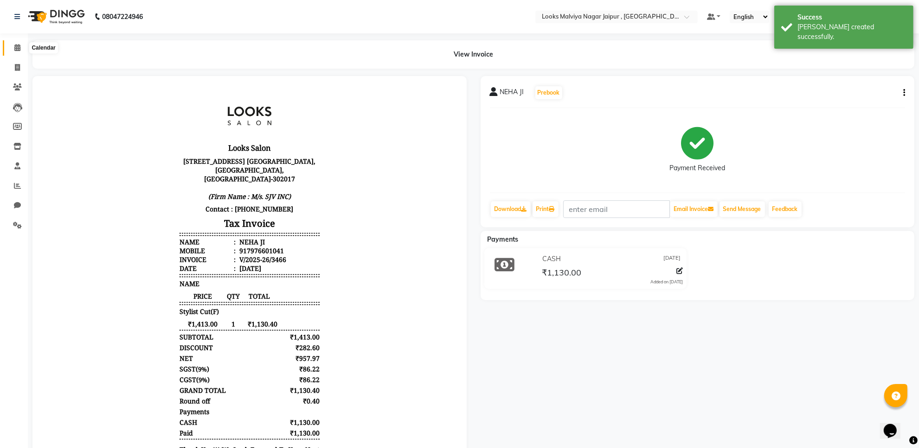
click at [14, 47] on icon at bounding box center [17, 47] width 6 height 7
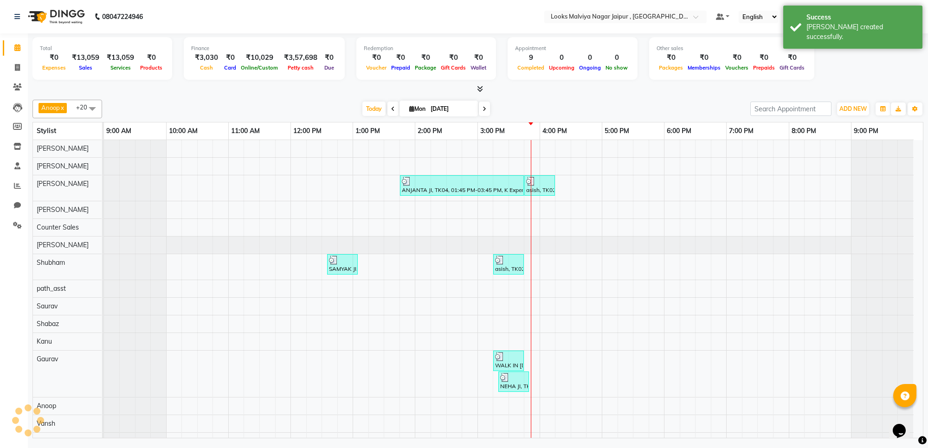
click at [481, 85] on icon at bounding box center [480, 88] width 6 height 7
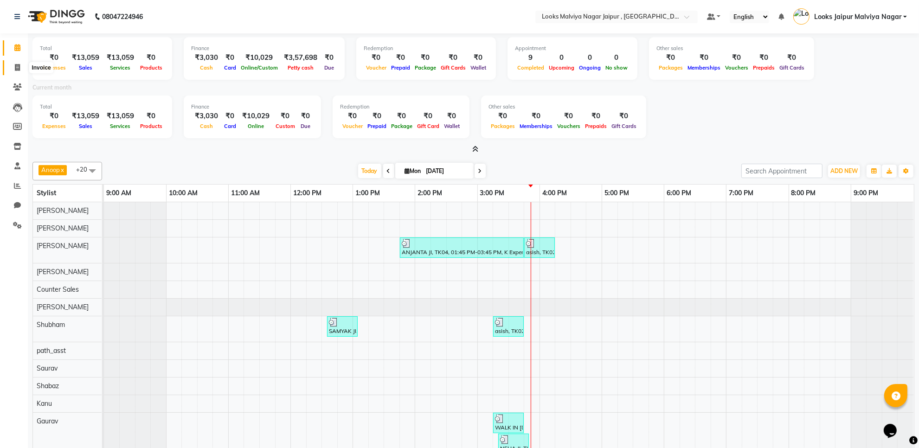
click at [22, 64] on span at bounding box center [17, 68] width 16 height 11
select select "service"
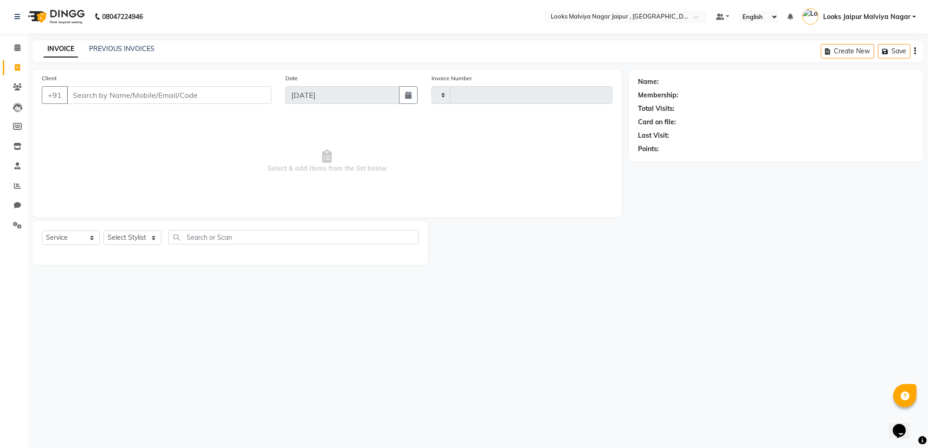
type input "3467"
select select "4317"
click at [145, 93] on input "Client" at bounding box center [169, 95] width 205 height 18
click at [84, 94] on input "8926961234" at bounding box center [145, 95] width 157 height 18
click at [87, 96] on input "8926961234" at bounding box center [145, 95] width 157 height 18
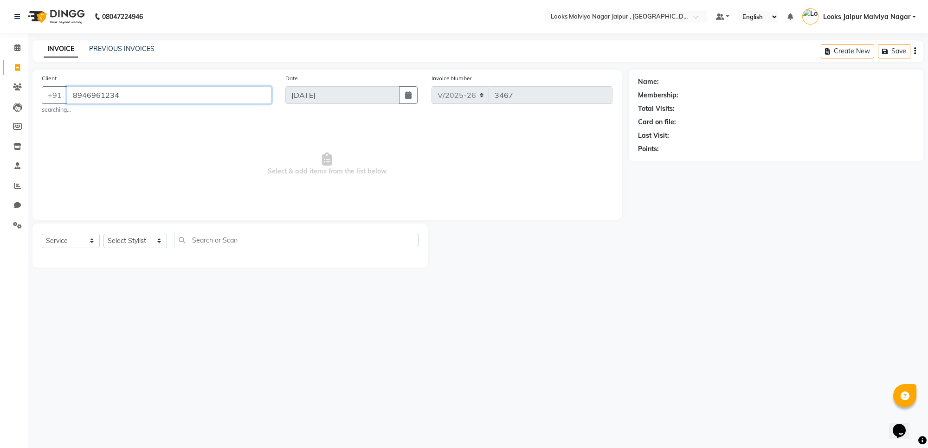
type input "8946961234"
select select "1: Object"
click at [135, 120] on span "Select & add items from the list below" at bounding box center [327, 164] width 571 height 93
click at [100, 96] on input "8946961234" at bounding box center [169, 95] width 205 height 18
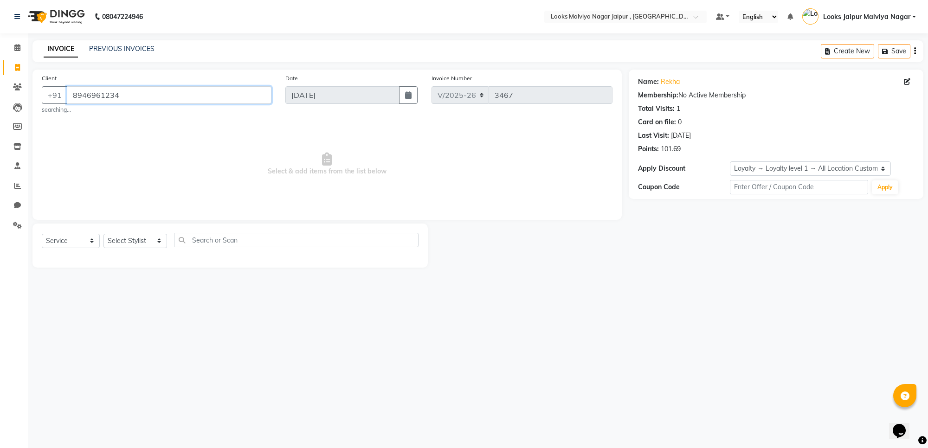
click at [174, 87] on input "8946961234" at bounding box center [169, 95] width 205 height 18
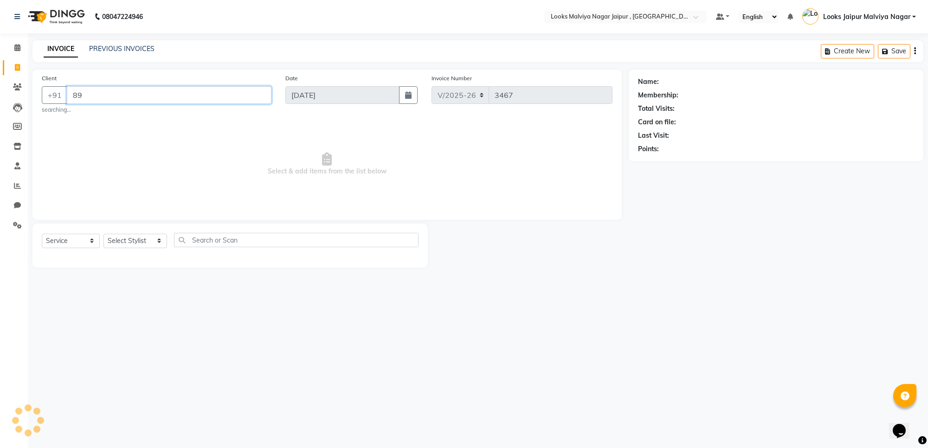
type input "8"
drag, startPoint x: 170, startPoint y: 145, endPoint x: 177, endPoint y: 136, distance: 10.9
click at [177, 136] on span "Select & add items from the list below" at bounding box center [327, 161] width 571 height 93
click at [20, 44] on span at bounding box center [17, 48] width 16 height 11
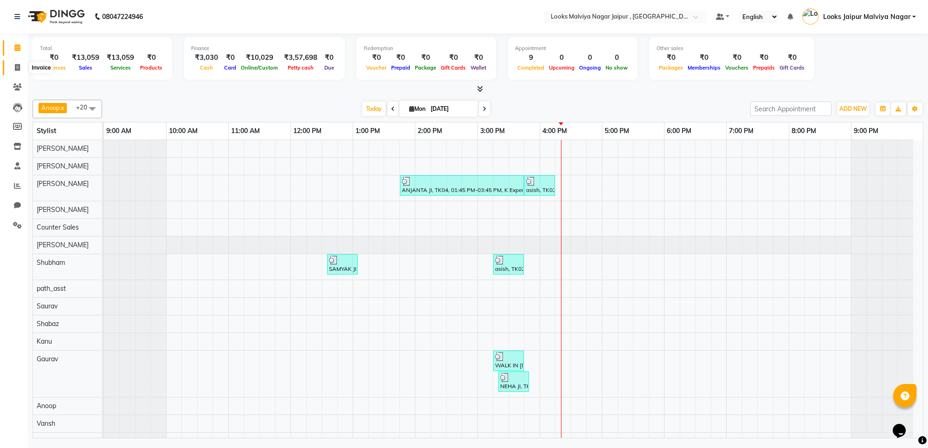
click at [10, 66] on span at bounding box center [17, 68] width 16 height 11
select select "service"
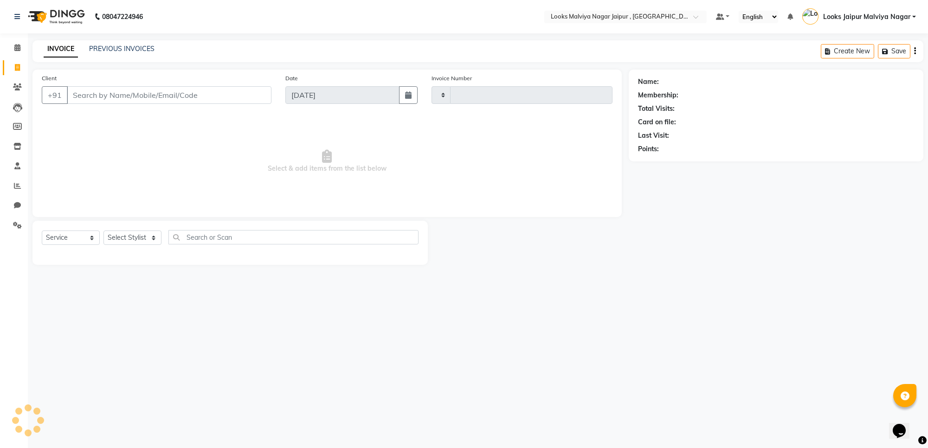
type input "3467"
select select "4317"
click at [103, 96] on input "Client" at bounding box center [169, 95] width 205 height 18
paste input "8946961234"
type input "8946961234"
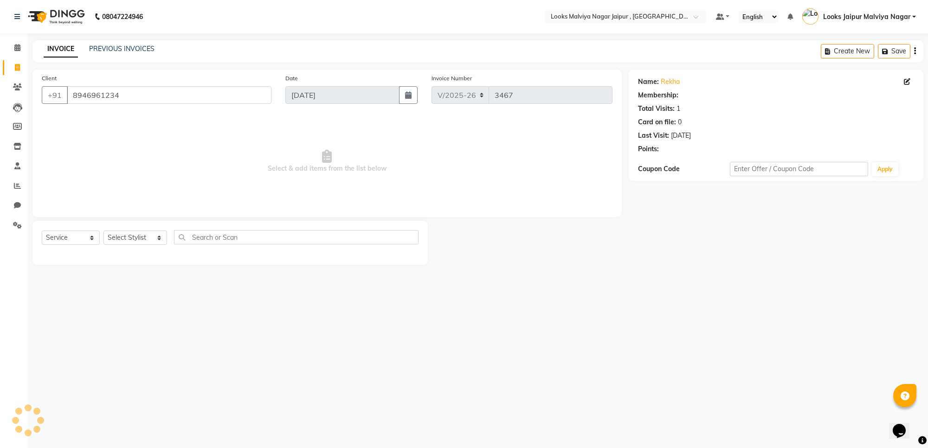
select select "1: Object"
click at [11, 85] on span at bounding box center [17, 87] width 16 height 11
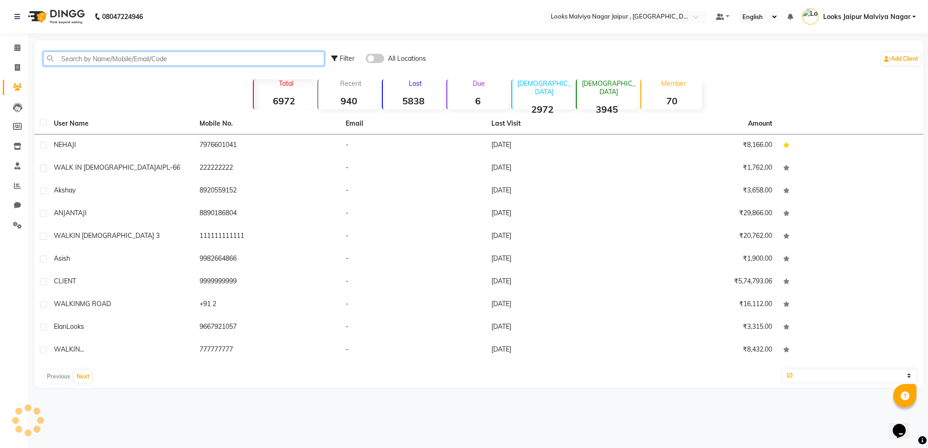
click at [180, 62] on input "text" at bounding box center [183, 58] width 281 height 14
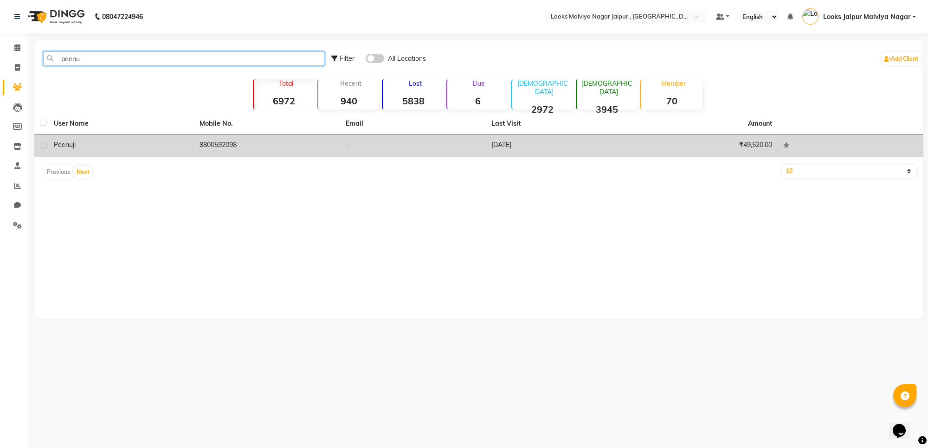
type input "peenu"
drag, startPoint x: 189, startPoint y: 142, endPoint x: 319, endPoint y: 143, distance: 130.4
click at [319, 143] on tr "peenu ji 8800592098 - [DATE] ₹49,520.00" at bounding box center [478, 146] width 889 height 23
copy tr "8800592098"
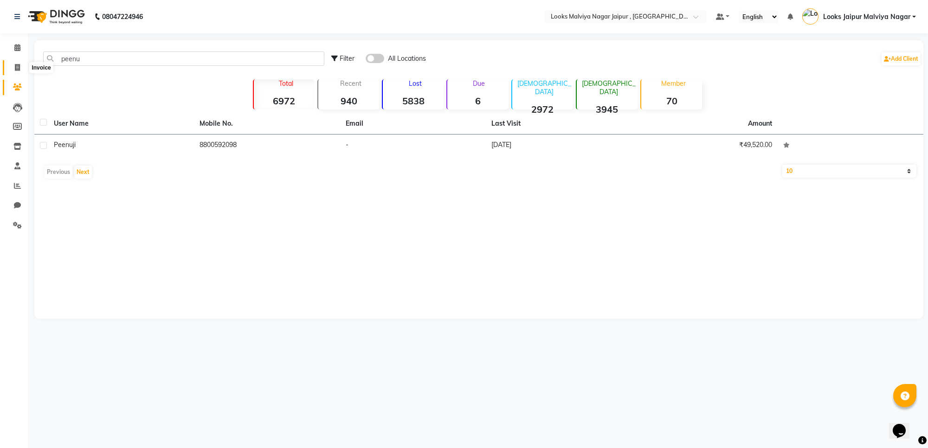
drag, startPoint x: 13, startPoint y: 65, endPoint x: 26, endPoint y: 56, distance: 16.6
click at [14, 65] on span at bounding box center [17, 68] width 16 height 11
select select "service"
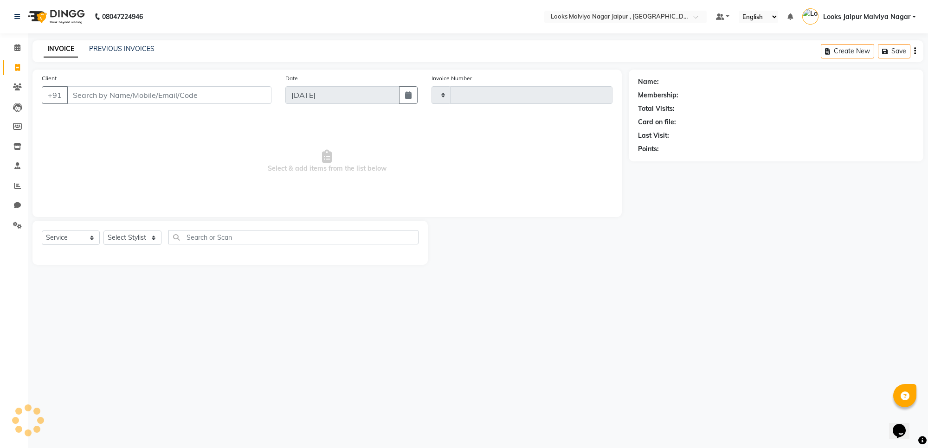
type input "3467"
select select "4317"
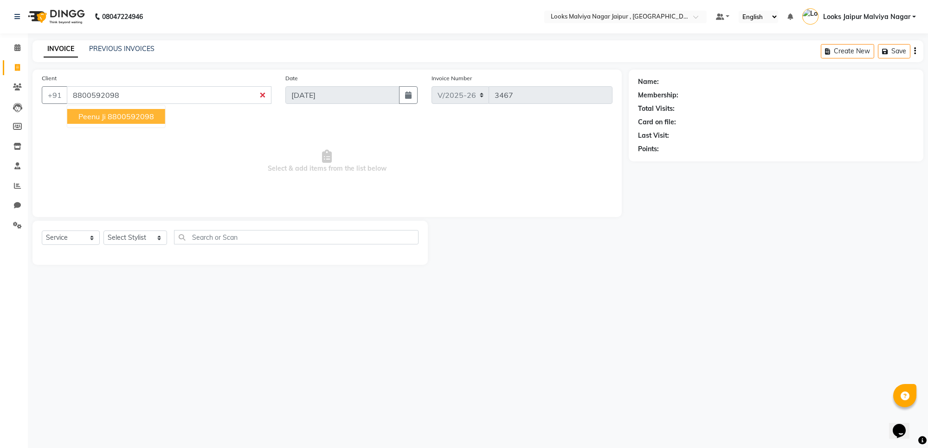
click at [137, 114] on ngb-highlight "8800592098" at bounding box center [131, 116] width 46 height 9
type input "8800592098"
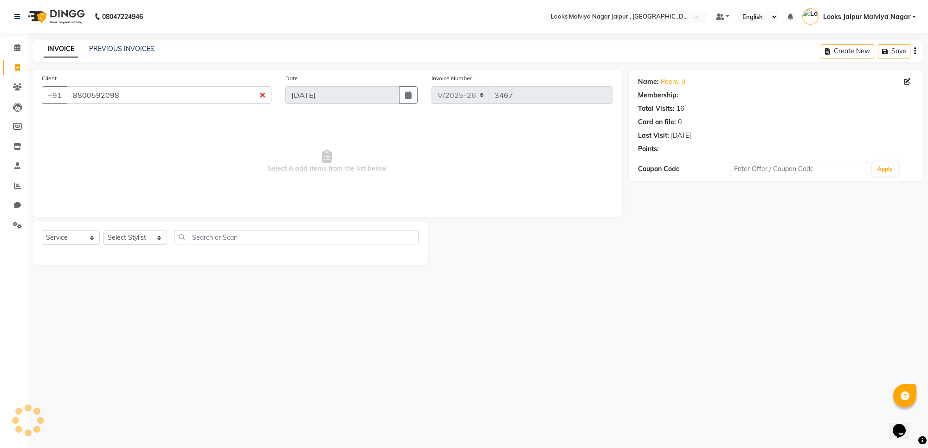
select select "1: Object"
click at [138, 228] on div "Select Service Product Membership Package Voucher Prepaid Gift Card Select Styl…" at bounding box center [229, 243] width 395 height 44
click at [137, 235] on select "Select Stylist [PERSON_NAME] art Anoop [PERSON_NAME] Counter Sales [PERSON_NAME…" at bounding box center [135, 238] width 64 height 14
select select "23571"
click at [103, 231] on select "Select Stylist [PERSON_NAME] art Anoop [PERSON_NAME] Counter Sales [PERSON_NAME…" at bounding box center [135, 238] width 64 height 14
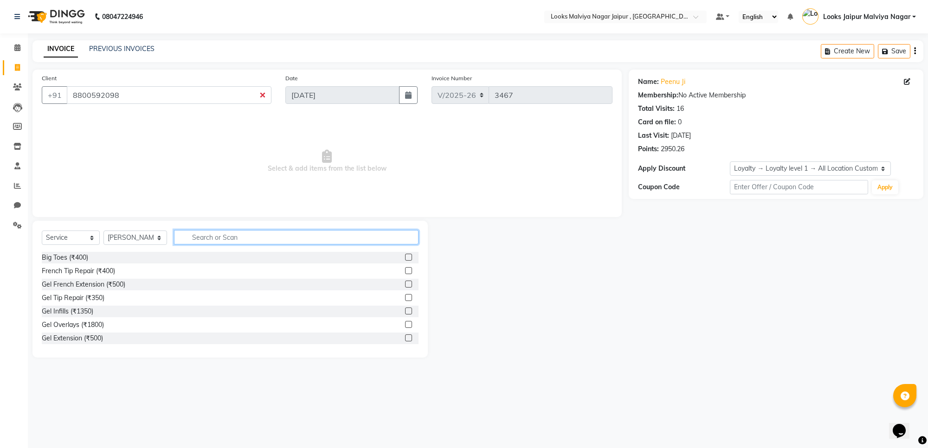
click at [254, 230] on input "text" at bounding box center [296, 237] width 244 height 14
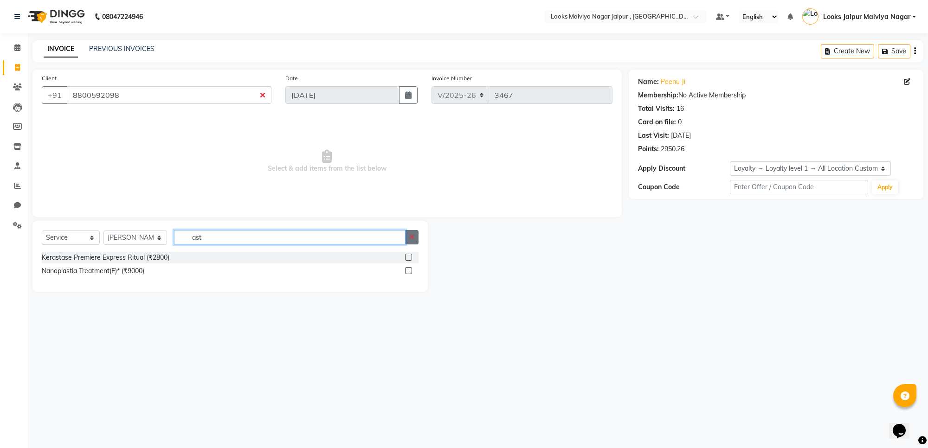
type input "ast"
click at [415, 233] on button "button" at bounding box center [411, 237] width 13 height 14
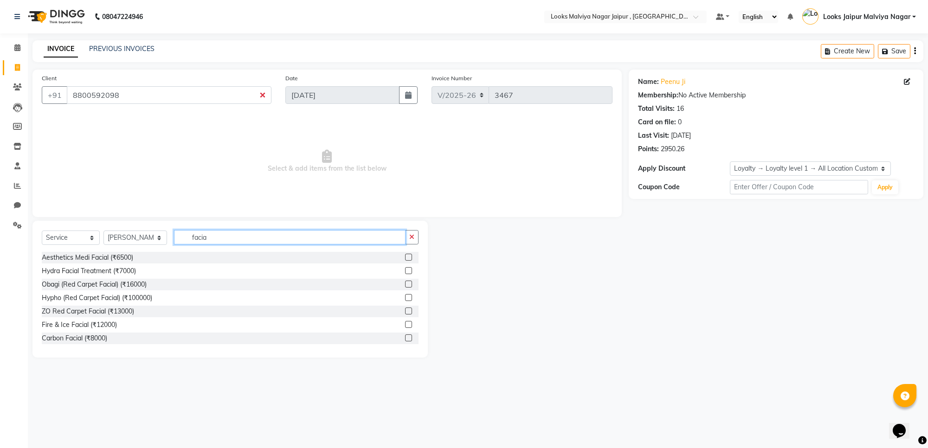
type input "facia"
click at [405, 256] on label at bounding box center [408, 257] width 7 height 7
click at [405, 256] on input "checkbox" at bounding box center [408, 258] width 6 height 6
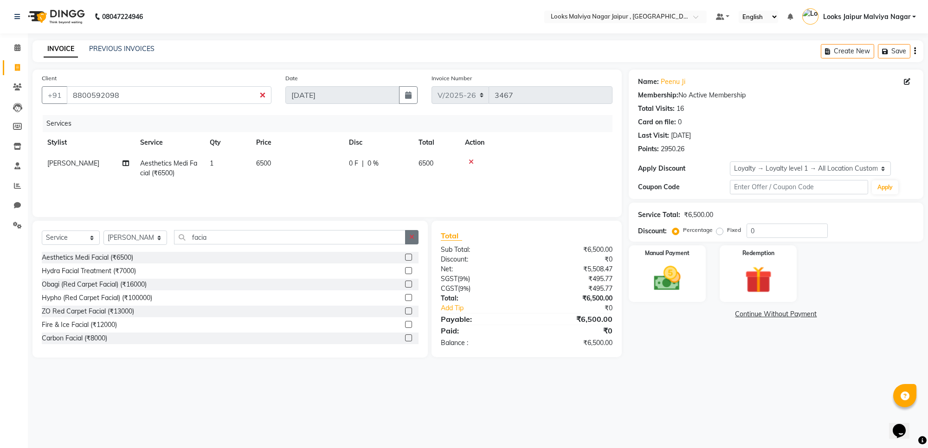
checkbox input "false"
click at [409, 244] on button "button" at bounding box center [411, 237] width 13 height 14
click at [70, 240] on select "Select Service Product Membership Package Voucher Prepaid Gift Card" at bounding box center [71, 238] width 58 height 14
select select "product"
click at [42, 231] on select "Select Service Product Membership Package Voucher Prepaid Gift Card" at bounding box center [71, 238] width 58 height 14
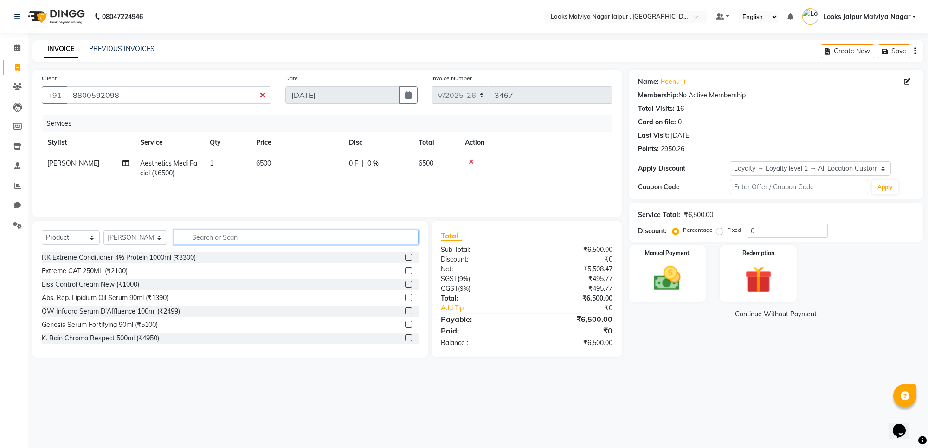
click at [217, 231] on input "text" at bounding box center [296, 237] width 244 height 14
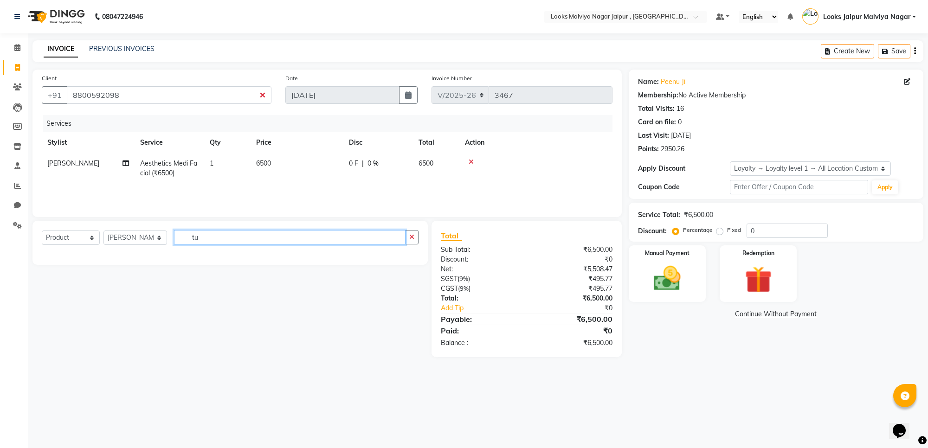
type input "t"
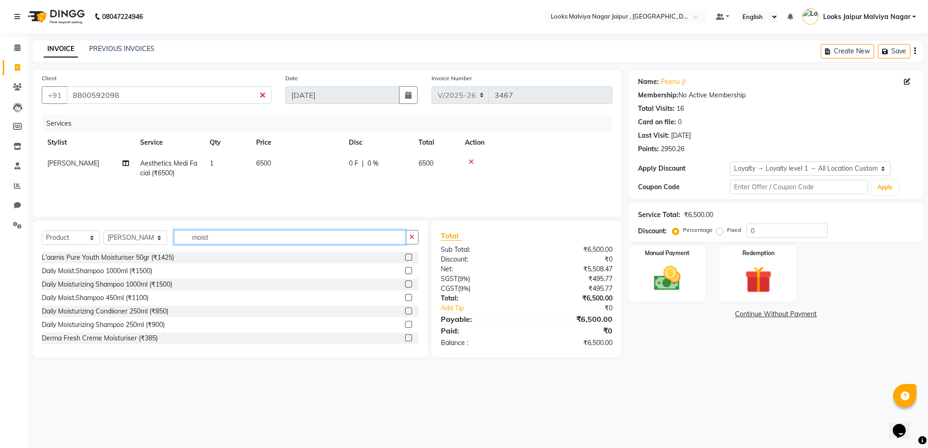
type input "moist"
click at [405, 254] on label at bounding box center [408, 257] width 7 height 7
click at [405, 255] on input "checkbox" at bounding box center [408, 258] width 6 height 6
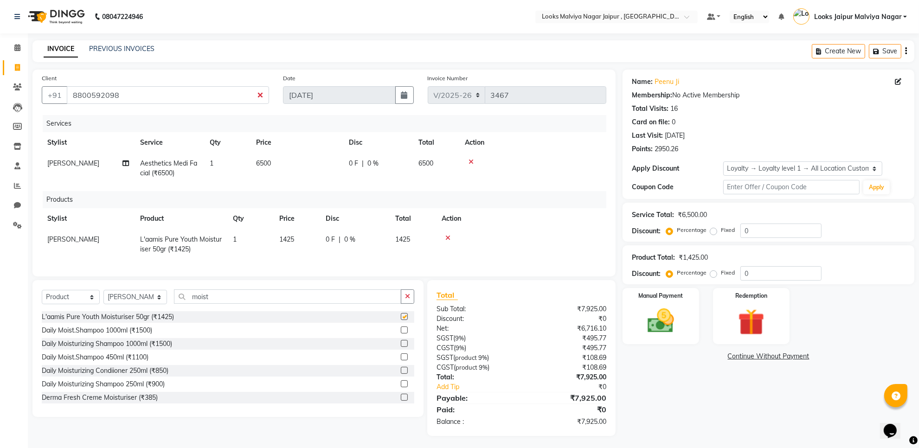
checkbox input "false"
click at [407, 299] on button "button" at bounding box center [407, 296] width 13 height 14
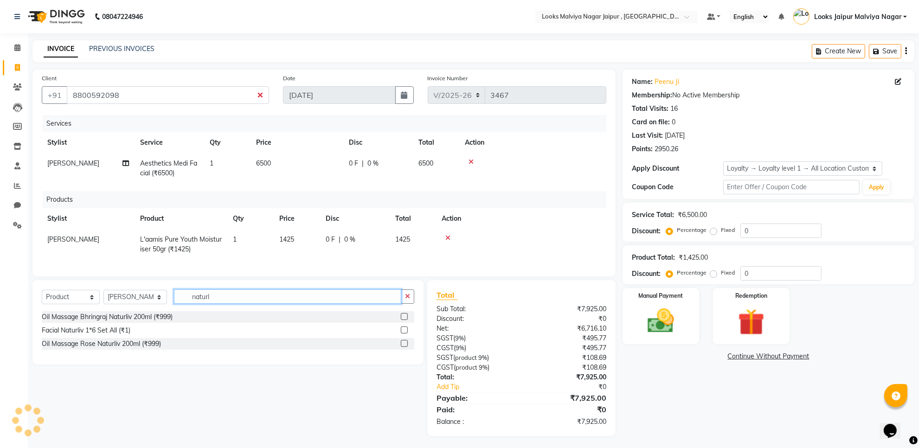
type input "naturl"
click at [402, 334] on label at bounding box center [404, 330] width 7 height 7
click at [402, 334] on input "checkbox" at bounding box center [404, 331] width 6 height 6
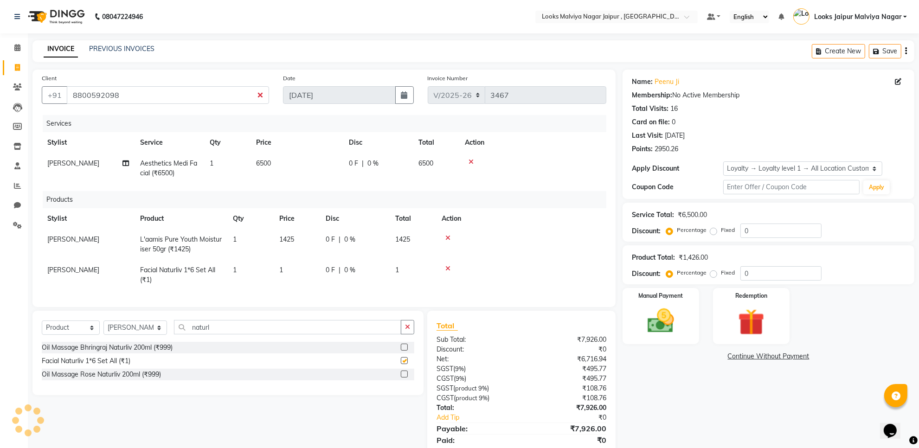
checkbox input "false"
click at [307, 263] on td "1" at bounding box center [297, 275] width 46 height 31
select select "23571"
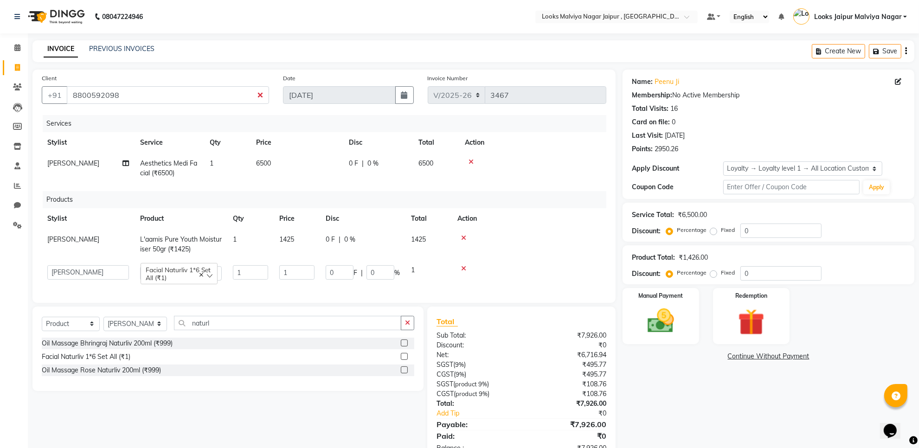
click at [316, 238] on td "1425" at bounding box center [297, 244] width 46 height 31
select select "23571"
drag, startPoint x: 69, startPoint y: 332, endPoint x: 72, endPoint y: 328, distance: 5.6
click at [70, 331] on select "Select Service Product Membership Package Voucher Prepaid Gift Card" at bounding box center [71, 324] width 58 height 14
select select "service"
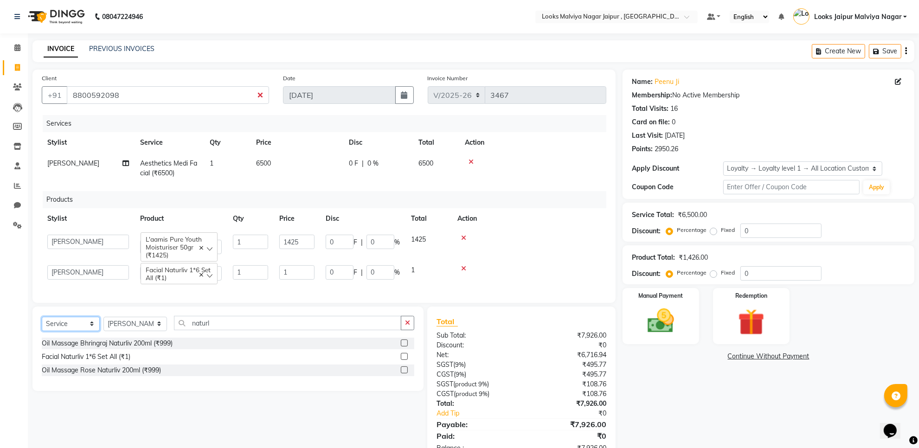
click at [42, 327] on select "Select Service Product Membership Package Voucher Prepaid Gift Card" at bounding box center [71, 324] width 58 height 14
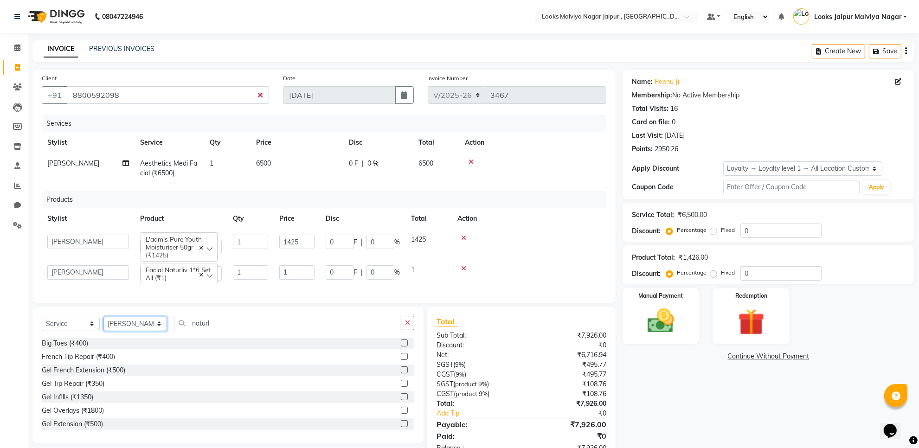
click at [119, 331] on select "Select Stylist [PERSON_NAME] art Anoop [PERSON_NAME] Counter Sales [PERSON_NAME…" at bounding box center [135, 324] width 64 height 14
select select "70692"
click at [103, 327] on select "Select Stylist [PERSON_NAME] art Anoop [PERSON_NAME] Counter Sales [PERSON_NAME…" at bounding box center [135, 324] width 64 height 14
drag, startPoint x: 407, startPoint y: 332, endPoint x: 400, endPoint y: 331, distance: 6.6
click at [406, 326] on icon "button" at bounding box center [407, 323] width 5 height 6
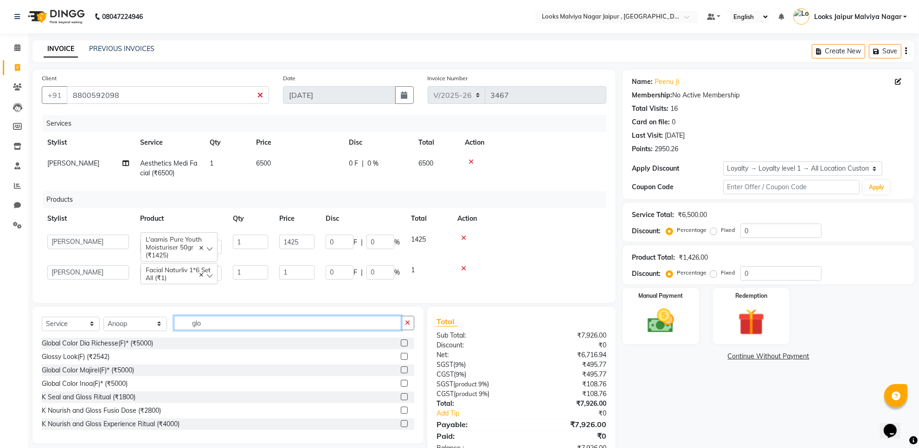
type input "glo"
click at [391, 390] on div "Global Color Inoa(F)* (₹5000)" at bounding box center [228, 384] width 373 height 12
click at [401, 387] on label at bounding box center [404, 383] width 7 height 7
click at [401, 387] on input "checkbox" at bounding box center [404, 384] width 6 height 6
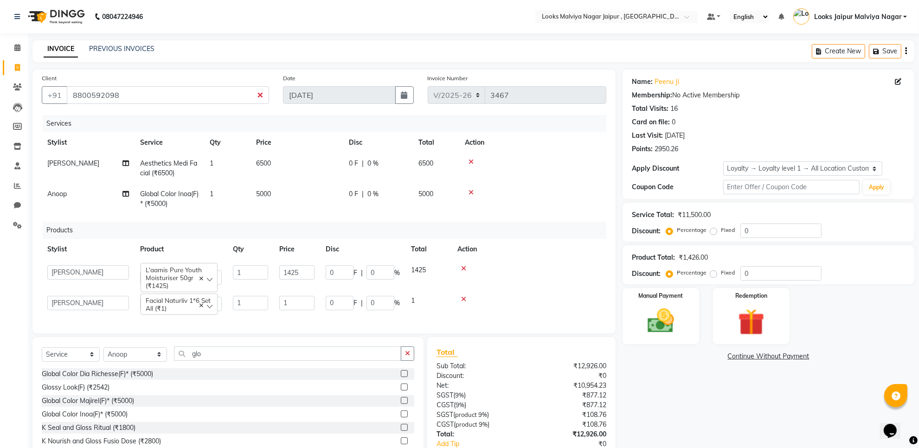
checkbox input "false"
click at [334, 172] on td "6500" at bounding box center [297, 168] width 93 height 31
select select "23571"
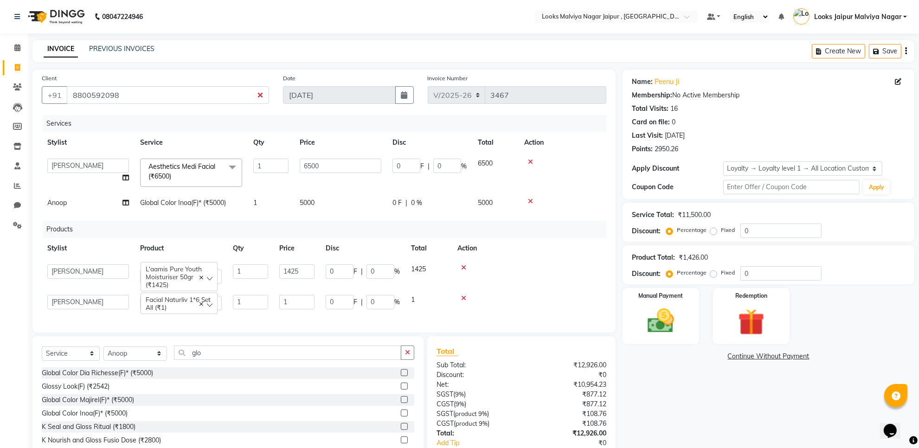
click at [334, 167] on input "6500" at bounding box center [341, 166] width 82 height 14
type input "6"
type input "7080"
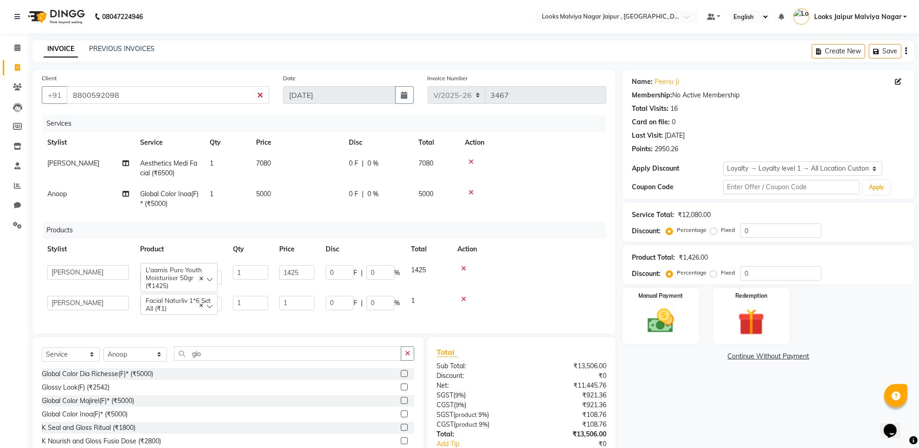
click at [347, 216] on div "Services Stylist Service Qty Price Disc Total Action [PERSON_NAME] Aesthetics M…" at bounding box center [324, 219] width 565 height 209
click at [349, 198] on span "0 F" at bounding box center [353, 194] width 9 height 10
select select "70692"
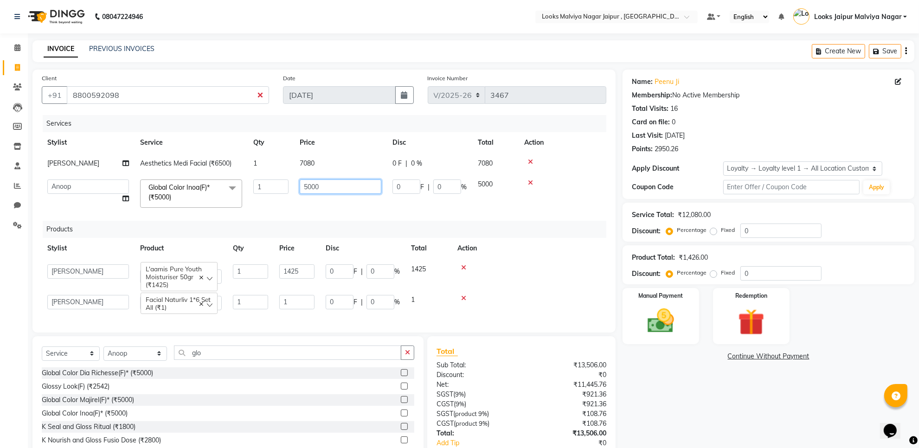
click at [349, 193] on input "5000" at bounding box center [341, 187] width 82 height 14
type input "5"
type input "8260"
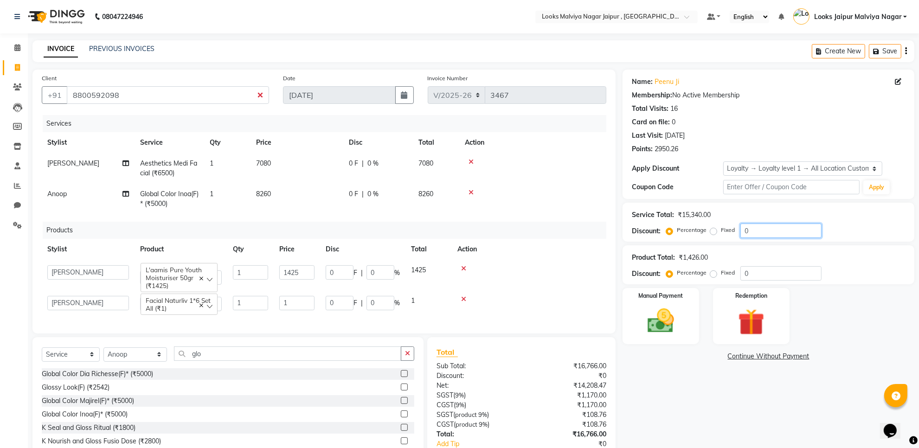
click at [806, 231] on input "0" at bounding box center [780, 231] width 81 height 14
type input "15"
click at [312, 269] on input "1425" at bounding box center [296, 272] width 35 height 14
type input "1"
type input "1850"
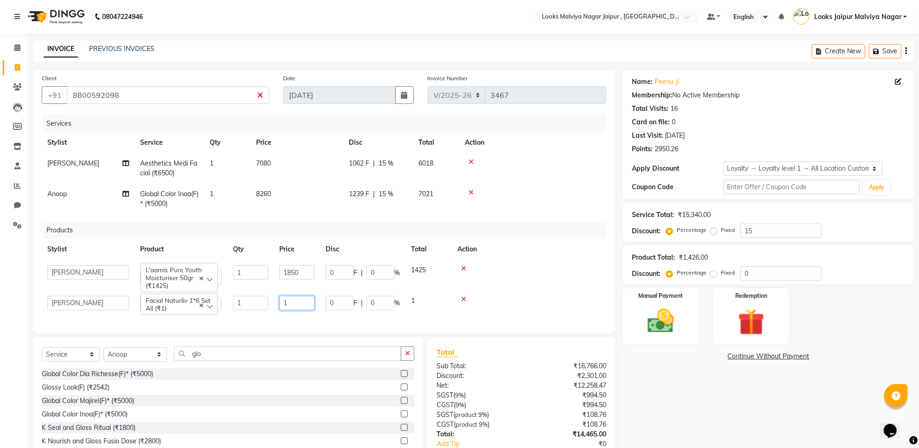
click at [300, 295] on td "1" at bounding box center [297, 303] width 46 height 26
type input "995"
click at [655, 319] on img at bounding box center [660, 321] width 45 height 32
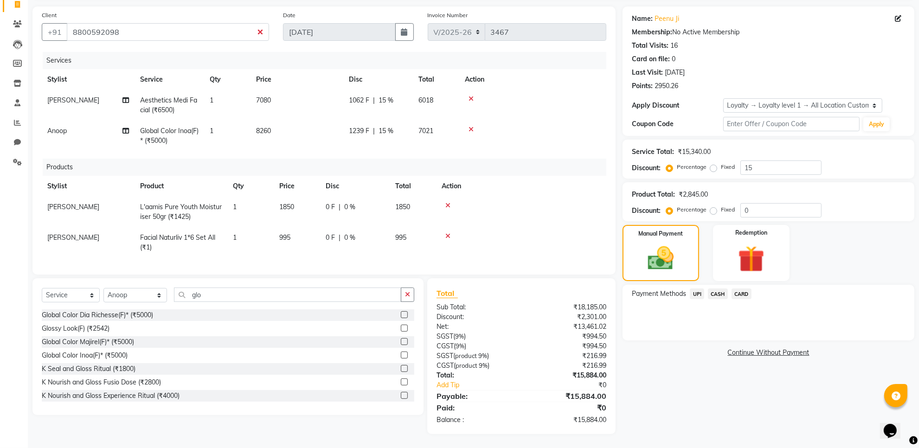
scroll to position [71, 0]
click at [690, 224] on div "Manual Payment" at bounding box center [660, 253] width 79 height 58
click at [792, 162] on input "15" at bounding box center [780, 168] width 81 height 14
type input "1"
click at [787, 161] on input "10" at bounding box center [780, 168] width 81 height 14
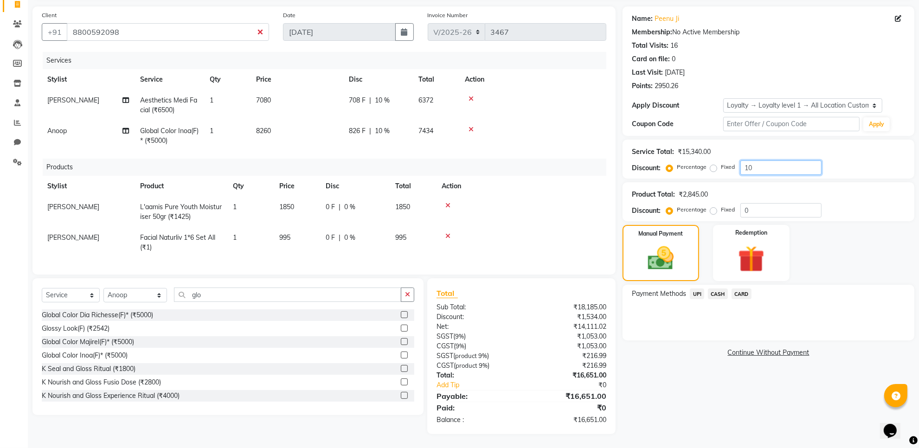
type input "1"
type input "8"
type input "9"
type input "1"
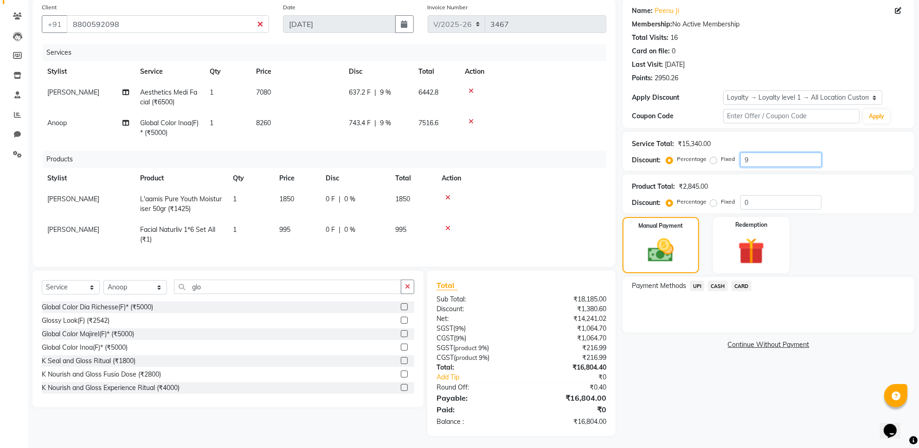
type input "9"
click at [316, 116] on td "8260" at bounding box center [297, 128] width 93 height 31
select select "70692"
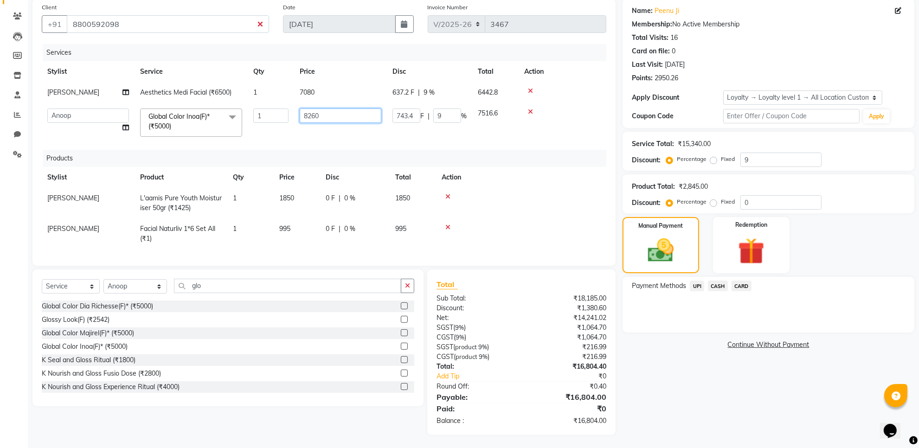
click at [349, 116] on input "8260" at bounding box center [341, 116] width 82 height 14
type input "8"
type input "9676"
click at [507, 209] on td at bounding box center [521, 203] width 170 height 31
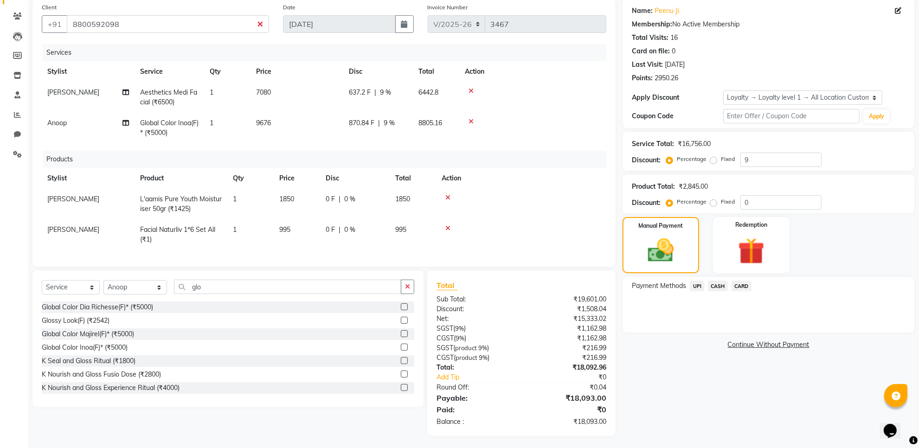
click at [295, 124] on td "9676" at bounding box center [297, 128] width 93 height 31
select select "70692"
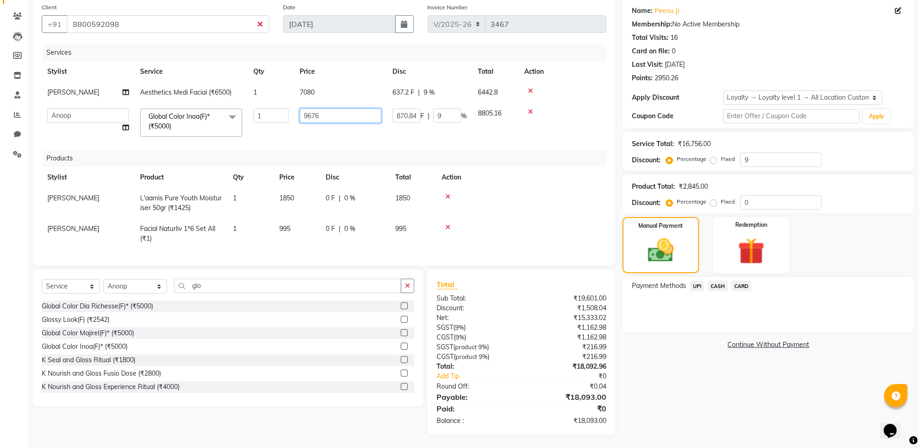
click at [372, 110] on input "9676" at bounding box center [341, 116] width 82 height 14
click at [787, 161] on input "9" at bounding box center [780, 160] width 81 height 14
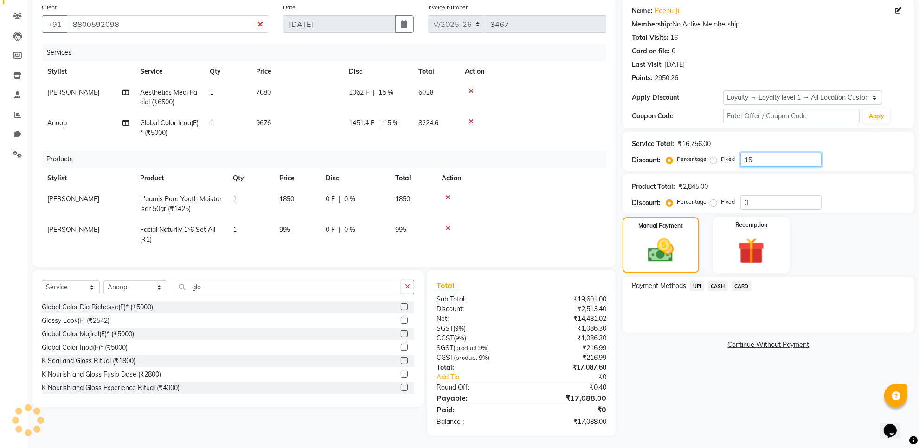
type input "15"
click at [347, 94] on td "1062 F | 15 %" at bounding box center [378, 97] width 70 height 31
select select "23571"
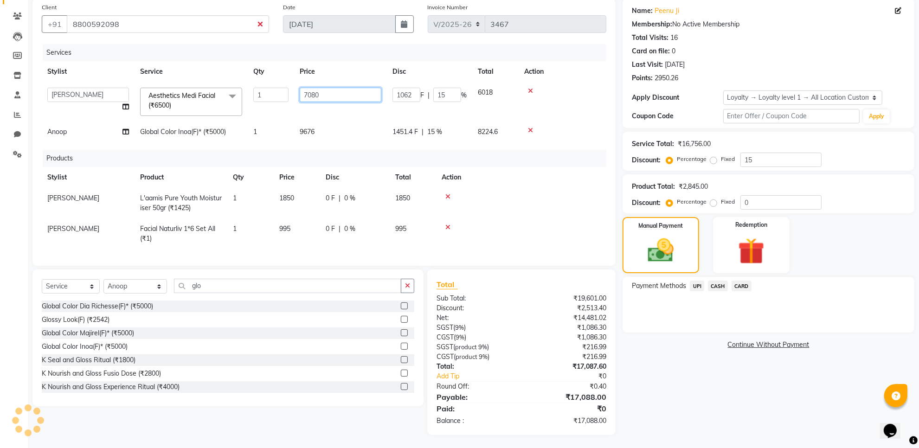
click at [347, 94] on input "7080" at bounding box center [341, 95] width 82 height 14
type input "7000"
click at [695, 226] on div "Manual Payment" at bounding box center [660, 245] width 79 height 58
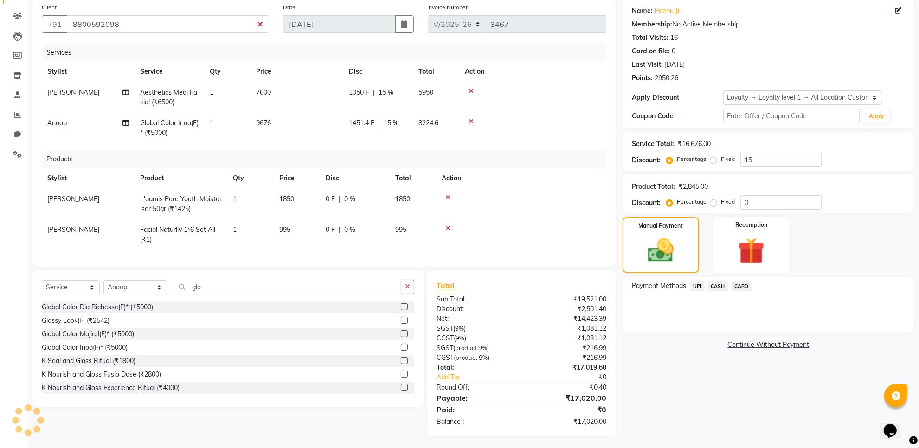
click at [308, 121] on td "9676" at bounding box center [297, 128] width 93 height 31
select select "70692"
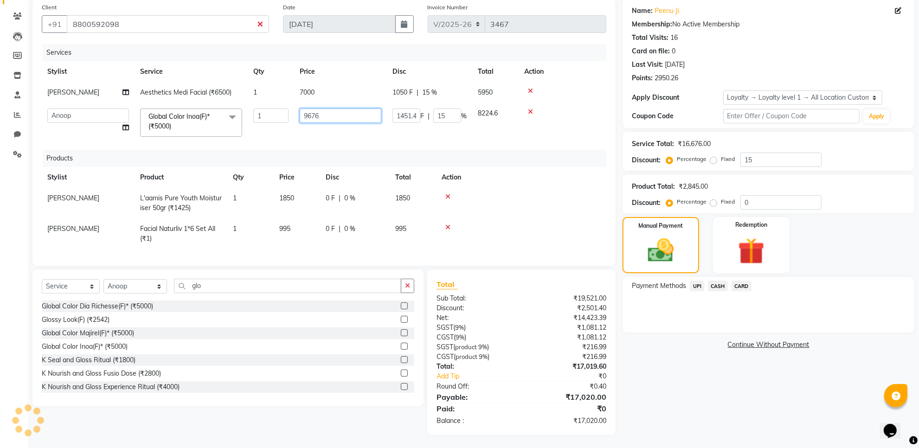
click at [309, 121] on input "9676" at bounding box center [341, 116] width 82 height 14
click at [353, 117] on input "9676" at bounding box center [341, 116] width 82 height 14
type input "9656"
drag, startPoint x: 710, startPoint y: 217, endPoint x: 707, endPoint y: 221, distance: 5.2
click at [709, 219] on div "Manual Payment Redemption" at bounding box center [769, 245] width 306 height 56
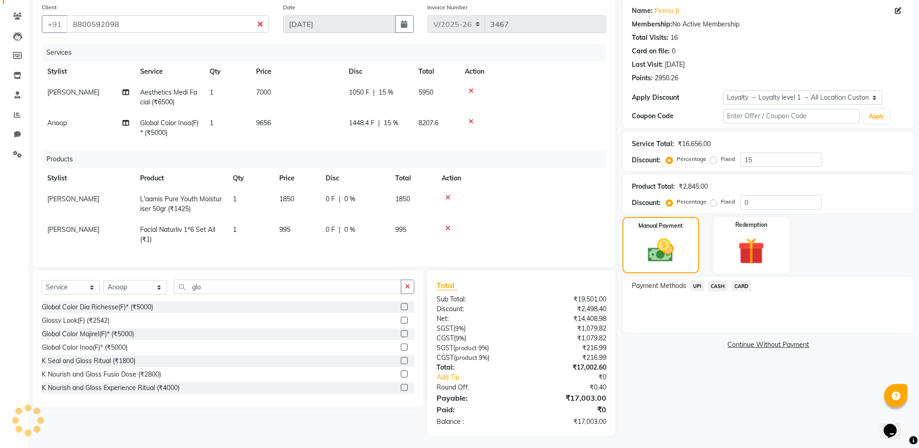
drag, startPoint x: 308, startPoint y: 135, endPoint x: 343, endPoint y: 123, distance: 37.7
click at [308, 133] on td "9656" at bounding box center [297, 128] width 93 height 31
select select "70692"
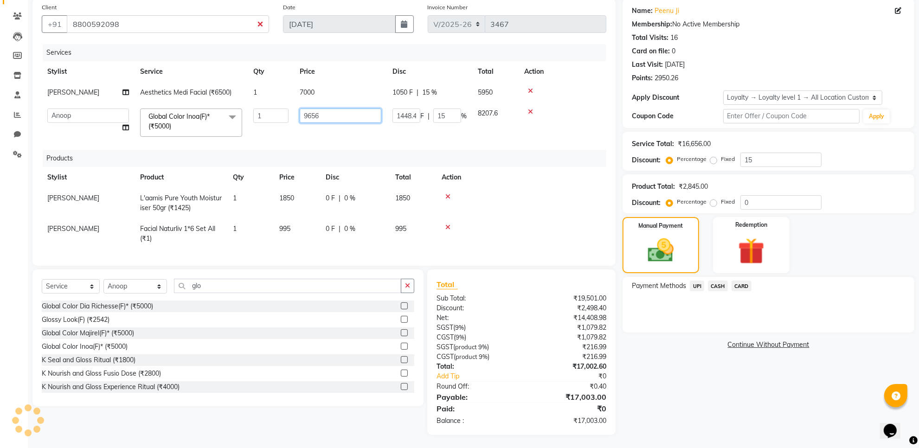
click at [351, 120] on input "9656" at bounding box center [341, 116] width 82 height 14
type input "9653"
click at [633, 249] on div "Manual Payment" at bounding box center [660, 245] width 79 height 58
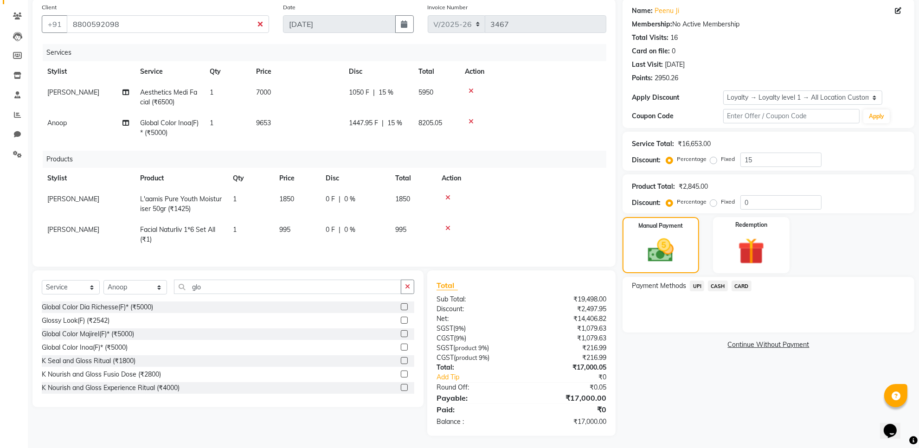
click at [711, 288] on span "CASH" at bounding box center [718, 286] width 20 height 11
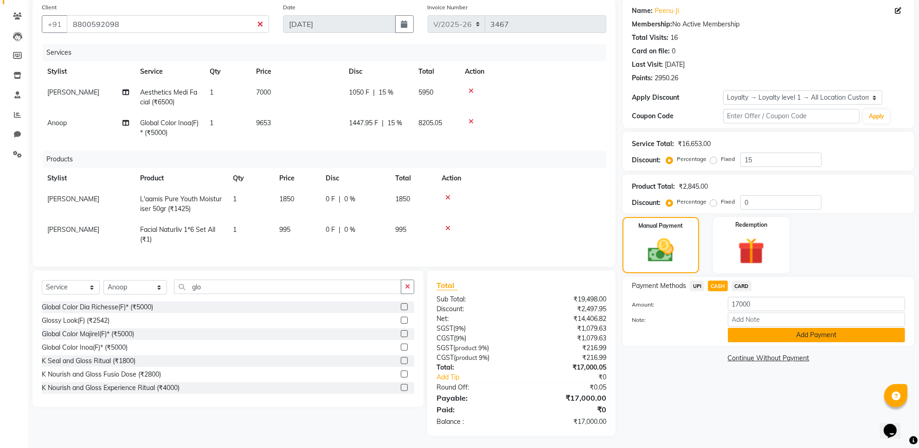
click at [787, 340] on button "Add Payment" at bounding box center [816, 335] width 177 height 14
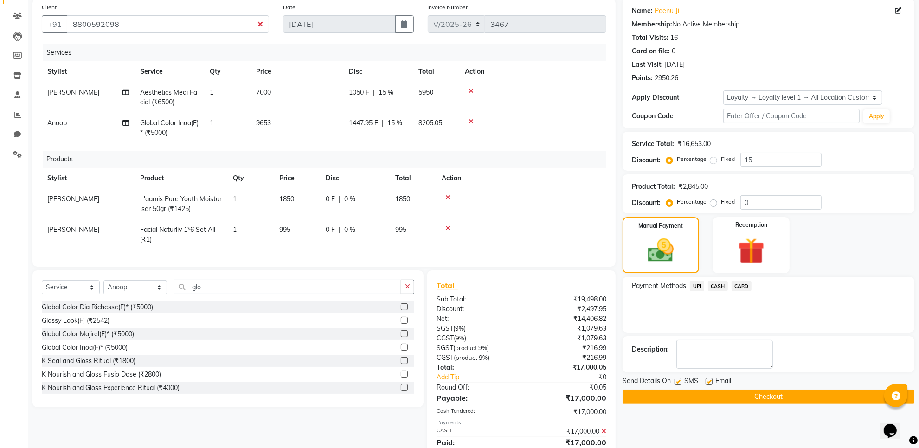
click at [681, 384] on label at bounding box center [677, 381] width 7 height 7
click at [681, 384] on input "checkbox" at bounding box center [677, 382] width 6 height 6
checkbox input "false"
click at [709, 385] on label at bounding box center [709, 381] width 7 height 7
click at [709, 385] on input "checkbox" at bounding box center [709, 382] width 6 height 6
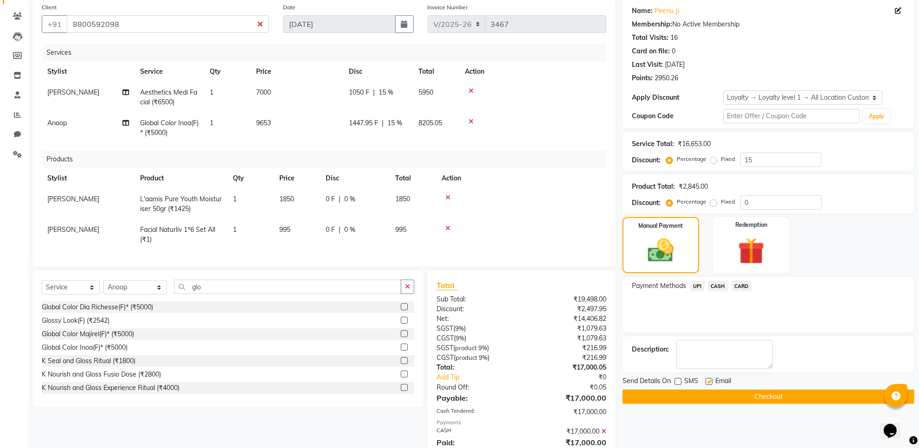
checkbox input "false"
click at [708, 395] on button "Checkout" at bounding box center [769, 397] width 292 height 14
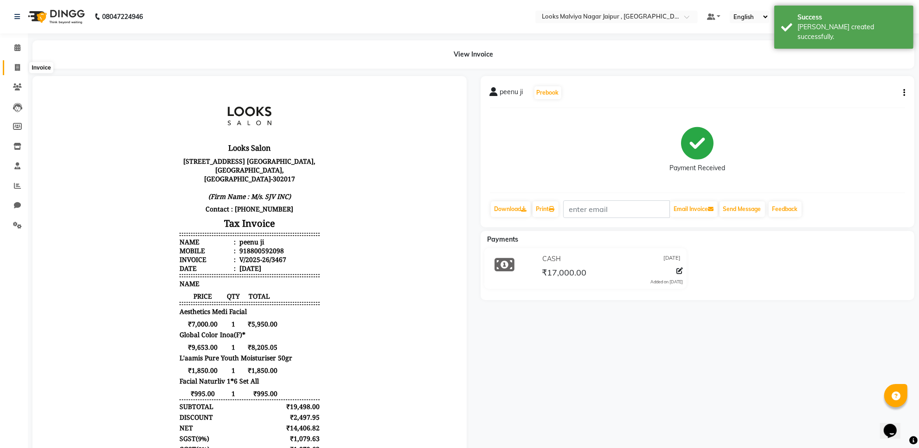
click at [15, 66] on icon at bounding box center [17, 67] width 5 height 7
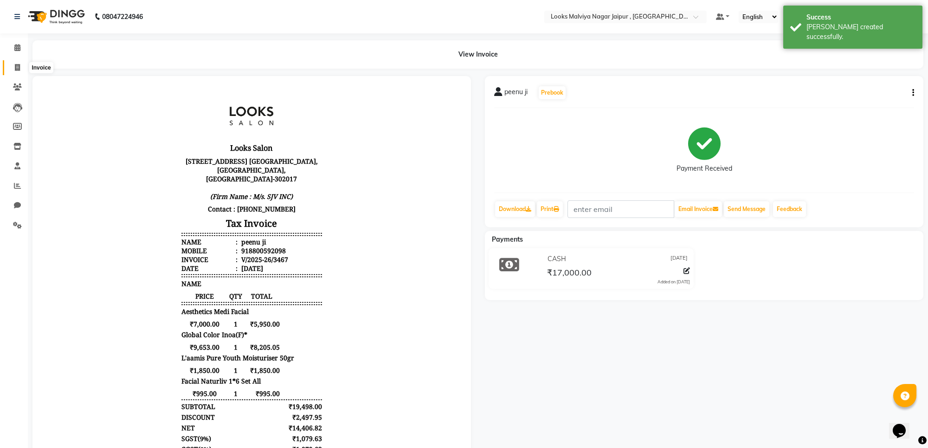
select select "service"
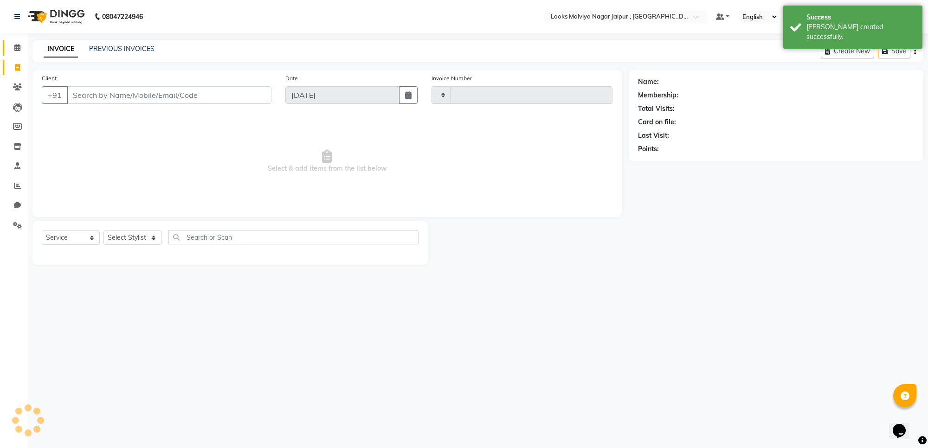
type input "3468"
select select "4317"
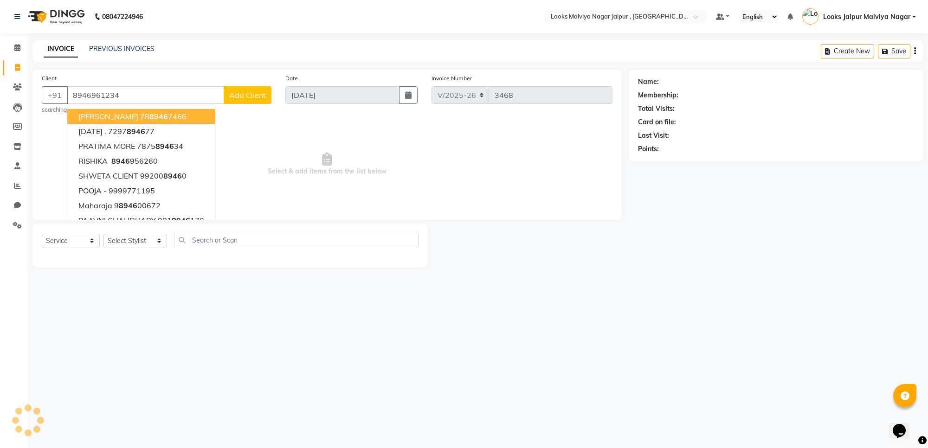
type input "8946961234"
select select "1: Object"
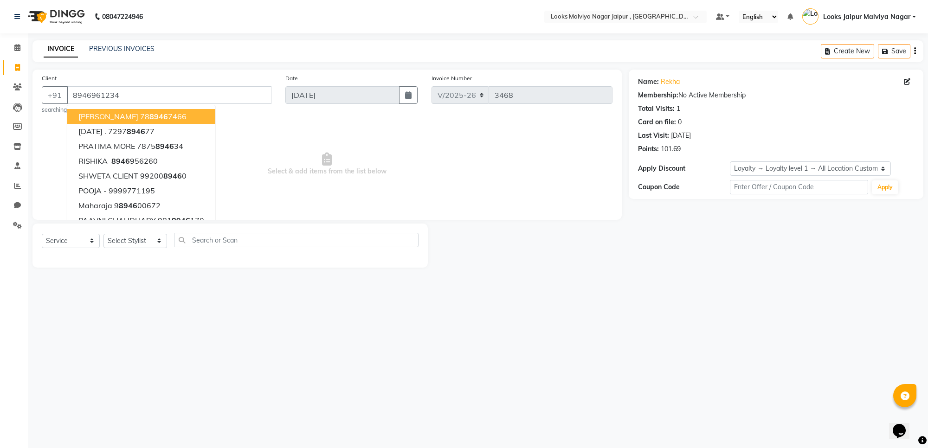
click at [353, 212] on div "Client [PHONE_NUMBER] [PERSON_NAME] 78 8946 7466 [DATE] . 7297 8946 77 PRATIMA …" at bounding box center [326, 145] width 589 height 150
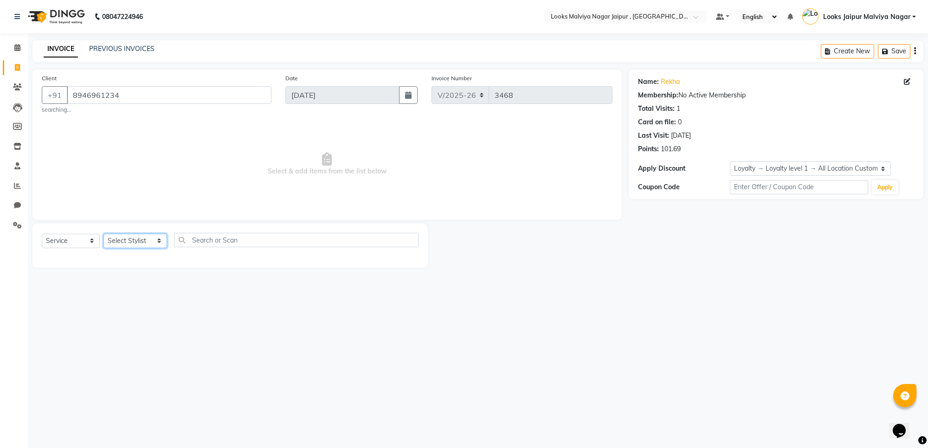
click at [126, 239] on select "Select Stylist [PERSON_NAME] art Anoop [PERSON_NAME] Counter Sales [PERSON_NAME…" at bounding box center [135, 241] width 64 height 14
select select "29912"
click at [103, 234] on select "Select Stylist [PERSON_NAME] art Anoop [PERSON_NAME] Counter Sales [PERSON_NAME…" at bounding box center [135, 241] width 64 height 14
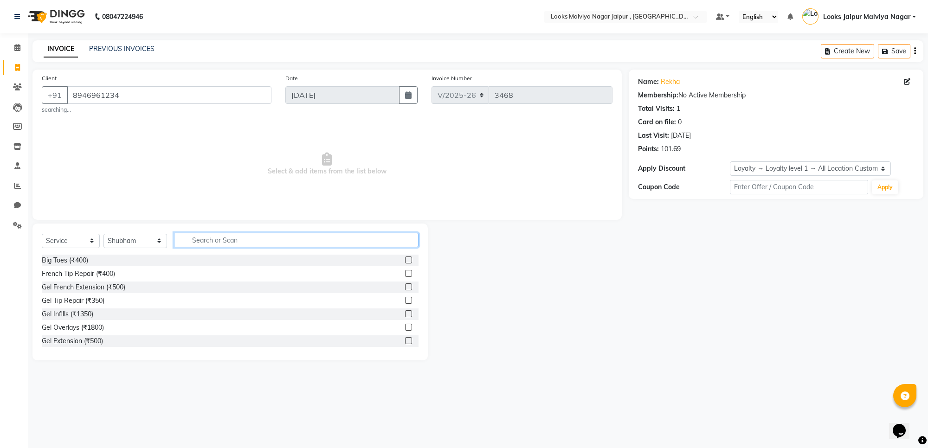
click at [221, 245] on input "text" at bounding box center [296, 240] width 244 height 14
type input "colo"
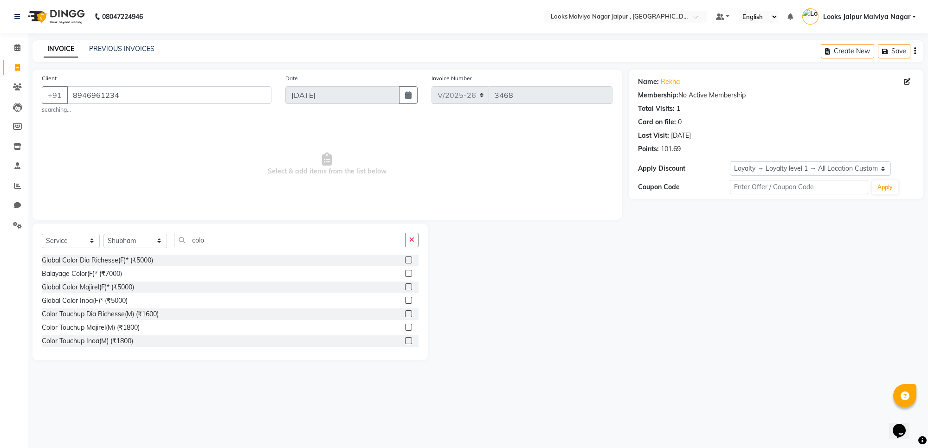
click at [399, 307] on div "Global Color Dia Richesse(F)* (₹5000) Balayage Color(F)* (₹7000) Global Color M…" at bounding box center [230, 301] width 377 height 93
click at [405, 286] on label at bounding box center [408, 286] width 7 height 7
click at [405, 286] on input "checkbox" at bounding box center [408, 287] width 6 height 6
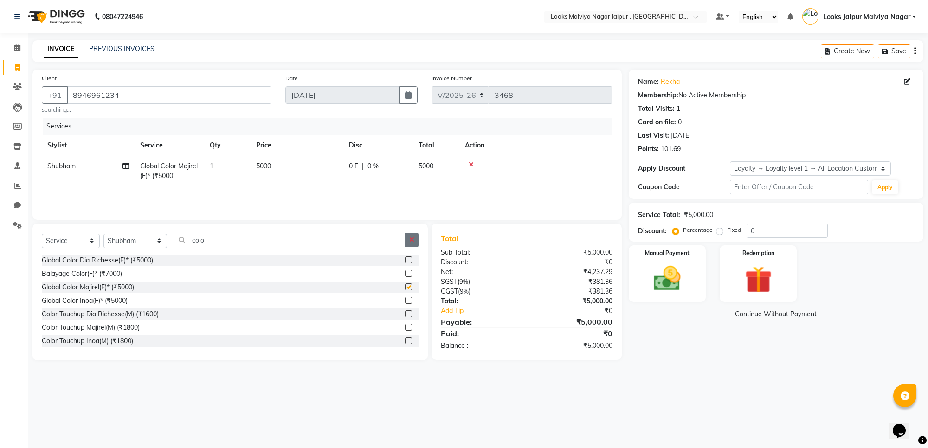
checkbox input "false"
click at [409, 242] on icon "button" at bounding box center [411, 240] width 5 height 6
click at [65, 234] on select "Select Service Product Membership Package Voucher Prepaid Gift Card" at bounding box center [71, 241] width 58 height 14
click at [232, 231] on div "Select Service Product Membership Package Voucher Prepaid Gift Card Select Styl…" at bounding box center [229, 292] width 395 height 137
click at [163, 239] on select "Select Stylist [PERSON_NAME] art Anoop [PERSON_NAME] Counter Sales [PERSON_NAME…" at bounding box center [135, 241] width 64 height 14
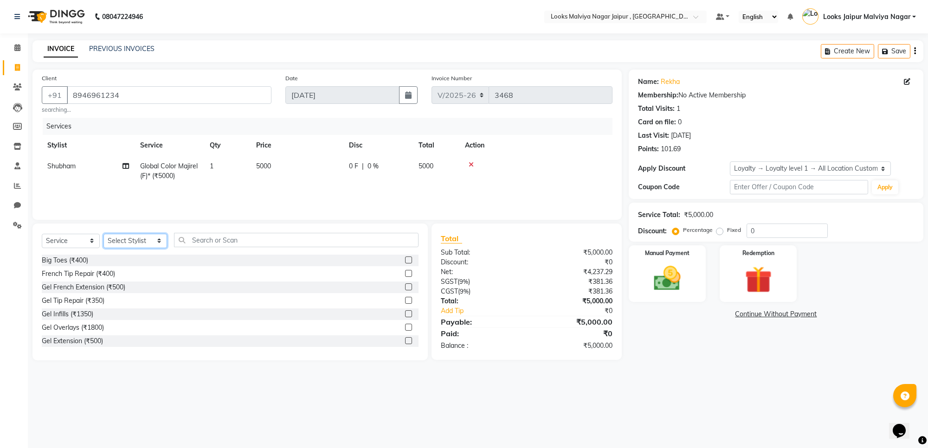
click at [103, 234] on select "Select Stylist [PERSON_NAME] art Anoop [PERSON_NAME] Counter Sales [PERSON_NAME…" at bounding box center [135, 241] width 64 height 14
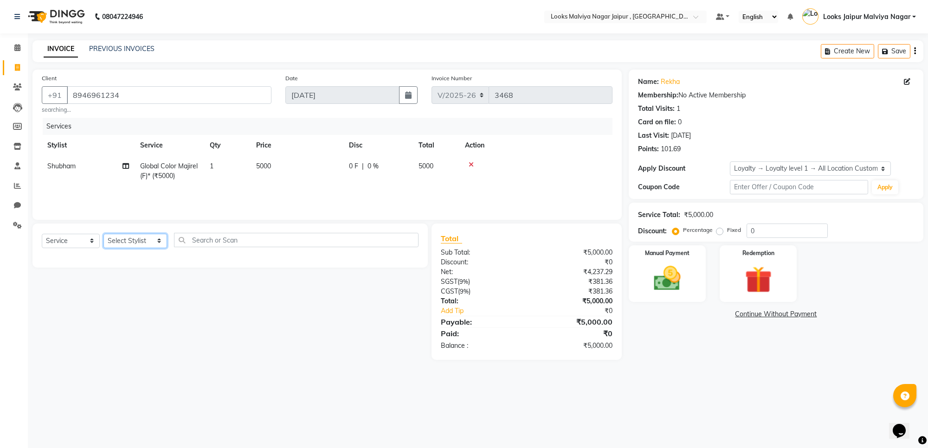
drag, startPoint x: 128, startPoint y: 245, endPoint x: 132, endPoint y: 236, distance: 10.0
click at [130, 242] on select "Select Stylist [PERSON_NAME] art Anoop [PERSON_NAME] Counter Sales [PERSON_NAME…" at bounding box center [135, 241] width 64 height 14
select select "59706"
click at [103, 234] on select "Select Stylist [PERSON_NAME] art Anoop [PERSON_NAME] Counter Sales [PERSON_NAME…" at bounding box center [135, 241] width 64 height 14
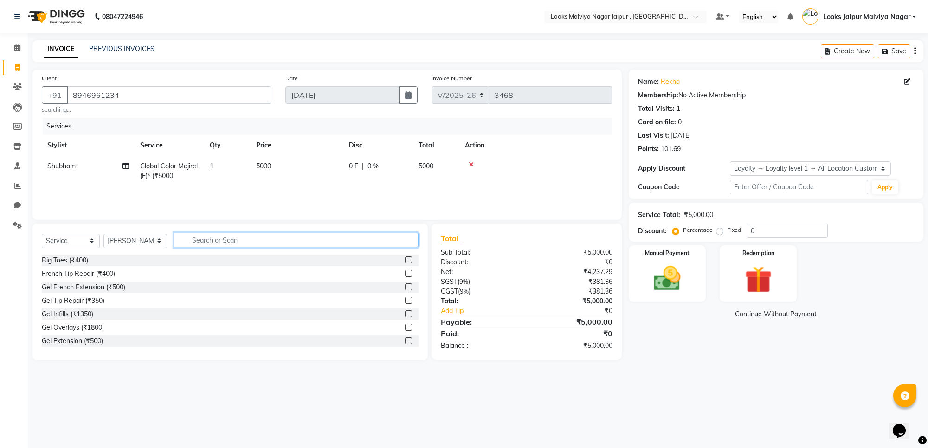
click at [345, 241] on input "text" at bounding box center [296, 240] width 244 height 14
type input "eye"
click at [405, 287] on label at bounding box center [408, 286] width 7 height 7
click at [405, 287] on input "checkbox" at bounding box center [408, 287] width 6 height 6
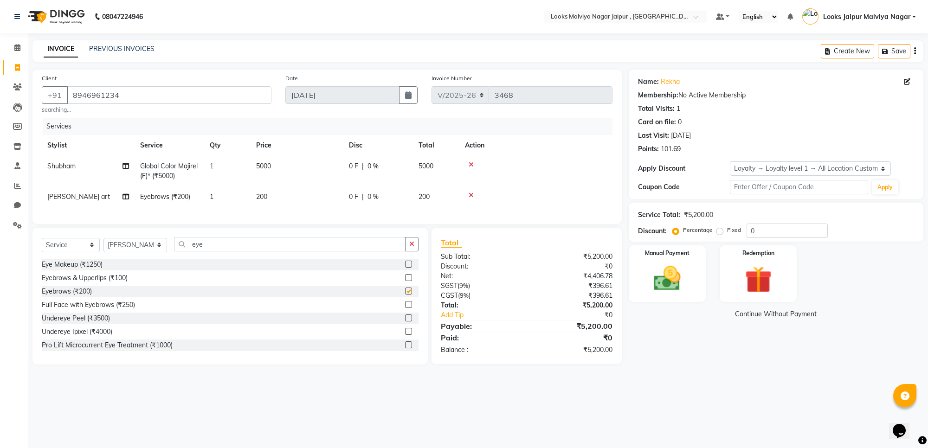
checkbox input "false"
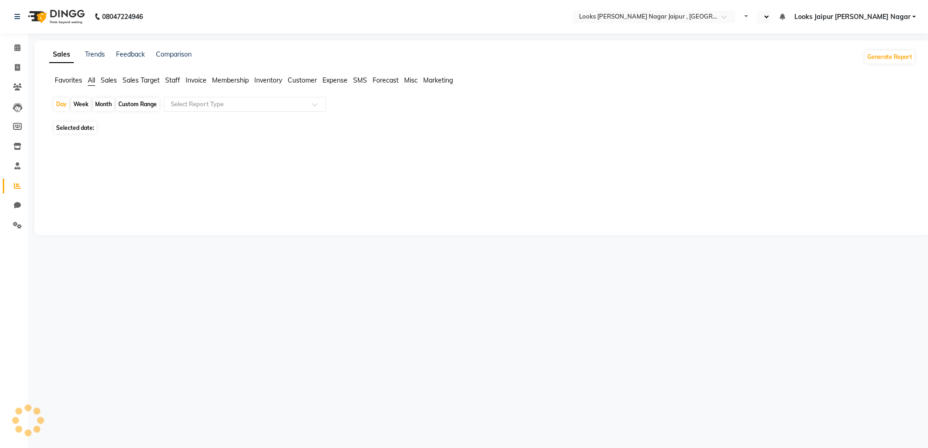
select select "en"
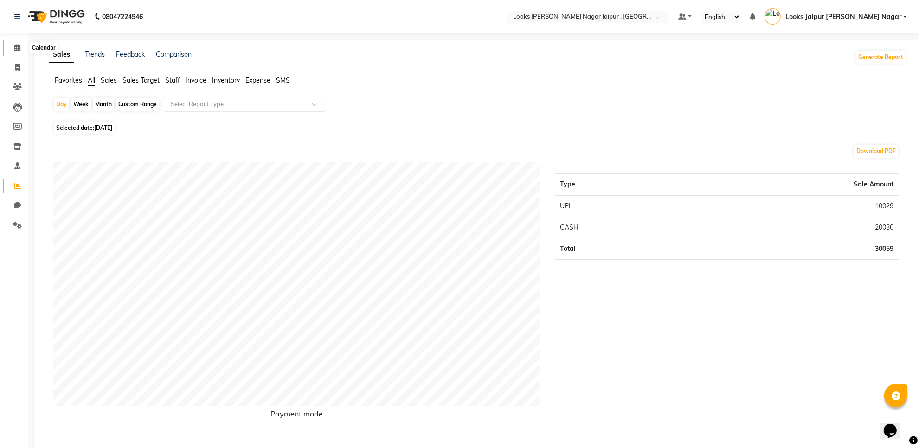
click at [14, 43] on span at bounding box center [17, 48] width 16 height 11
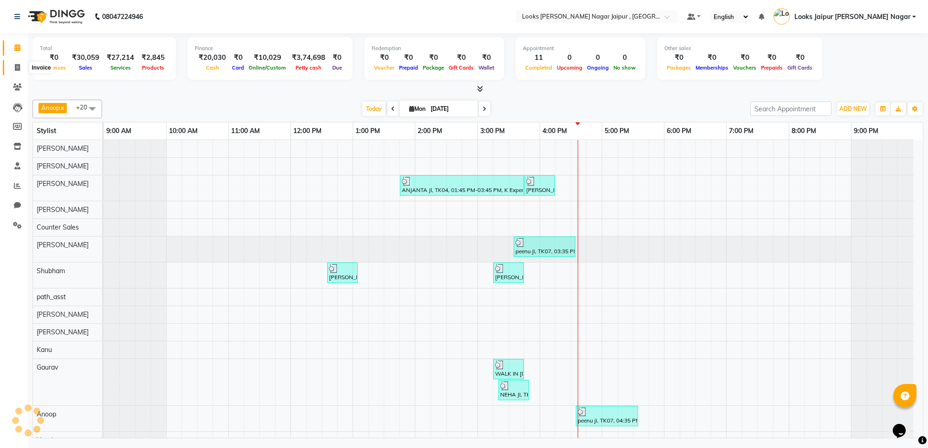
click at [18, 68] on icon at bounding box center [17, 67] width 5 height 7
select select "service"
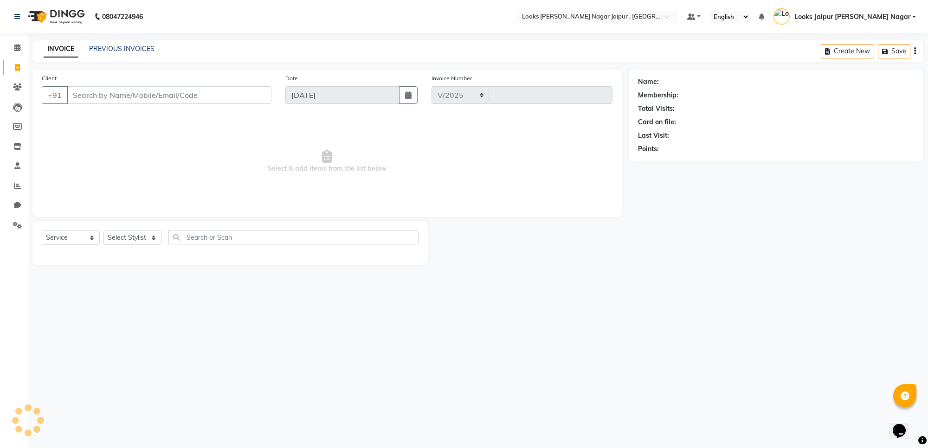
select select "4317"
type input "3468"
click at [139, 45] on link "PREVIOUS INVOICES" at bounding box center [121, 49] width 65 height 8
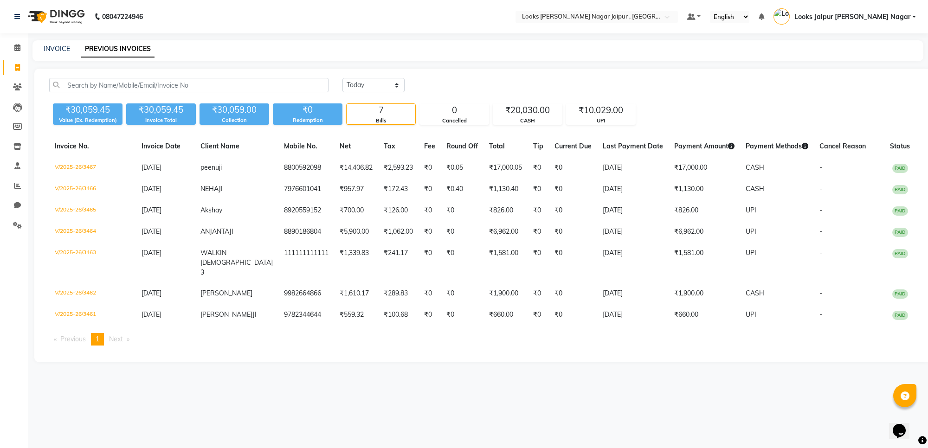
click at [71, 49] on div "INVOICE PREVIOUS INVOICES" at bounding box center [472, 49] width 880 height 10
click at [60, 40] on div "INVOICE PREVIOUS INVOICES" at bounding box center [477, 50] width 891 height 21
click at [61, 42] on div "INVOICE PREVIOUS INVOICES" at bounding box center [477, 50] width 891 height 21
click at [63, 43] on div "INVOICE PREVIOUS INVOICES" at bounding box center [477, 50] width 891 height 21
click at [15, 66] on icon at bounding box center [17, 67] width 5 height 7
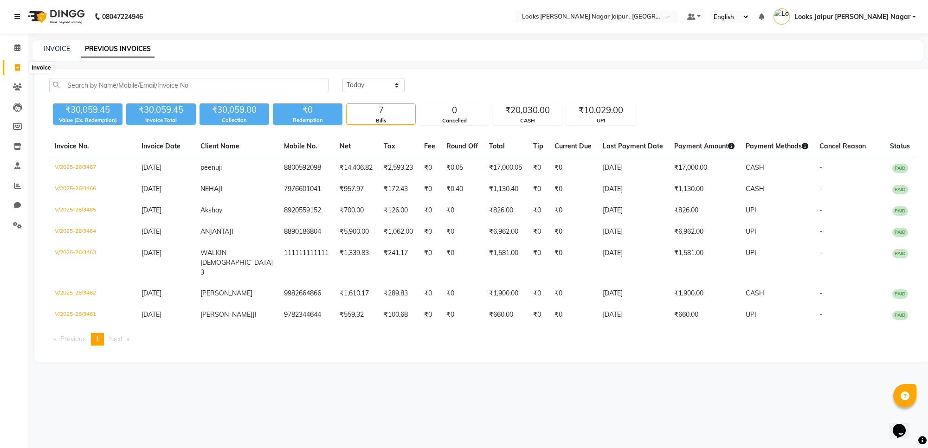
select select "service"
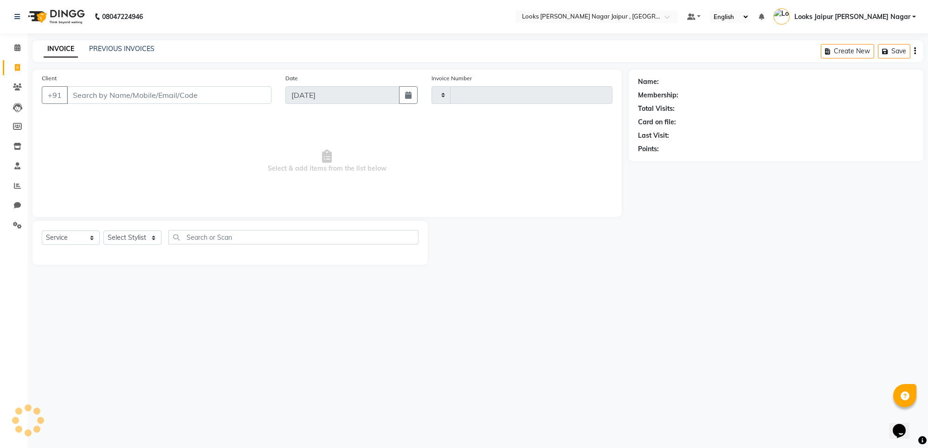
type input "3468"
click at [100, 94] on input "Client" at bounding box center [169, 95] width 205 height 18
select select "4317"
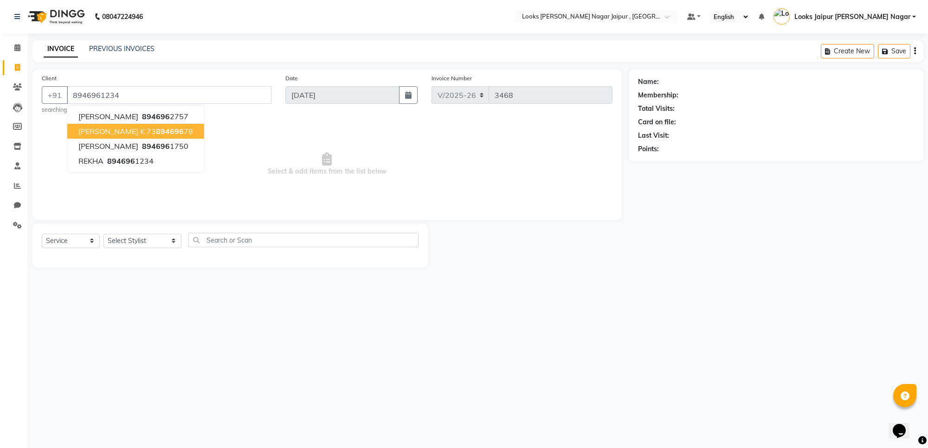
type input "8946961234"
select select "1: Object"
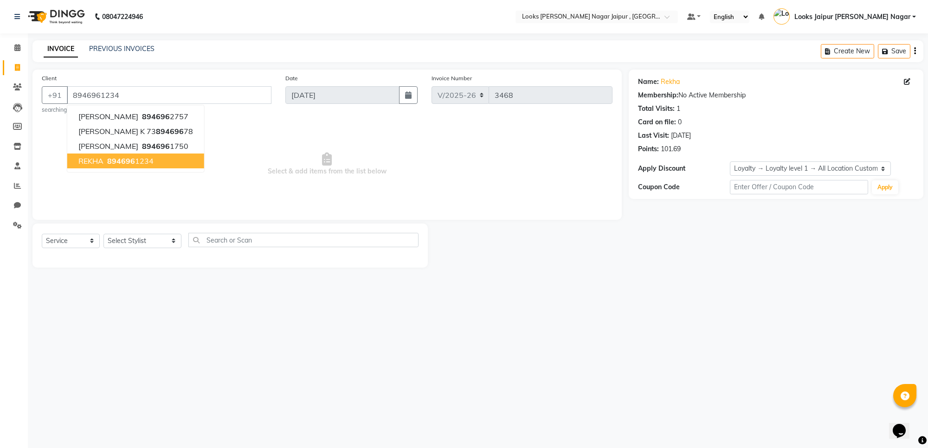
click at [77, 191] on span "Select & add items from the list below" at bounding box center [327, 164] width 571 height 93
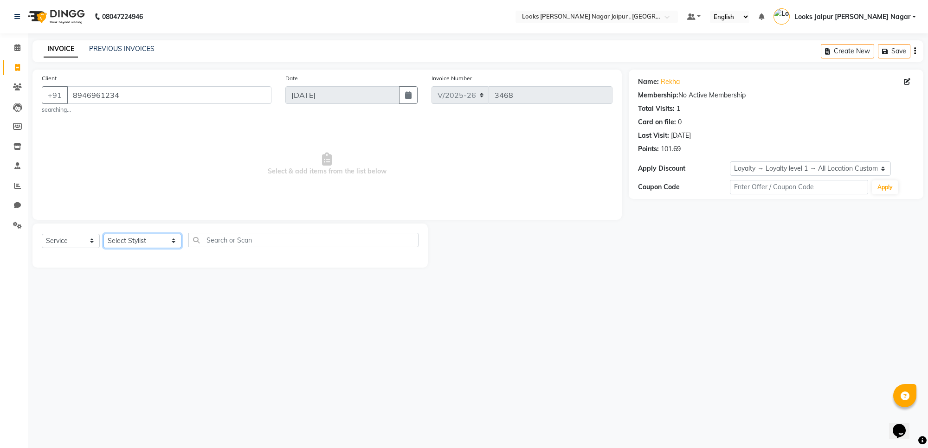
click at [130, 245] on select "Select Stylist [PERSON_NAME] art Anoop [PERSON_NAME] Counter Sales [PERSON_NAME…" at bounding box center [142, 241] width 78 height 14
select select "29912"
click at [103, 234] on select "Select Stylist [PERSON_NAME] art Anoop [PERSON_NAME] Counter Sales [PERSON_NAME…" at bounding box center [142, 241] width 78 height 14
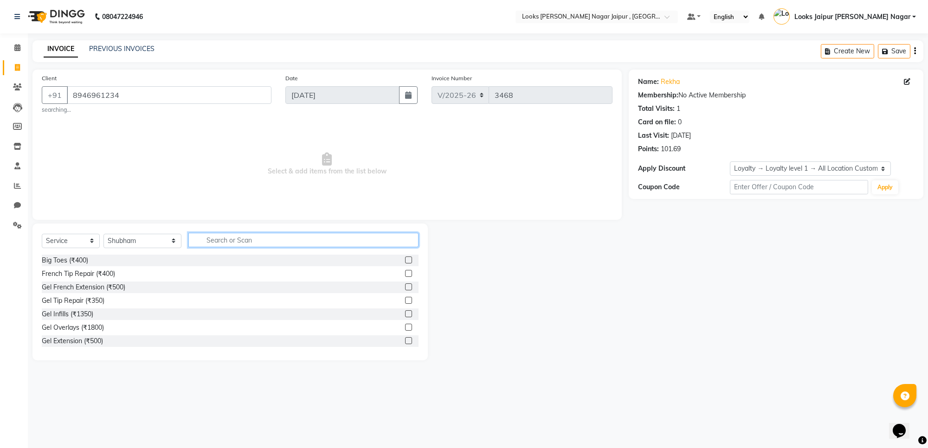
drag, startPoint x: 195, startPoint y: 239, endPoint x: 184, endPoint y: 240, distance: 10.7
click at [196, 240] on input "text" at bounding box center [303, 240] width 230 height 14
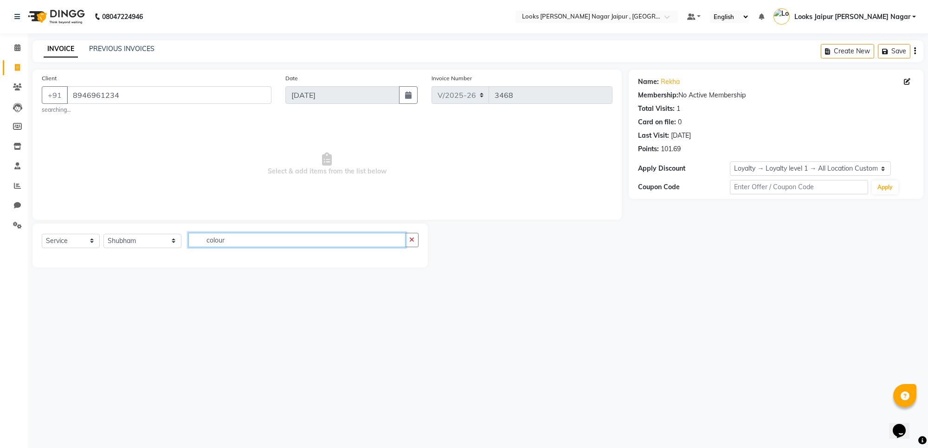
type input "colour"
click at [418, 246] on div at bounding box center [411, 240] width 13 height 14
click at [406, 241] on button "button" at bounding box center [411, 240] width 13 height 14
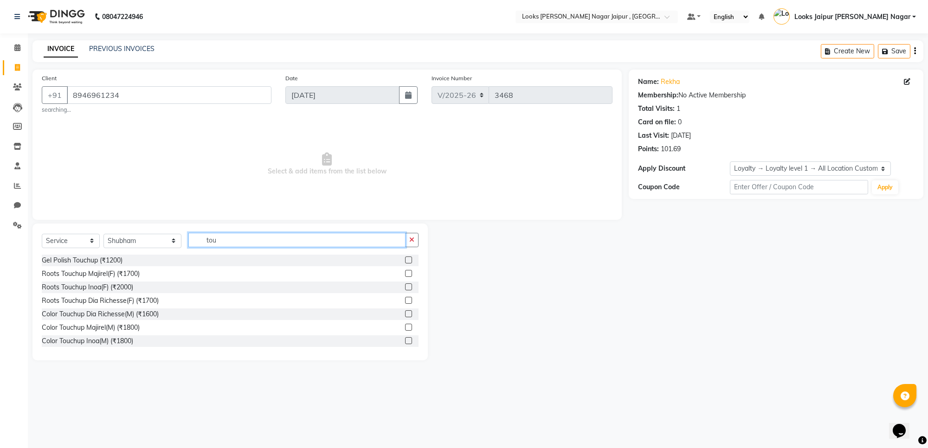
type input "tou"
click at [405, 288] on label at bounding box center [408, 286] width 7 height 7
click at [405, 288] on input "checkbox" at bounding box center [408, 287] width 6 height 6
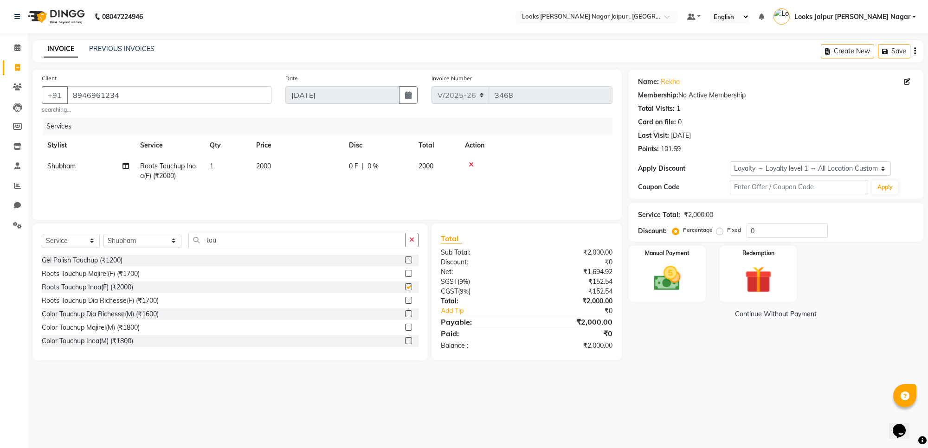
checkbox input "false"
click at [417, 244] on button "button" at bounding box center [411, 240] width 13 height 14
click at [82, 242] on select "Select Service Product Membership Package Voucher Prepaid Gift Card" at bounding box center [71, 241] width 58 height 14
select select "product"
click at [42, 234] on select "Select Service Product Membership Package Voucher Prepaid Gift Card" at bounding box center [71, 241] width 58 height 14
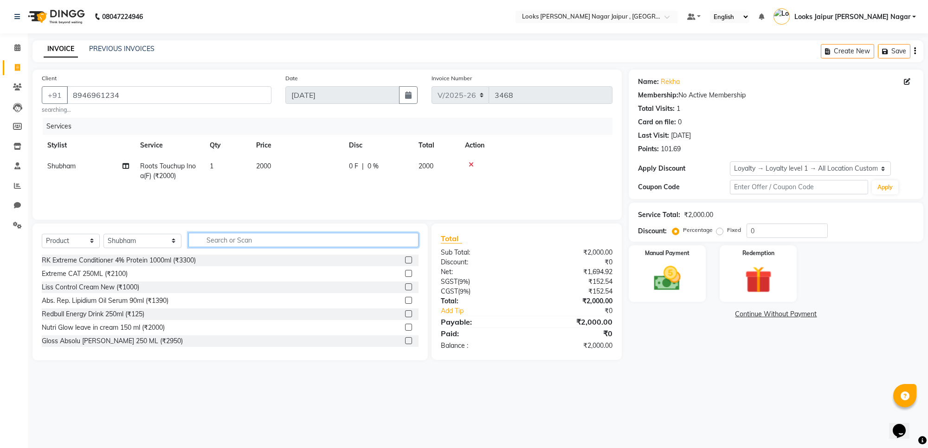
click at [202, 237] on input "text" at bounding box center [303, 240] width 230 height 14
type input "moist"
click at [405, 259] on label at bounding box center [408, 260] width 7 height 7
click at [405, 259] on input "checkbox" at bounding box center [408, 260] width 6 height 6
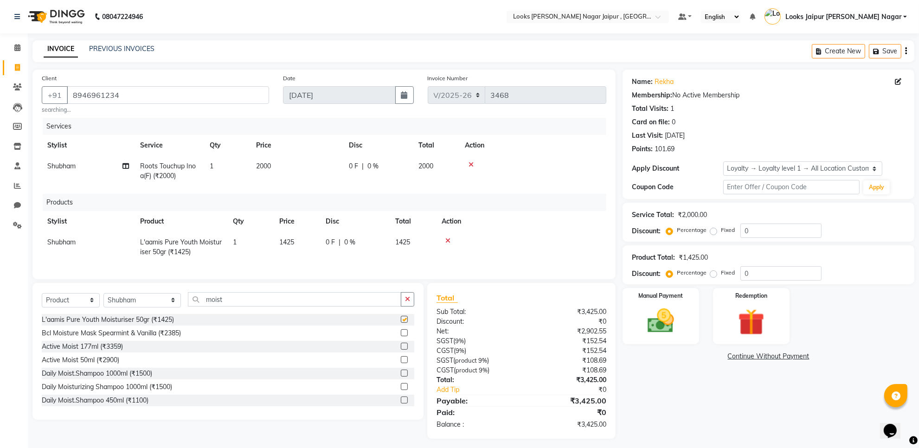
checkbox input "false"
click at [411, 304] on button "button" at bounding box center [407, 299] width 13 height 14
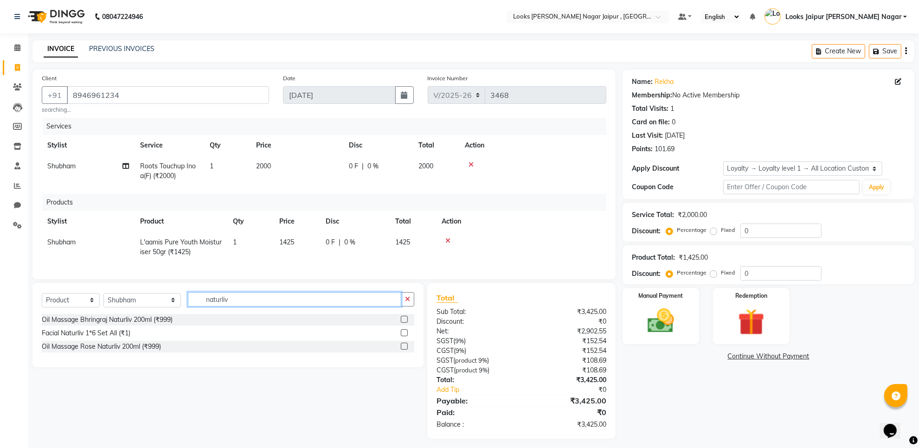
type input "naturliv"
click at [405, 336] on label at bounding box center [404, 332] width 7 height 7
click at [405, 336] on input "checkbox" at bounding box center [404, 333] width 6 height 6
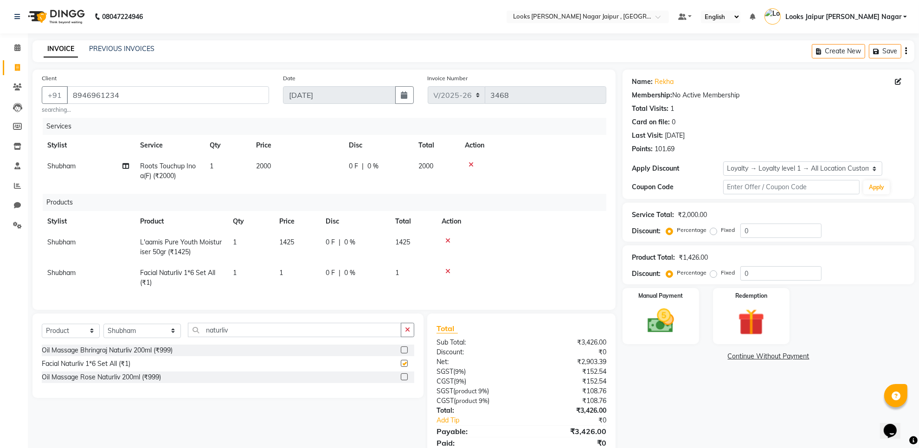
checkbox input "false"
drag, startPoint x: 308, startPoint y: 281, endPoint x: 321, endPoint y: 263, distance: 22.5
click at [309, 279] on td "1" at bounding box center [297, 278] width 46 height 31
select select "29912"
click at [318, 247] on td "1425" at bounding box center [297, 247] width 46 height 31
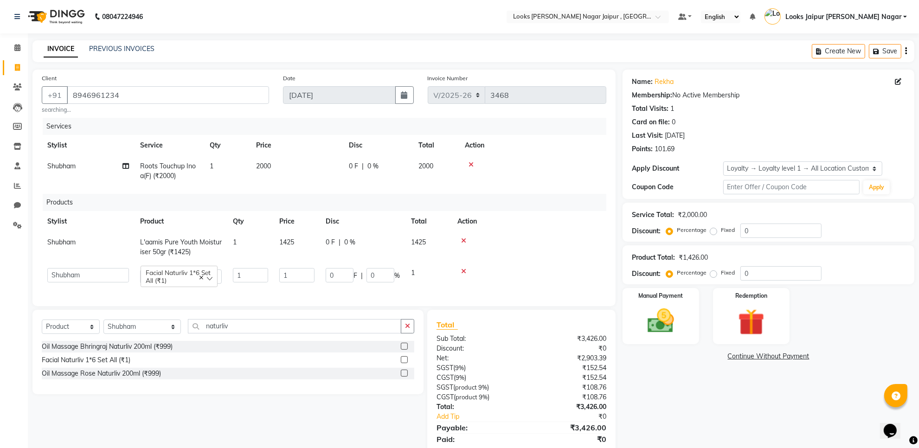
select select "29912"
click at [318, 244] on td "1425" at bounding box center [297, 247] width 46 height 31
click at [314, 243] on input "1425" at bounding box center [296, 245] width 35 height 14
type input "1"
type input "1850"
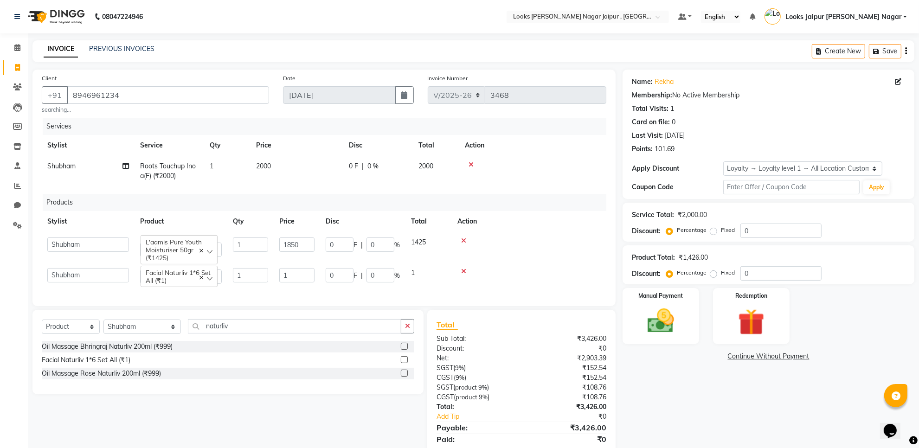
click at [289, 267] on td "1" at bounding box center [297, 276] width 46 height 26
drag, startPoint x: 288, startPoint y: 270, endPoint x: 291, endPoint y: 274, distance: 5.0
click at [291, 274] on input "1" at bounding box center [296, 275] width 35 height 14
type input "995"
drag, startPoint x: 321, startPoint y: 168, endPoint x: 348, endPoint y: 156, distance: 29.7
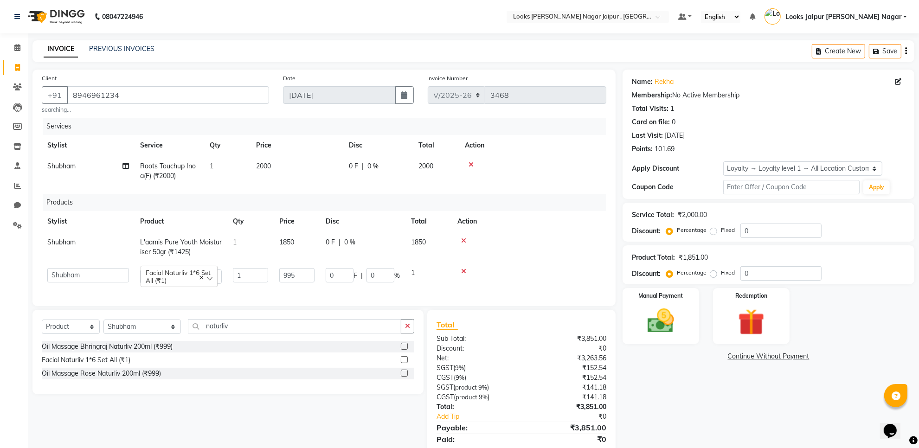
click at [325, 167] on td "2000" at bounding box center [297, 171] width 93 height 31
select select "29912"
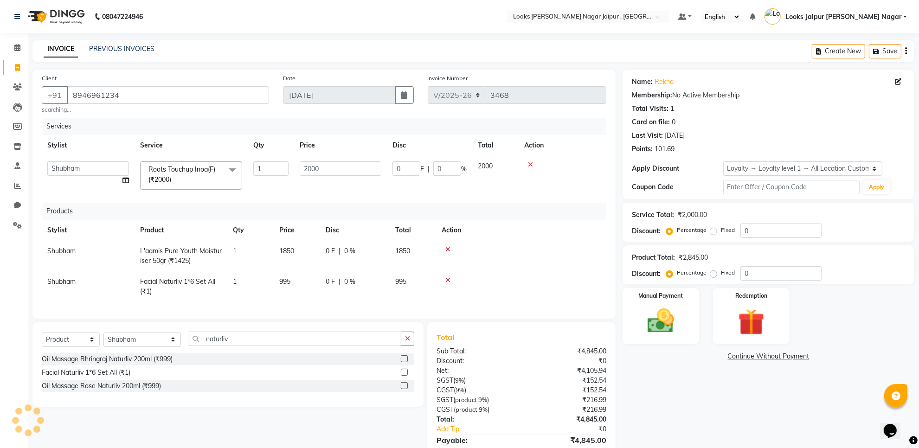
click at [348, 156] on td "2000" at bounding box center [340, 175] width 93 height 39
click at [352, 165] on input "2000" at bounding box center [341, 168] width 82 height 14
type input "2"
type input "4720"
click at [660, 330] on img at bounding box center [660, 321] width 45 height 32
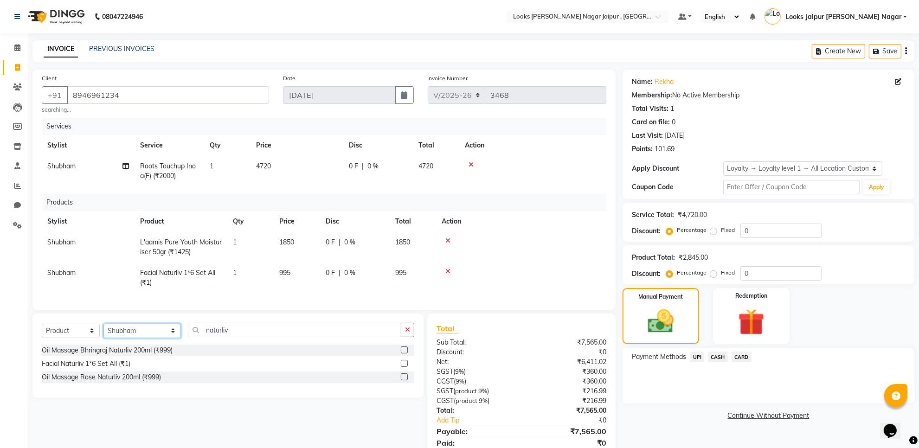
drag, startPoint x: 140, startPoint y: 342, endPoint x: 136, endPoint y: 336, distance: 6.7
click at [140, 338] on select "Select Stylist [PERSON_NAME] art Anoop [PERSON_NAME] Counter Sales [PERSON_NAME…" at bounding box center [141, 331] width 77 height 14
select select "59706"
click at [103, 332] on select "Select Stylist [PERSON_NAME] art Anoop [PERSON_NAME] Counter Sales [PERSON_NAME…" at bounding box center [141, 331] width 77 height 14
click at [407, 333] on icon "button" at bounding box center [407, 330] width 5 height 6
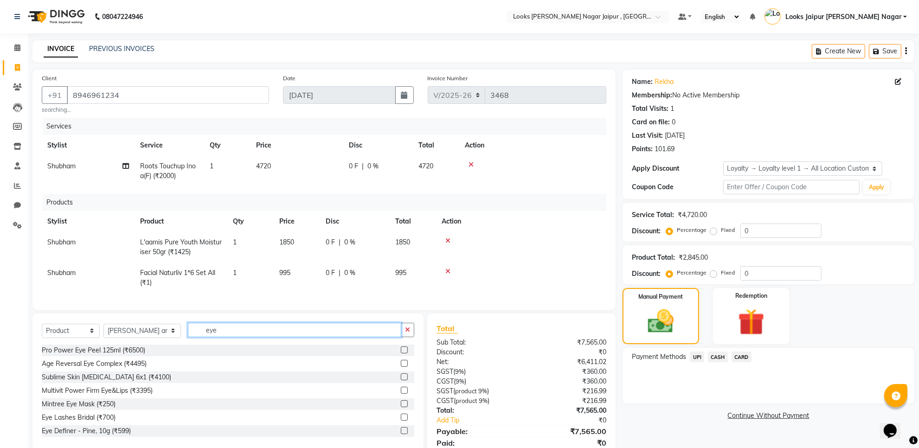
type input "eye"
click at [50, 330] on div "Select Service Product Membership Package Voucher Prepaid Gift Card Select Styl…" at bounding box center [227, 382] width 391 height 137
click at [64, 338] on select "Select Service Product Membership Package Voucher Prepaid Gift Card" at bounding box center [71, 331] width 58 height 14
select select "service"
click at [42, 332] on select "Select Service Product Membership Package Voucher Prepaid Gift Card" at bounding box center [71, 331] width 58 height 14
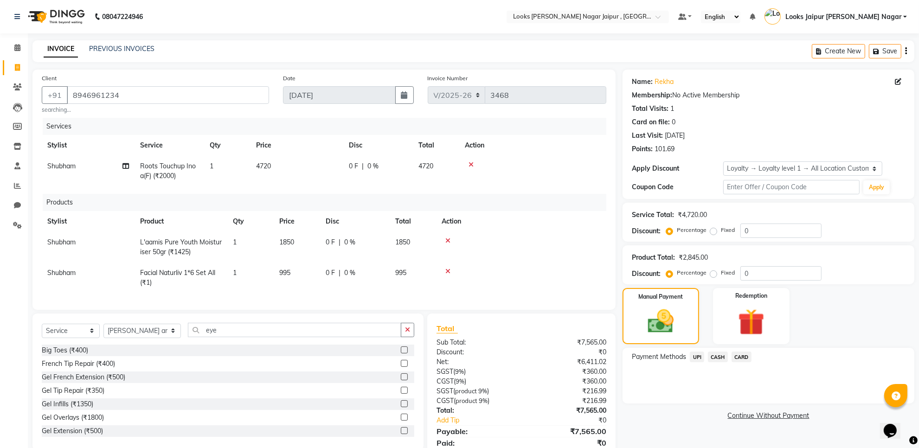
click at [221, 331] on div "Select Service Product Membership Package Voucher Prepaid Gift Card Select Styl…" at bounding box center [227, 382] width 391 height 137
click at [228, 331] on div "Select Service Product Membership Package Voucher Prepaid Gift Card Select Styl…" at bounding box center [227, 382] width 391 height 137
click at [231, 345] on div "Select Service Product Membership Package Voucher Prepaid Gift Card Select Styl…" at bounding box center [228, 334] width 373 height 22
click at [235, 337] on input "eye" at bounding box center [294, 330] width 213 height 14
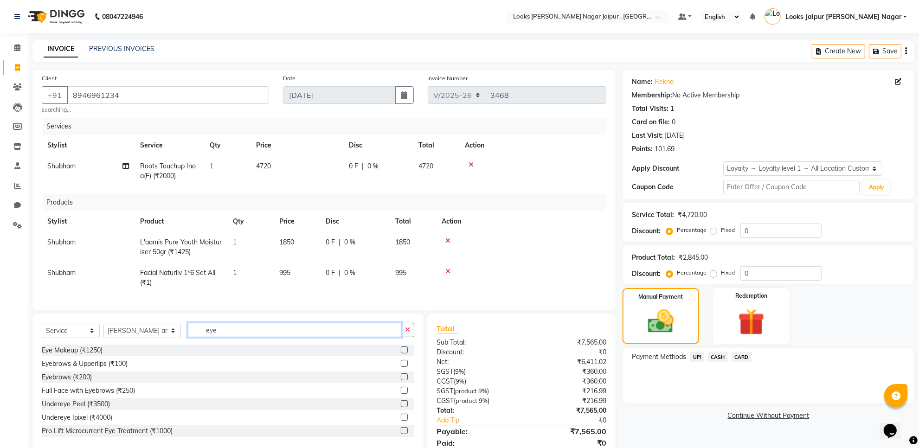
type input "eye"
drag, startPoint x: 397, startPoint y: 387, endPoint x: 328, endPoint y: 227, distance: 174.1
click at [401, 380] on label at bounding box center [404, 376] width 7 height 7
click at [401, 380] on input "checkbox" at bounding box center [404, 377] width 6 height 6
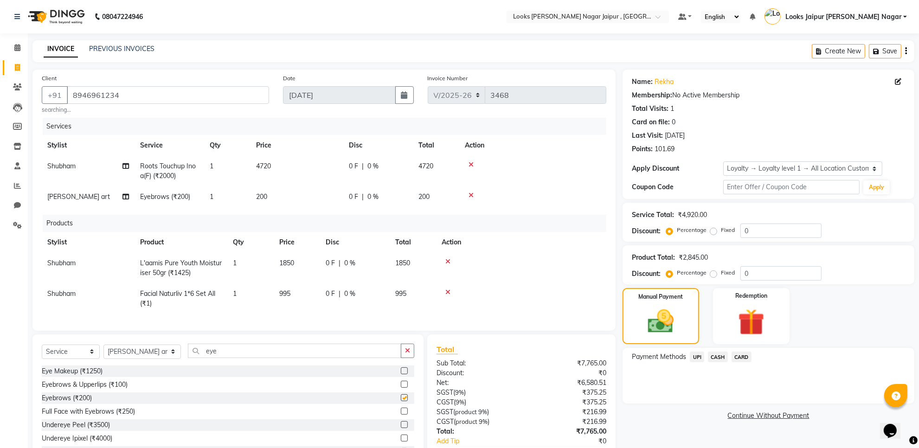
checkbox input "false"
drag, startPoint x: 315, startPoint y: 199, endPoint x: 326, endPoint y: 197, distance: 10.5
click at [318, 199] on td "200" at bounding box center [297, 196] width 93 height 21
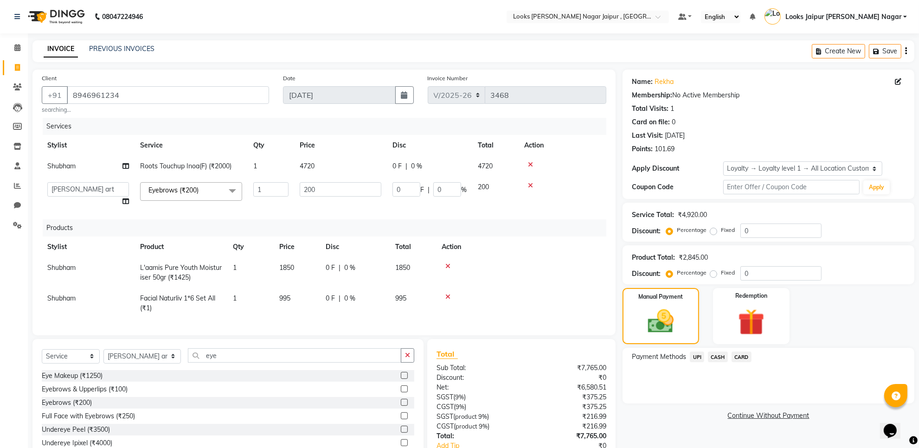
click at [339, 193] on input "200" at bounding box center [341, 189] width 82 height 14
type input "247"
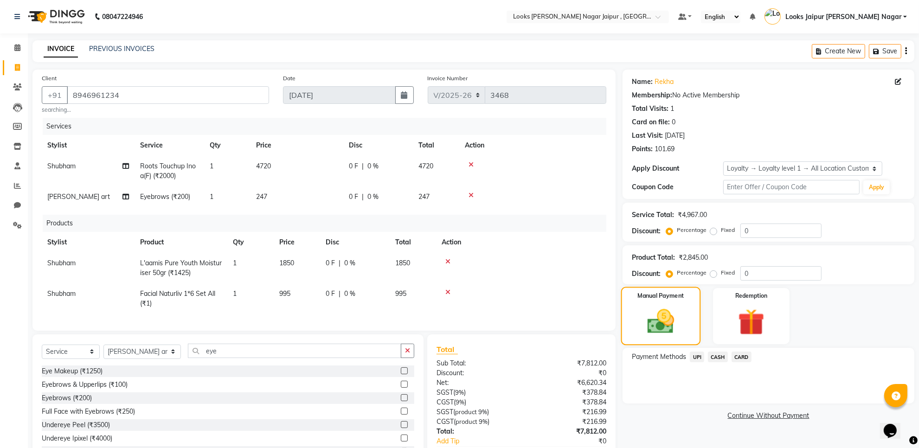
click at [635, 315] on div "Manual Payment" at bounding box center [660, 316] width 79 height 58
click at [289, 195] on td "247" at bounding box center [297, 196] width 93 height 21
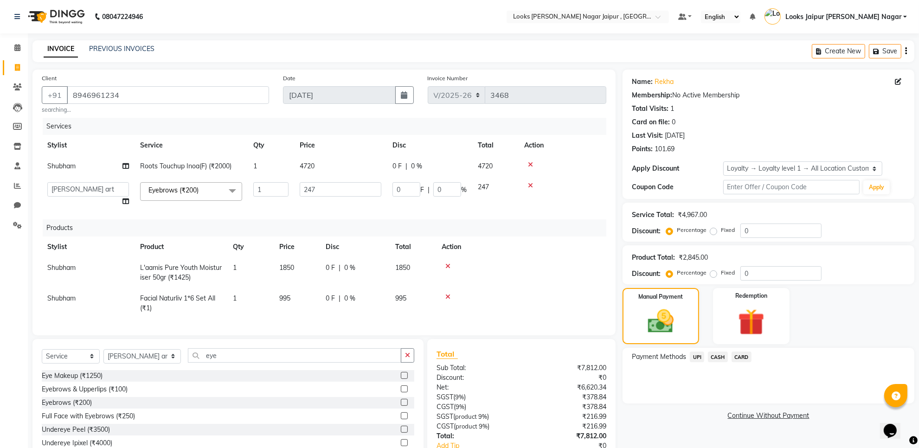
click at [340, 181] on td "247" at bounding box center [340, 194] width 93 height 35
click at [341, 166] on td "4720" at bounding box center [340, 166] width 93 height 21
select select "29912"
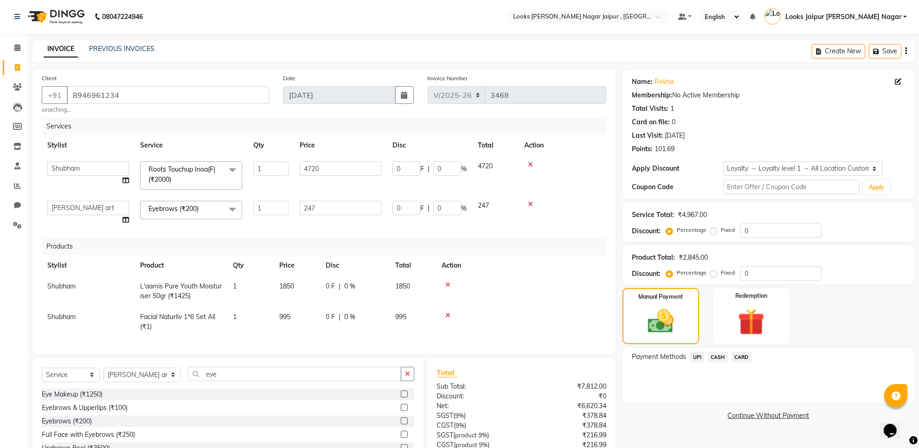
click at [442, 283] on div at bounding box center [521, 285] width 159 height 6
click at [448, 283] on icon at bounding box center [447, 285] width 5 height 6
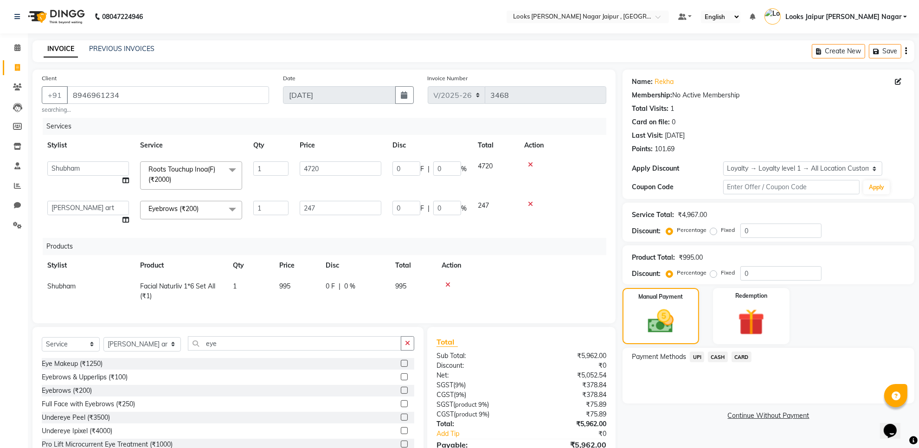
click at [447, 282] on icon at bounding box center [447, 285] width 5 height 6
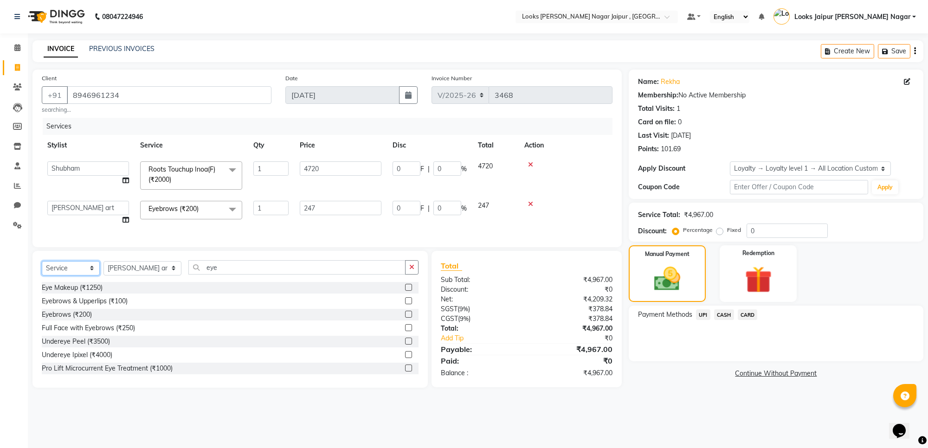
click at [73, 276] on select "Select Service Product Membership Package Voucher Prepaid Gift Card" at bounding box center [71, 268] width 58 height 14
select select "product"
click at [42, 270] on select "Select Service Product Membership Package Voucher Prepaid Gift Card" at bounding box center [71, 268] width 58 height 14
click at [149, 273] on select "Select Stylist [PERSON_NAME] art Anoop [PERSON_NAME] Counter Sales [PERSON_NAME…" at bounding box center [142, 268] width 78 height 14
select select "29912"
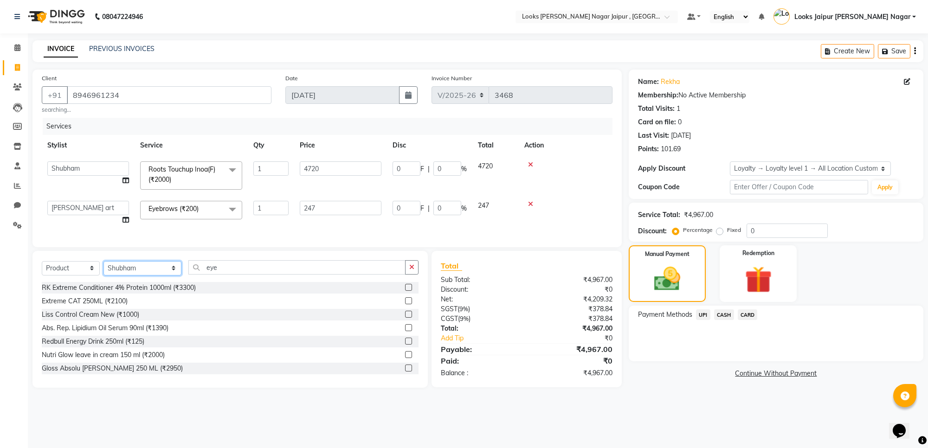
click at [103, 270] on select "Select Stylist [PERSON_NAME] art Anoop [PERSON_NAME] Counter Sales [PERSON_NAME…" at bounding box center [142, 268] width 78 height 14
click at [411, 270] on icon "button" at bounding box center [411, 267] width 5 height 6
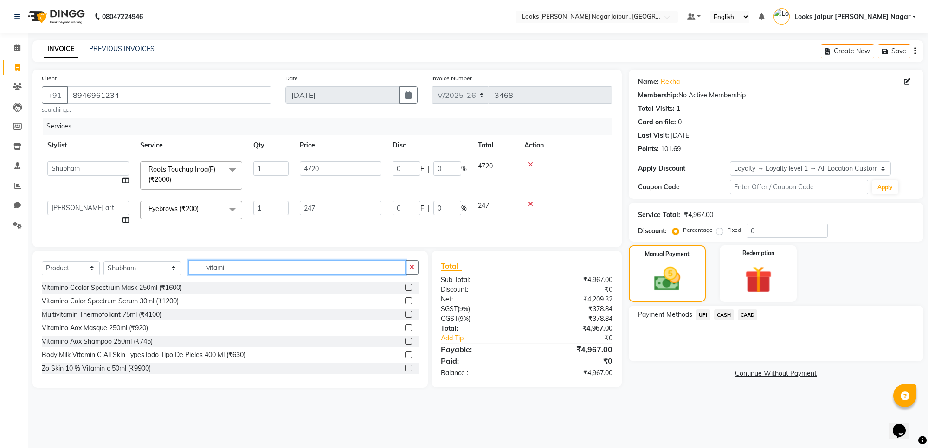
type input "vitami"
click at [405, 291] on label at bounding box center [408, 287] width 7 height 7
click at [405, 291] on input "checkbox" at bounding box center [408, 288] width 6 height 6
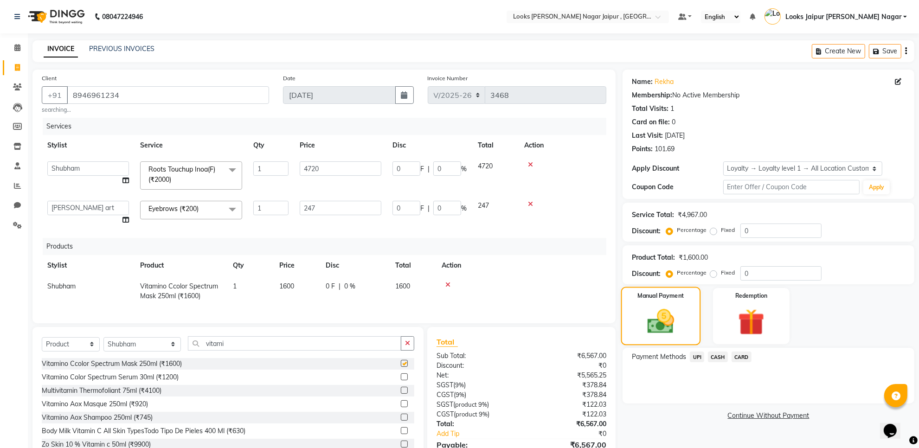
checkbox input "false"
click at [664, 319] on img at bounding box center [661, 321] width 44 height 31
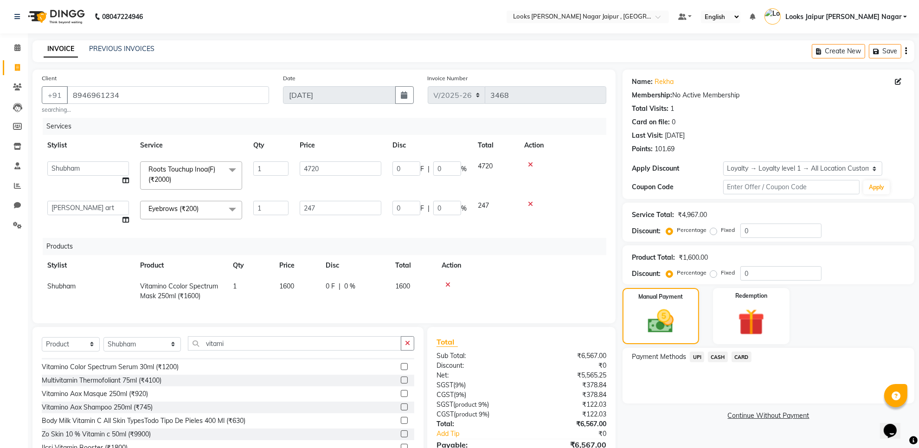
scroll to position [42, 0]
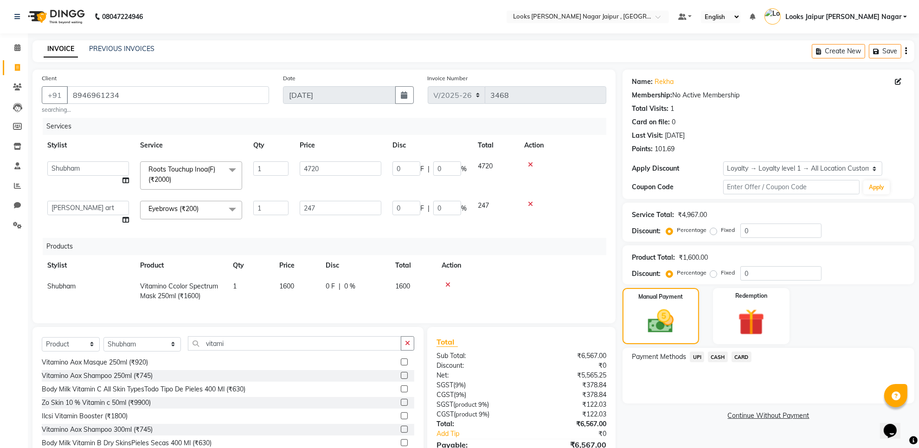
click at [696, 353] on span "UPI" at bounding box center [697, 357] width 14 height 11
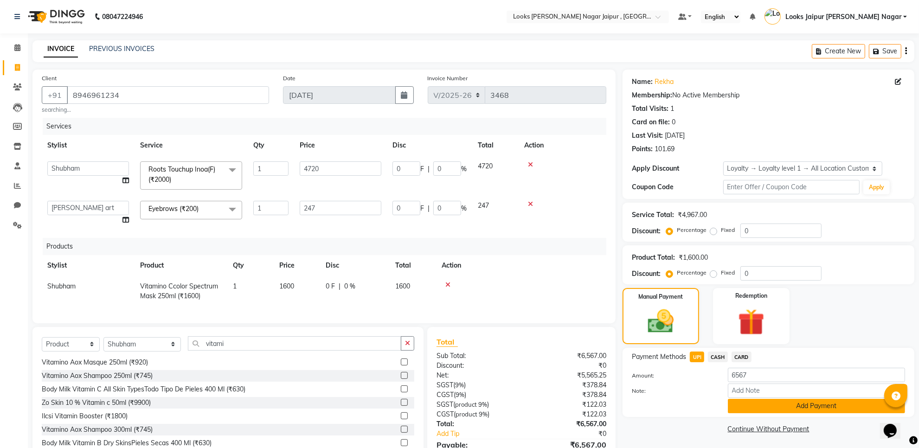
click at [739, 413] on button "Add Payment" at bounding box center [816, 406] width 177 height 14
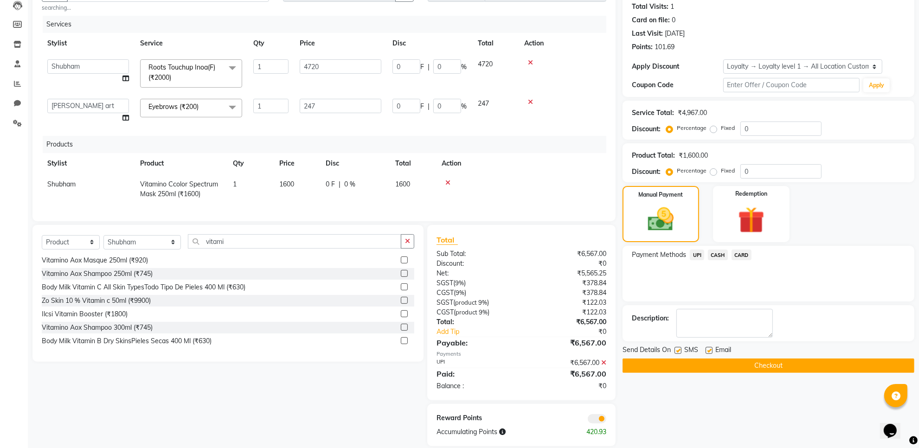
scroll to position [116, 0]
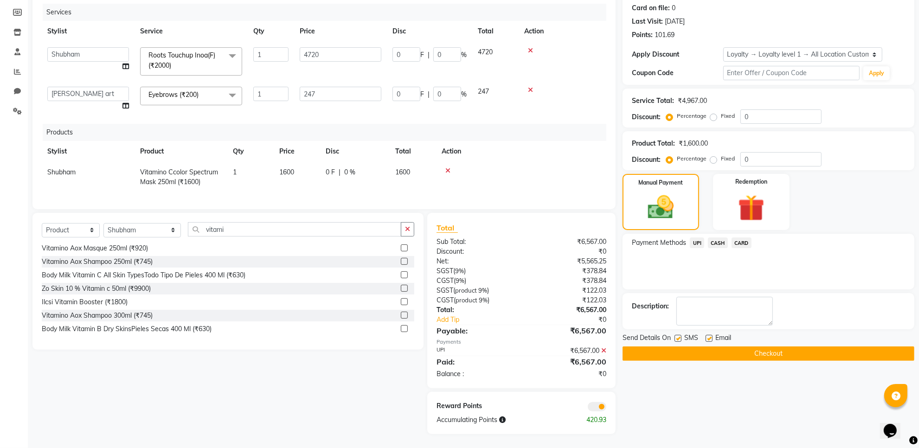
click at [680, 337] on label at bounding box center [677, 338] width 7 height 7
click at [680, 337] on input "checkbox" at bounding box center [677, 339] width 6 height 6
checkbox input "false"
click at [710, 339] on label at bounding box center [709, 338] width 7 height 7
click at [710, 339] on input "checkbox" at bounding box center [709, 339] width 6 height 6
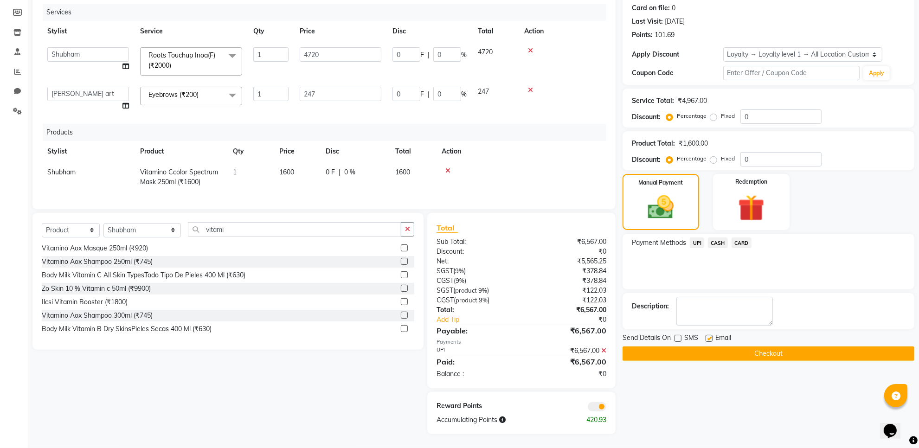
checkbox input "false"
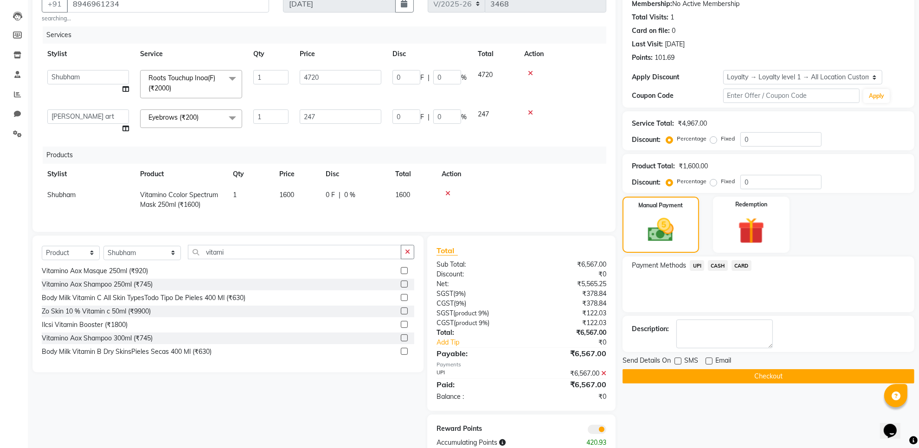
scroll to position [65, 0]
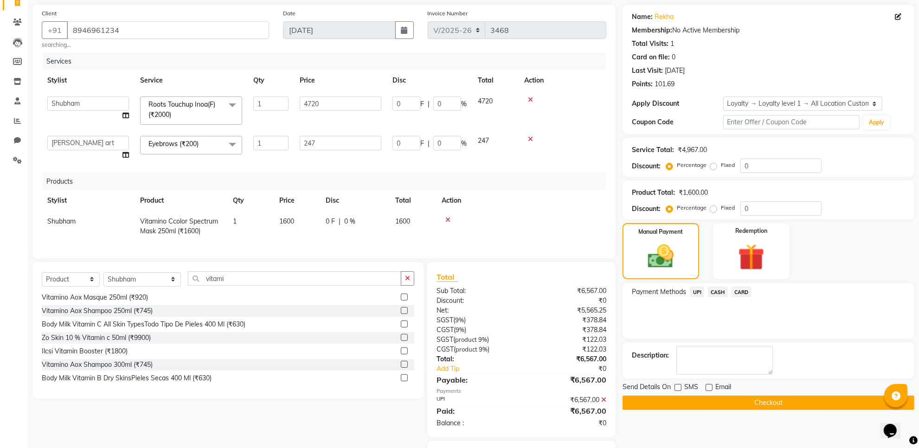
click at [690, 399] on button "Checkout" at bounding box center [769, 403] width 292 height 14
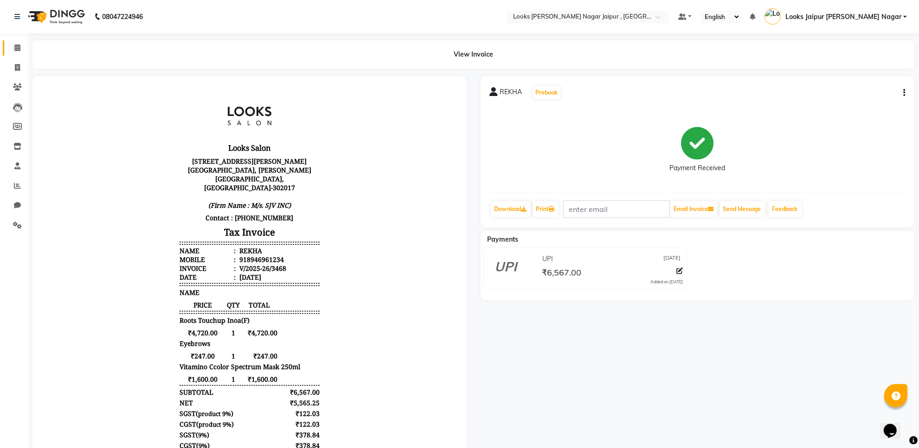
click at [9, 45] on span at bounding box center [17, 48] width 16 height 11
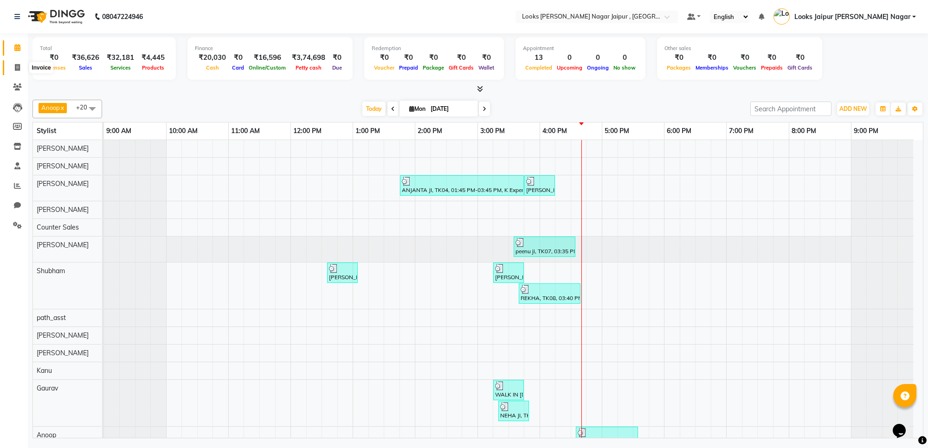
click at [20, 64] on span at bounding box center [17, 68] width 16 height 11
select select "service"
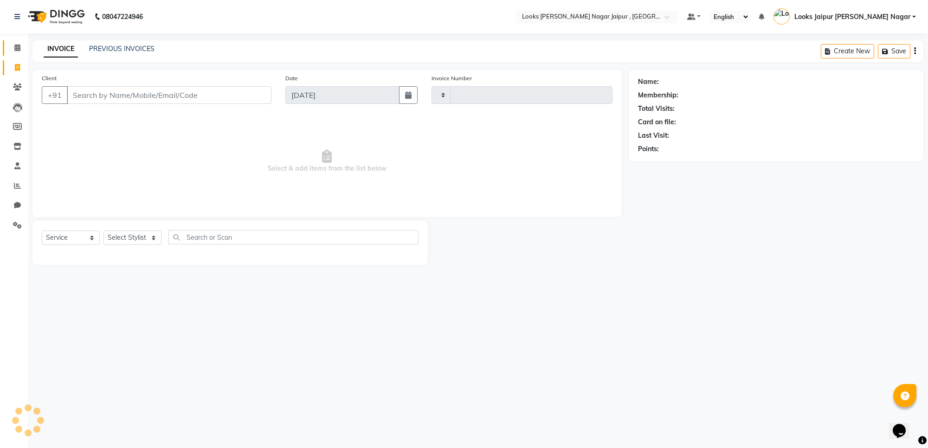
type input "3469"
select select "4317"
click at [10, 42] on link "Calendar" at bounding box center [14, 47] width 22 height 15
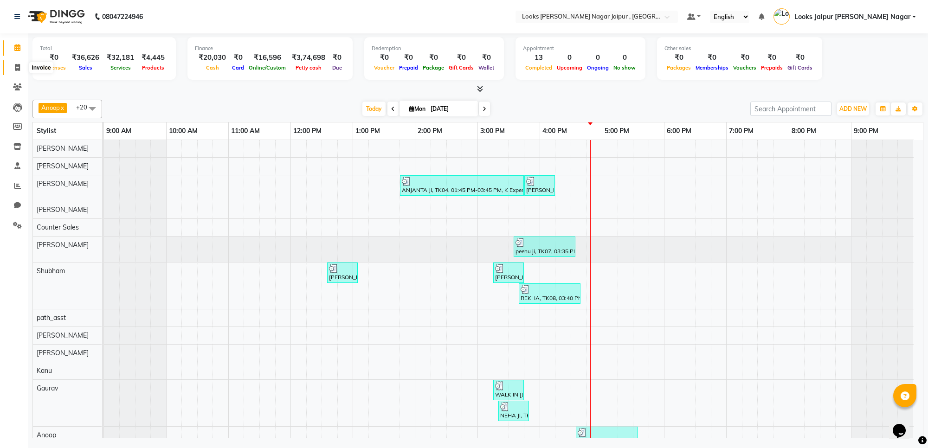
click at [12, 71] on span at bounding box center [17, 68] width 16 height 11
select select "service"
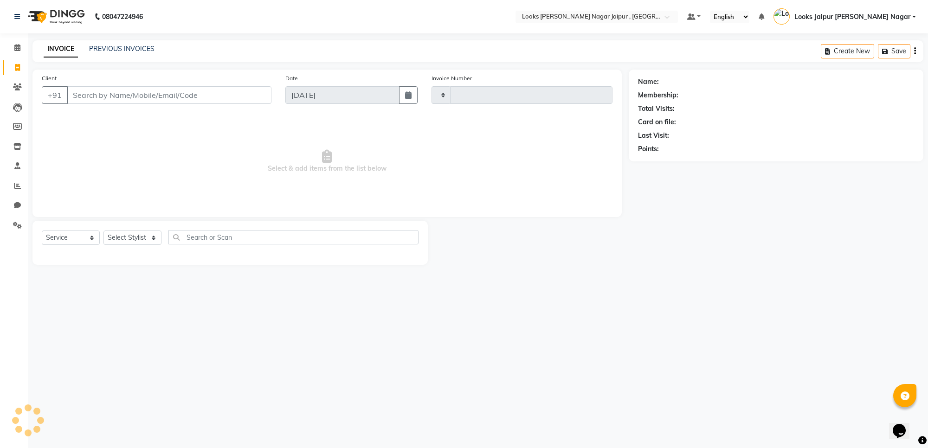
type input "3469"
select select "4317"
click at [20, 48] on span at bounding box center [17, 48] width 16 height 11
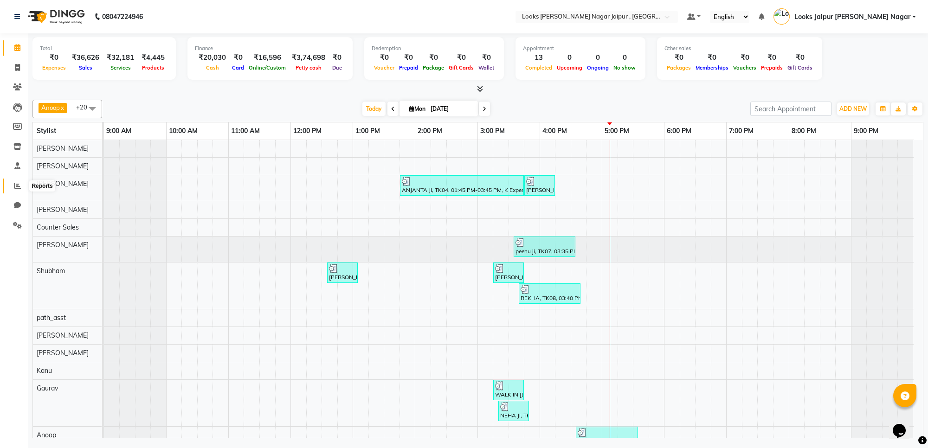
click at [21, 186] on span at bounding box center [17, 186] width 16 height 11
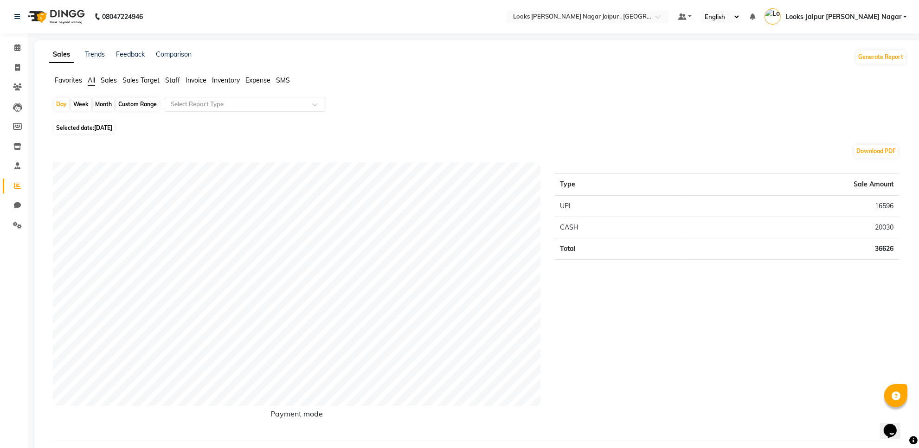
click at [165, 77] on ul "Favorites All Sales Sales Target Staff Invoice Inventory Expense SMS" at bounding box center [477, 81] width 857 height 10
drag, startPoint x: 174, startPoint y: 79, endPoint x: 166, endPoint y: 79, distance: 7.9
click at [174, 79] on span "Staff" at bounding box center [172, 80] width 15 height 8
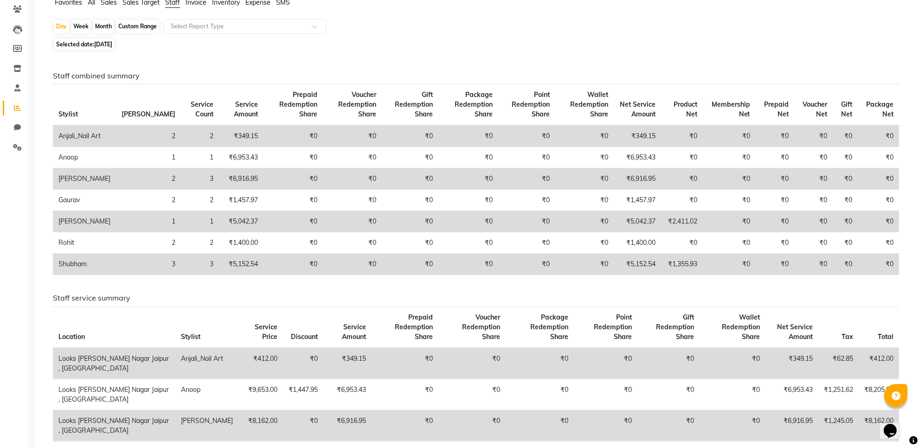
scroll to position [58, 0]
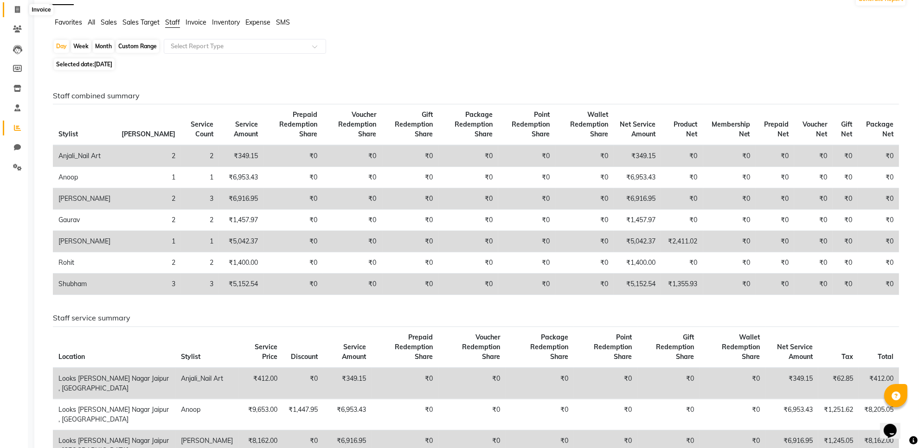
drag, startPoint x: 18, startPoint y: 10, endPoint x: 17, endPoint y: 3, distance: 7.5
click at [18, 8] on icon at bounding box center [17, 9] width 5 height 7
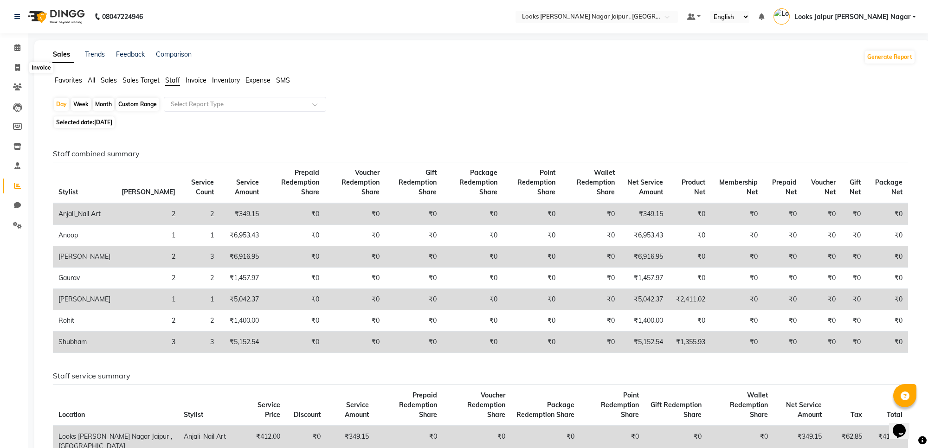
select select "service"
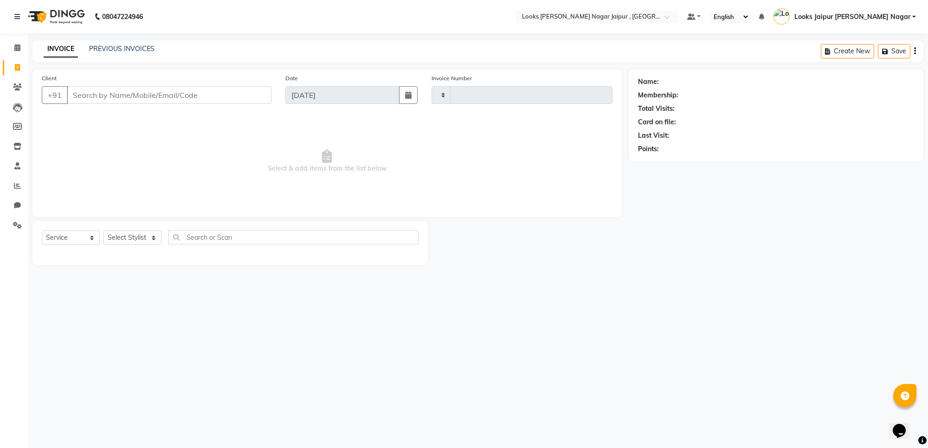
type input "3469"
select select "4317"
